Goal: Information Seeking & Learning: Learn about a topic

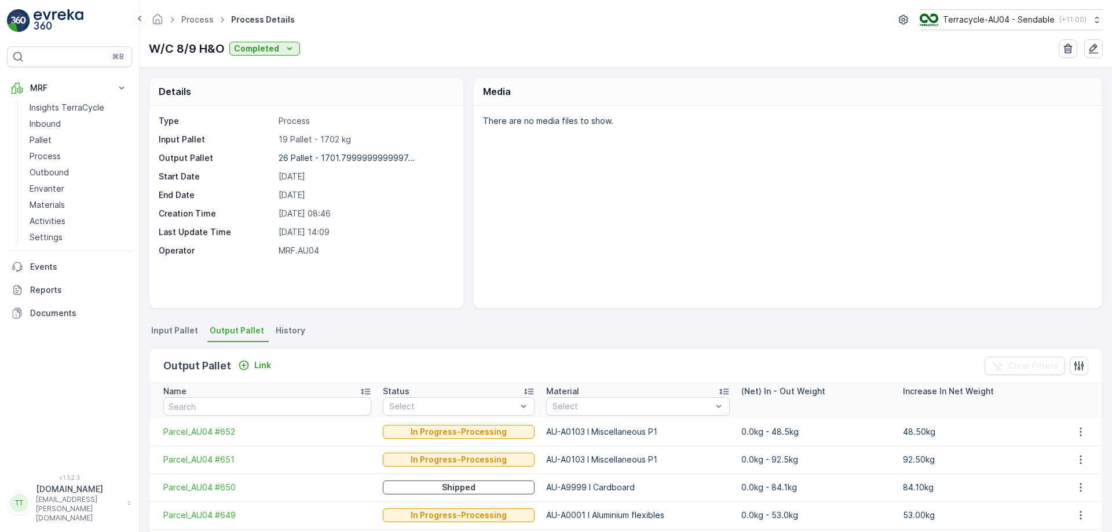
scroll to position [195, 0]
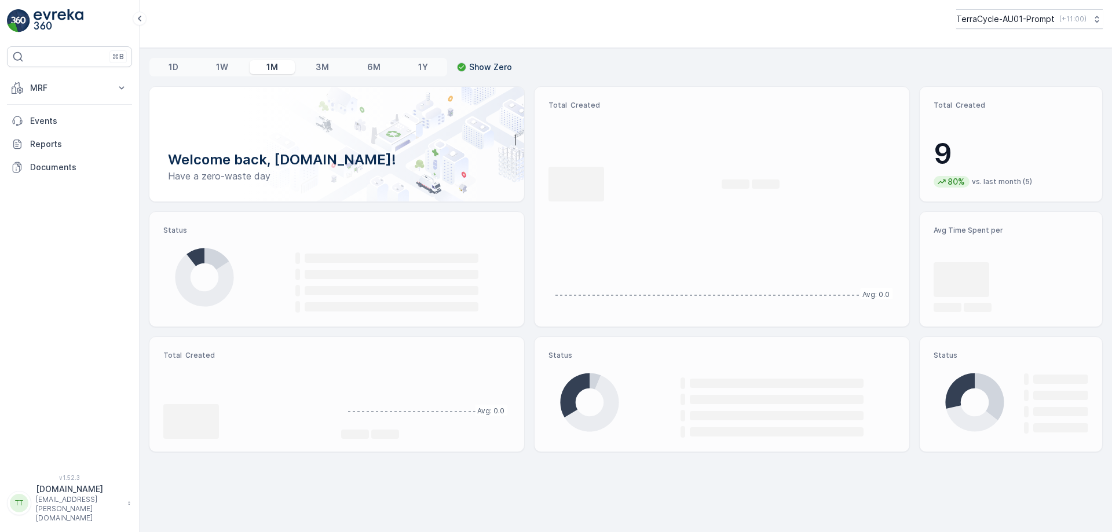
click at [104, 90] on p "MRF" at bounding box center [69, 88] width 79 height 12
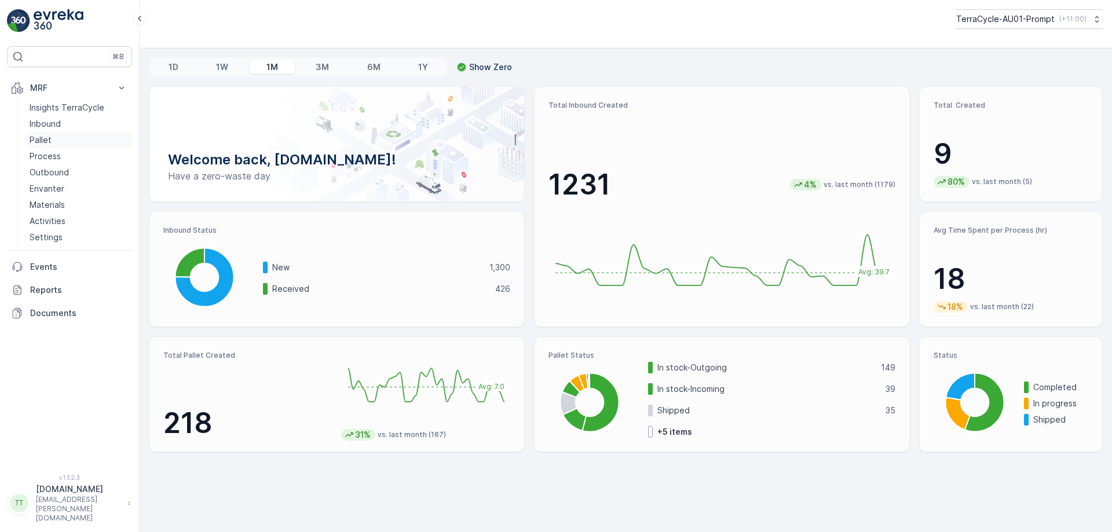
click at [70, 141] on link "Pallet" at bounding box center [78, 140] width 107 height 16
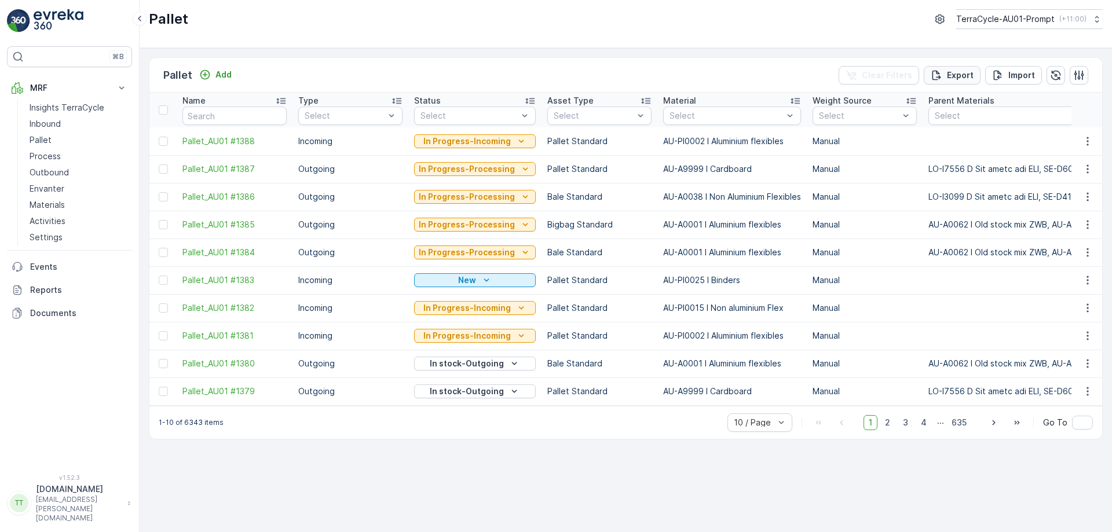
click at [952, 76] on p "Export" at bounding box center [960, 76] width 27 height 12
click at [937, 67] on span "reports" at bounding box center [1008, 70] width 156 height 12
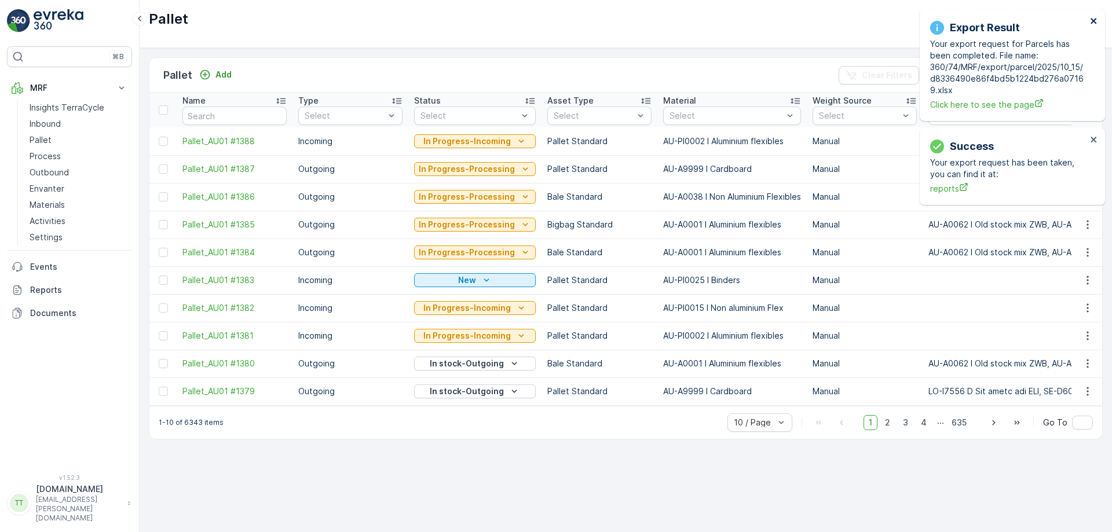
click at [1095, 21] on icon "close" at bounding box center [1094, 20] width 8 height 9
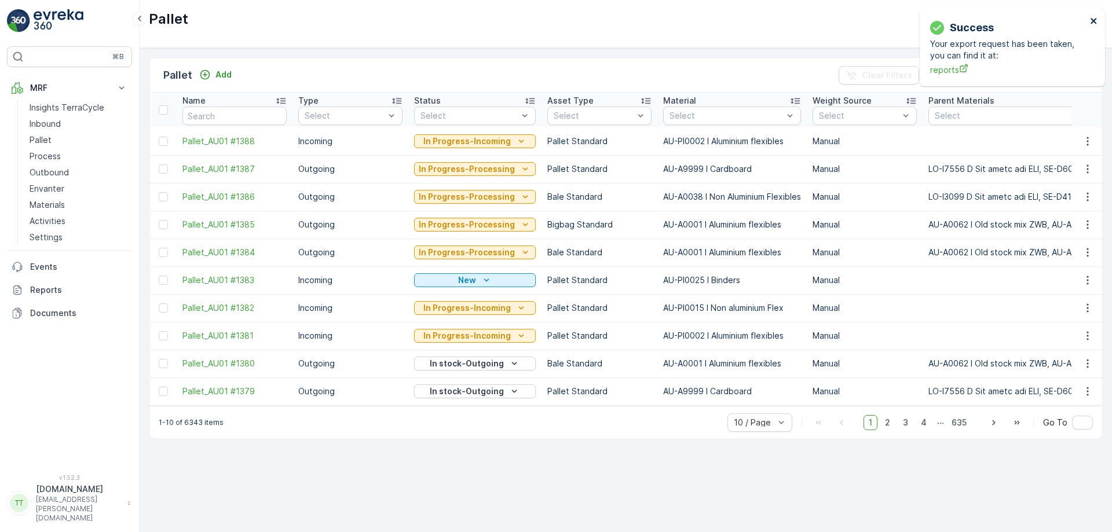
click at [1095, 21] on icon "close" at bounding box center [1094, 20] width 8 height 9
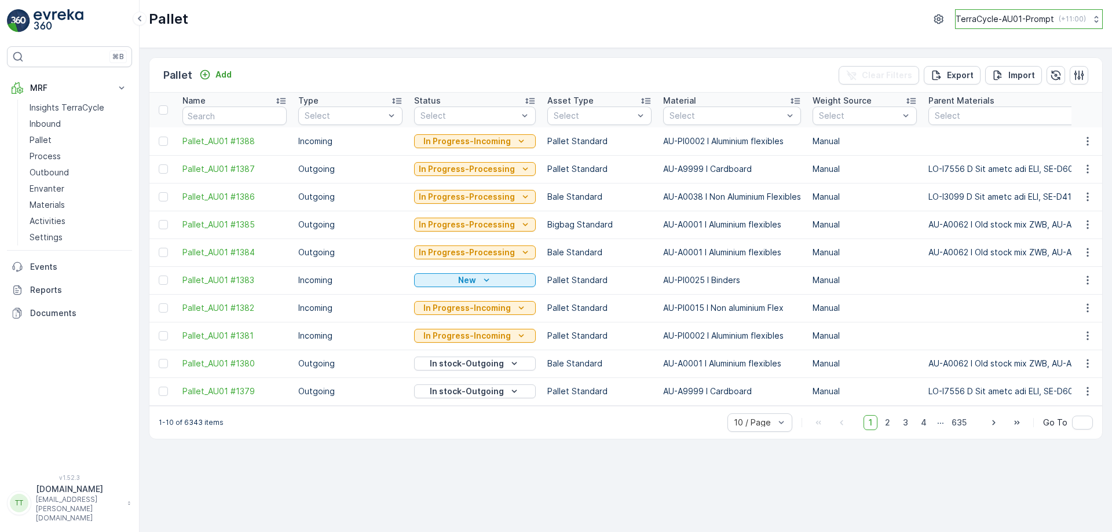
click at [1060, 19] on p "( +11:00 )" at bounding box center [1072, 18] width 27 height 9
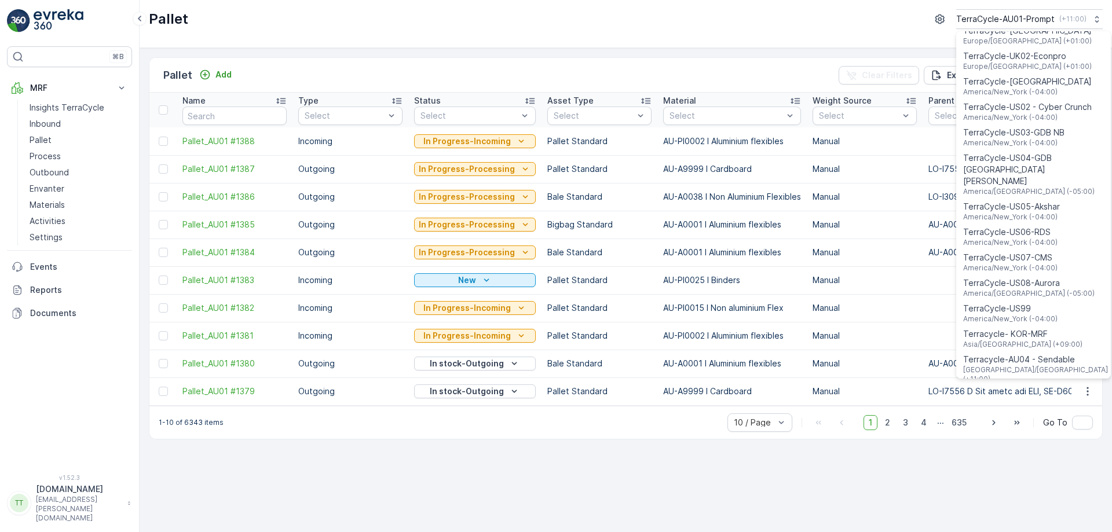
scroll to position [832, 0]
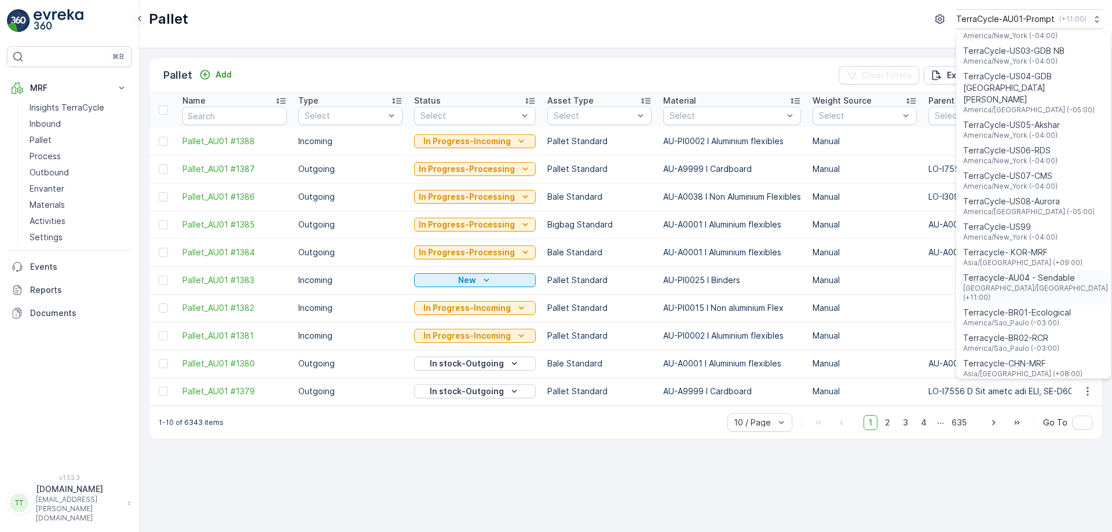
click at [1032, 284] on span "[GEOGRAPHIC_DATA]/[GEOGRAPHIC_DATA] (+11:00)" at bounding box center [1036, 293] width 147 height 19
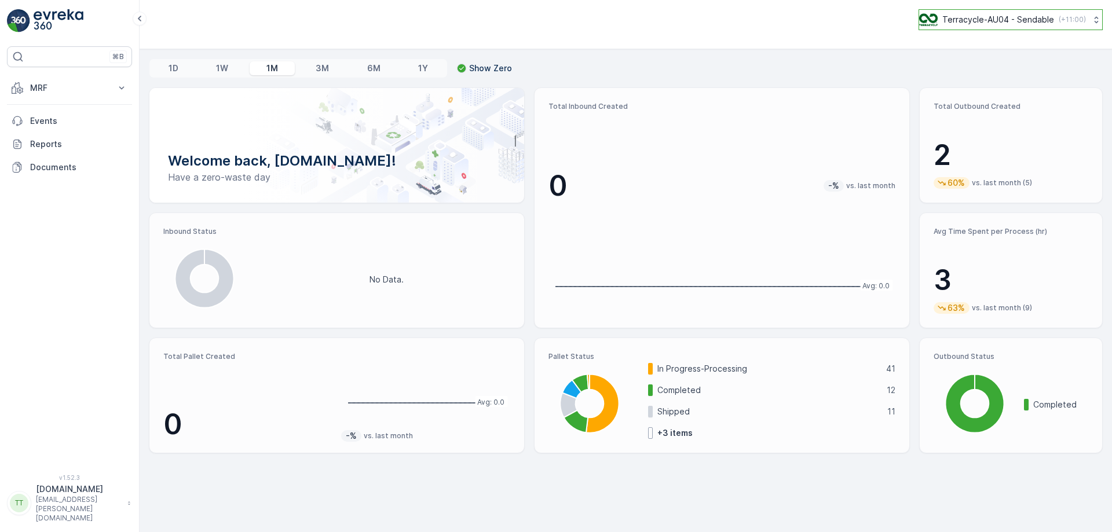
click at [1018, 20] on p "Terracycle-AU04 - Sendable" at bounding box center [999, 20] width 112 height 12
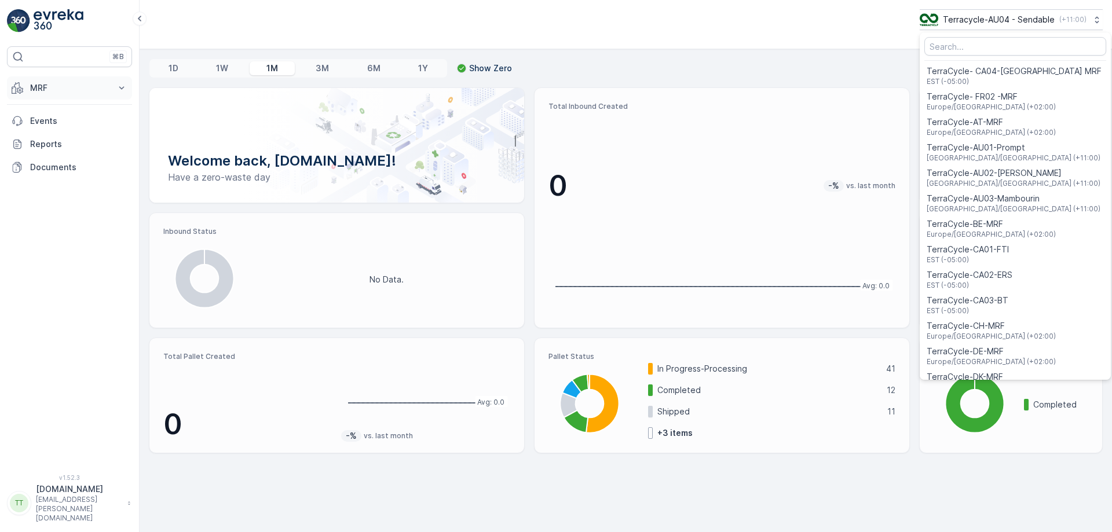
click at [95, 85] on p "MRF" at bounding box center [69, 88] width 79 height 12
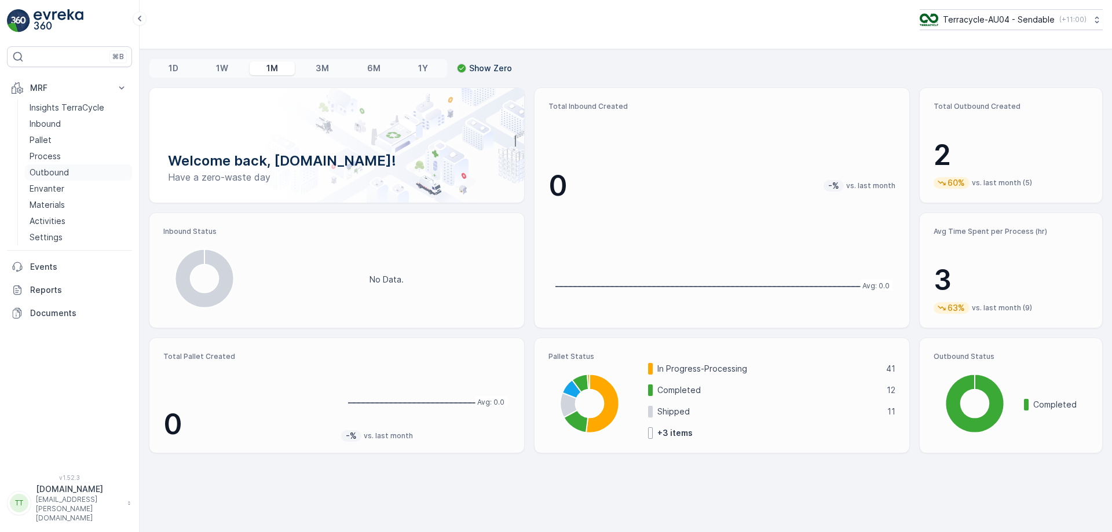
click at [59, 169] on p "Outbound" at bounding box center [49, 173] width 39 height 12
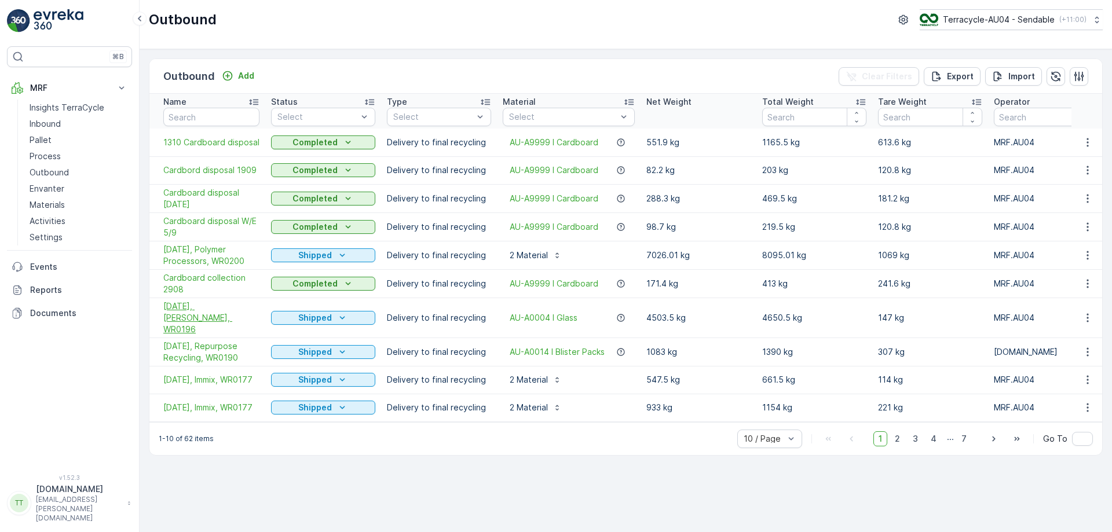
click at [227, 309] on span "20/08/2025, Alex Fraser, WR0196" at bounding box center [211, 318] width 96 height 35
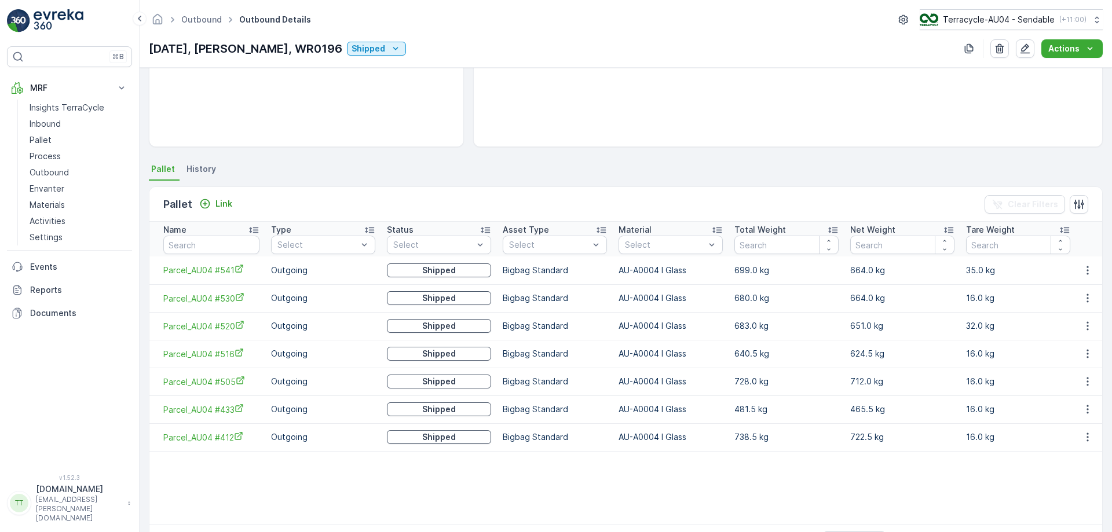
scroll to position [168, 0]
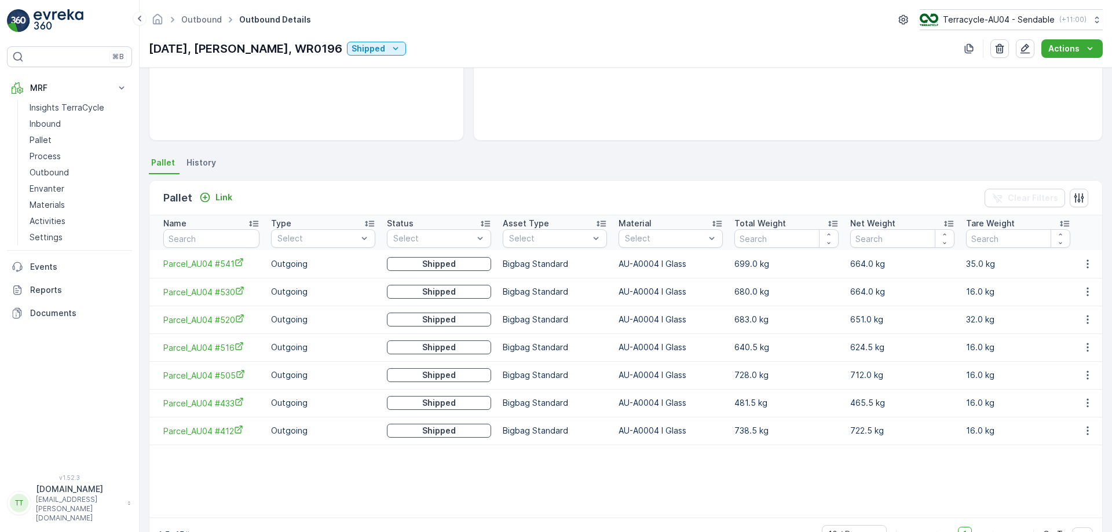
click at [647, 472] on table "Name Type Select Status Select Asset Type Select Material Select Total Weight N…" at bounding box center [628, 367] width 958 height 302
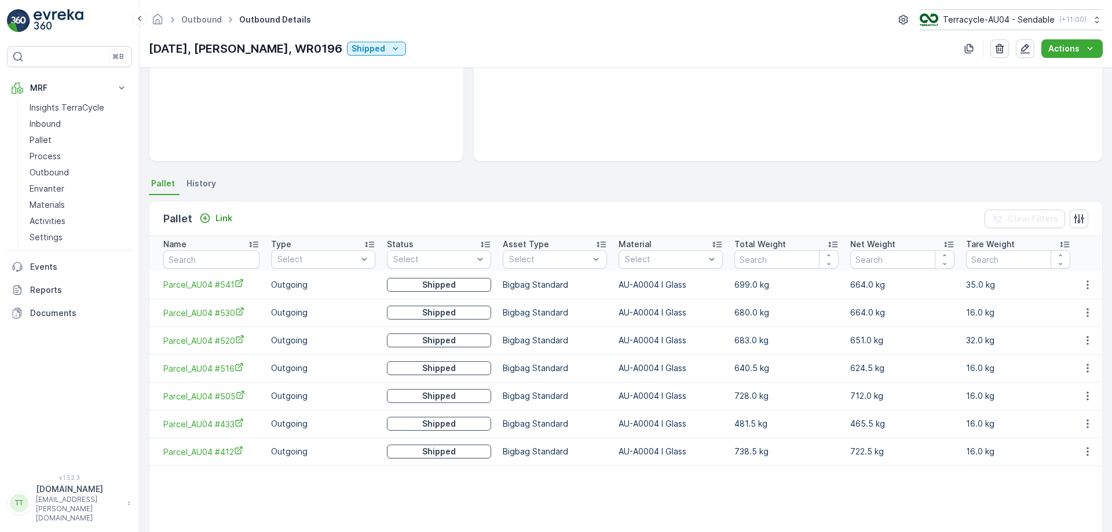
scroll to position [0, 0]
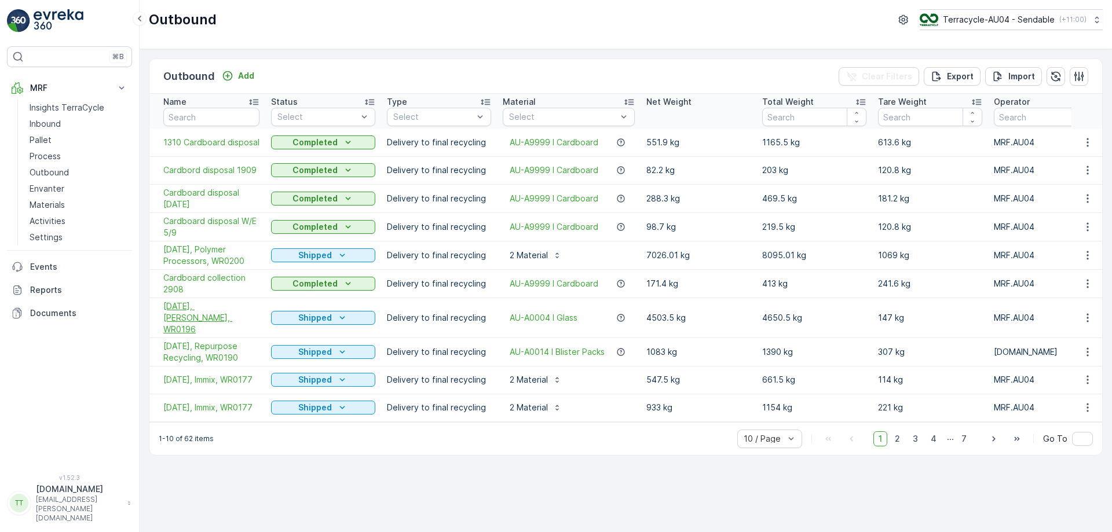
click at [224, 313] on span "20/08/2025, Alex Fraser, WR0196" at bounding box center [211, 318] width 96 height 35
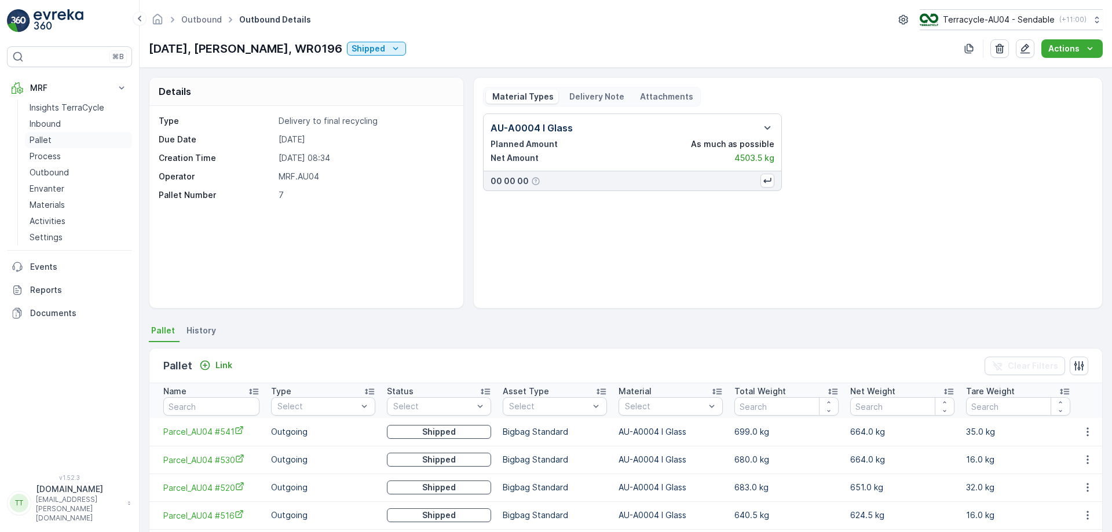
click at [59, 137] on link "Pallet" at bounding box center [78, 140] width 107 height 16
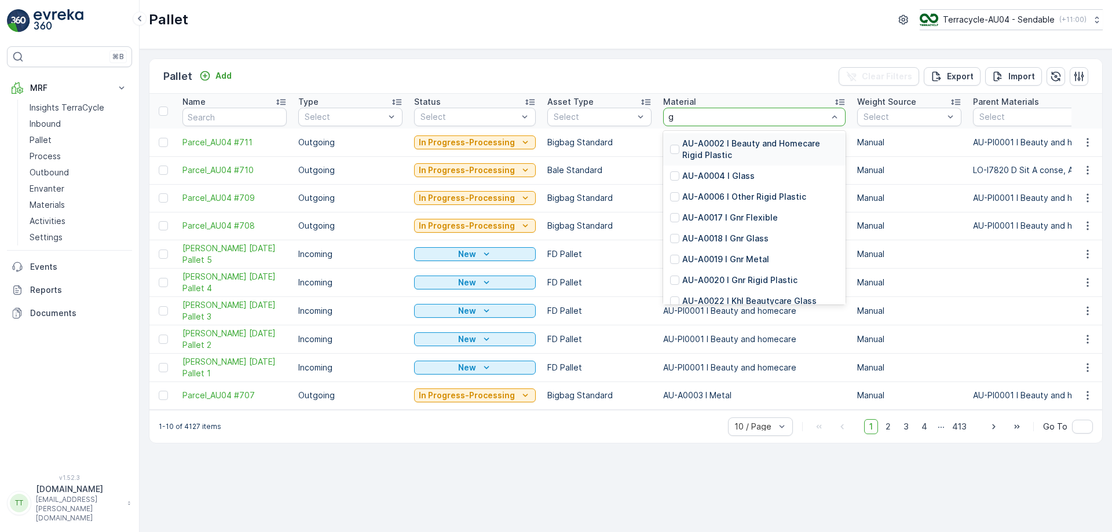
type input "gl"
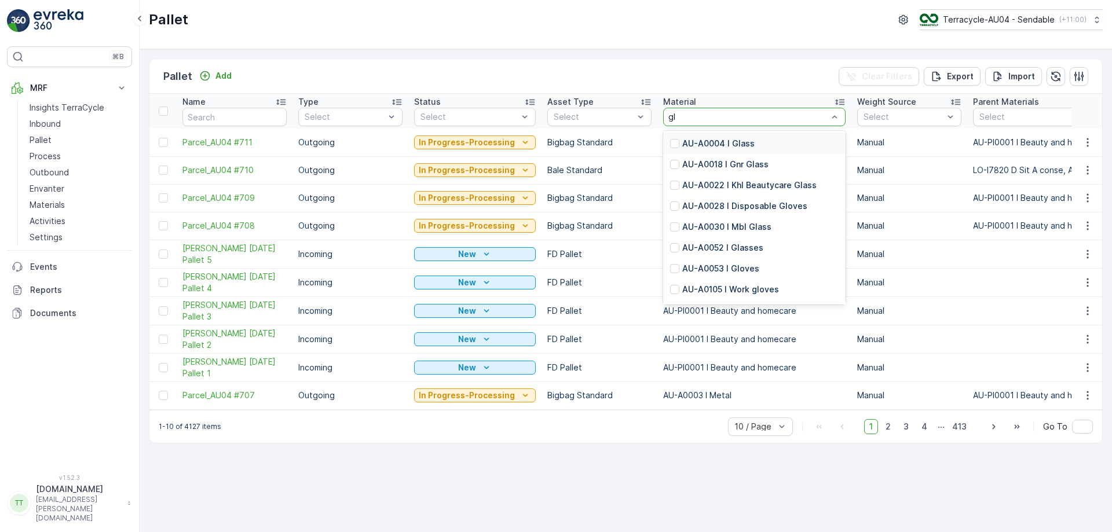
click at [673, 138] on div "AU-A0004 I Glass" at bounding box center [712, 144] width 85 height 12
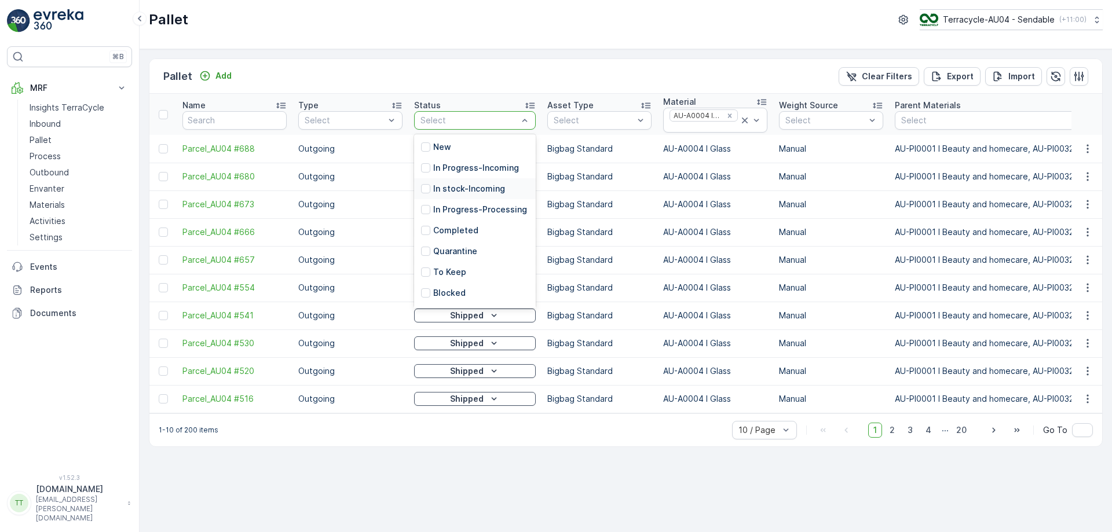
scroll to position [114, 0]
click at [438, 234] on p "Ready to Allocation" at bounding box center [472, 233] width 79 height 12
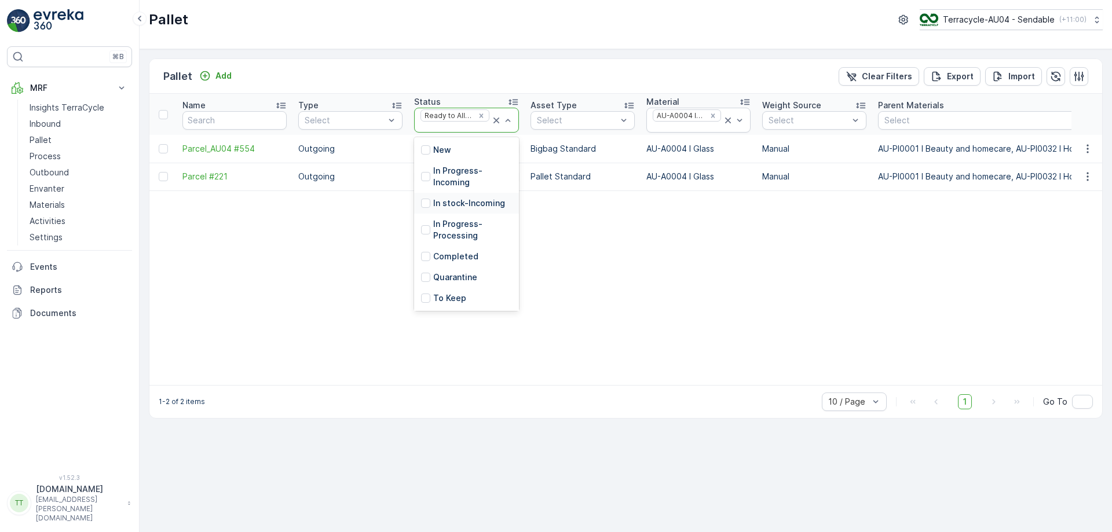
scroll to position [137, 0]
click at [454, 205] on p "In stock-Outgoing" at bounding box center [469, 204] width 73 height 12
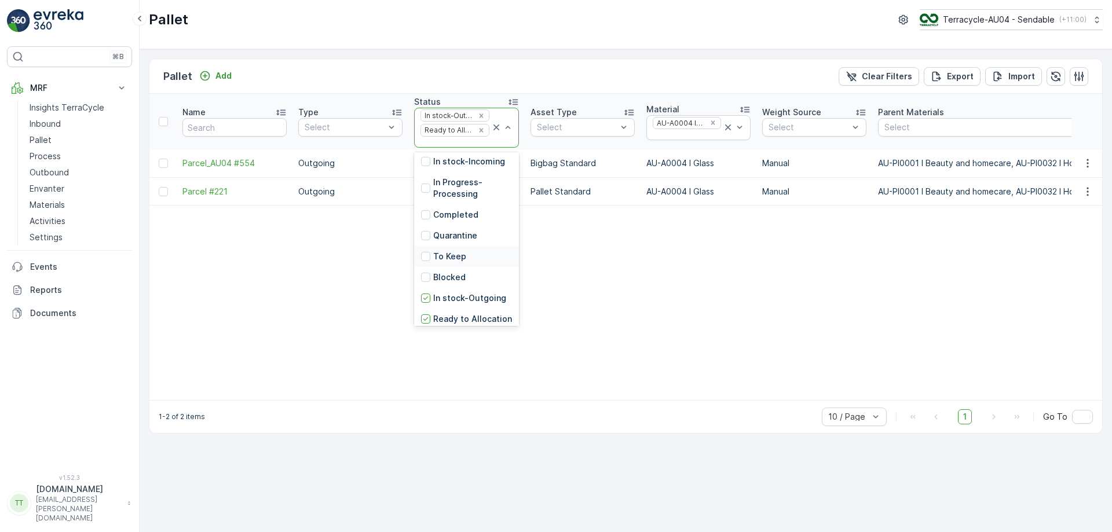
scroll to position [54, 0]
click at [464, 169] on p "In stock-Incoming" at bounding box center [469, 164] width 72 height 12
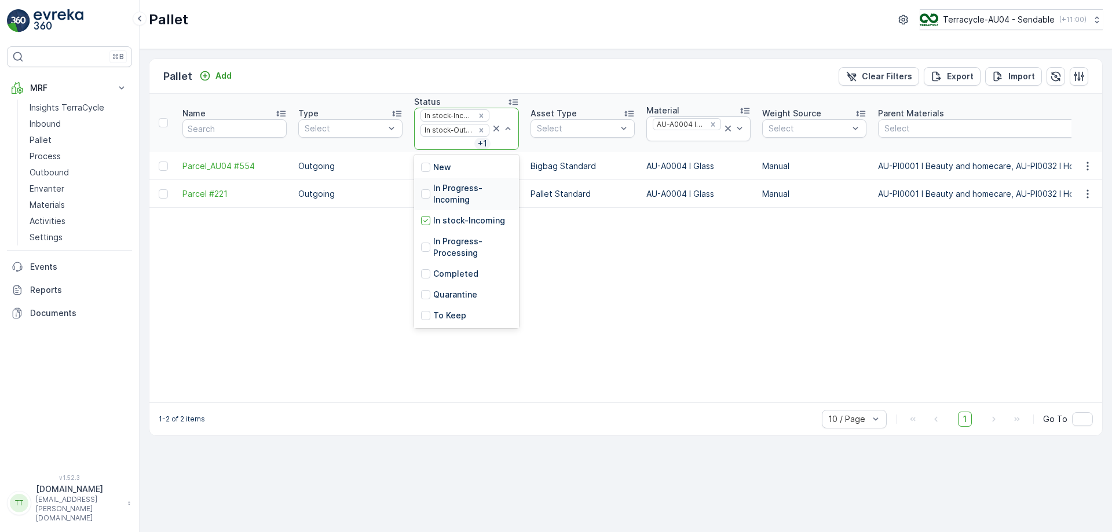
click at [447, 198] on p "In Progress-Incoming" at bounding box center [472, 193] width 79 height 23
click at [454, 225] on p "In Progress-Processing" at bounding box center [474, 222] width 82 height 23
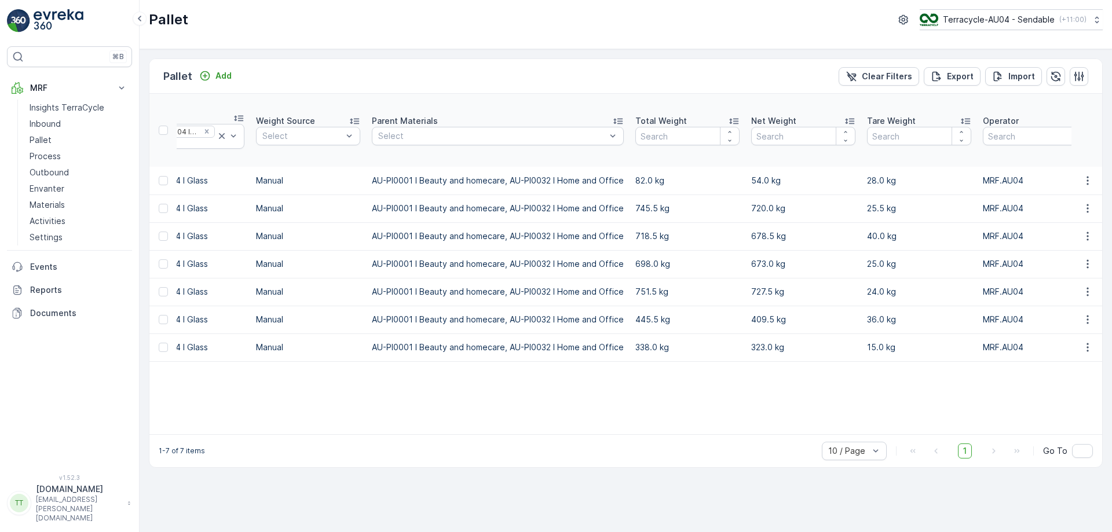
scroll to position [0, 521]
click at [679, 291] on p "751.5 kg" at bounding box center [690, 292] width 104 height 12
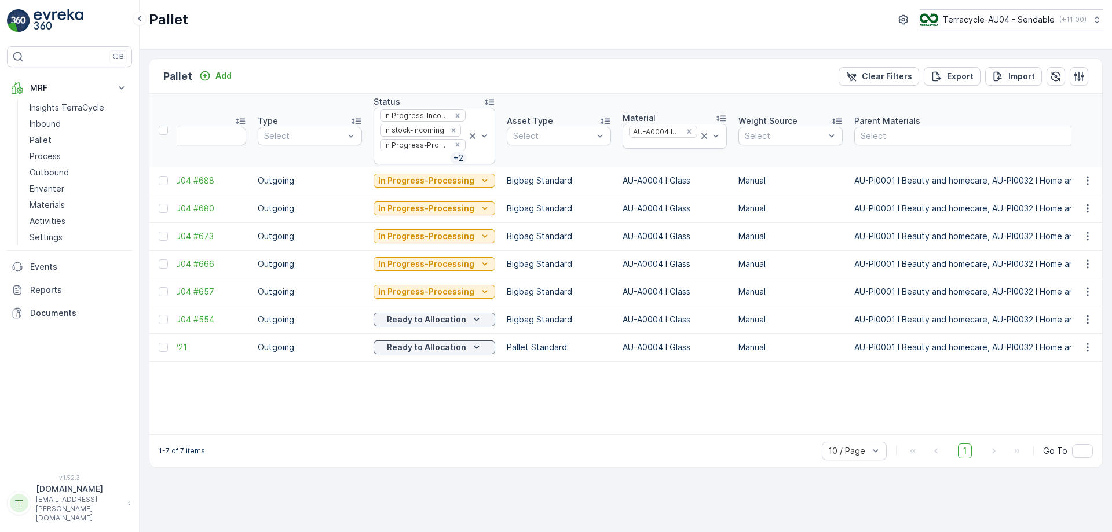
scroll to position [0, 0]
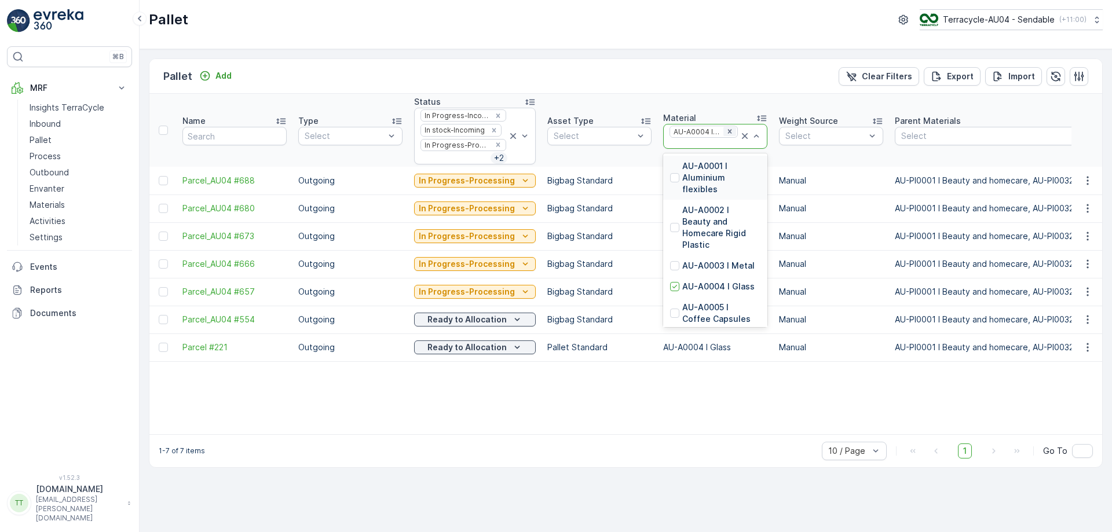
click at [726, 128] on icon "Remove AU-A0004 I Glass" at bounding box center [730, 131] width 8 height 8
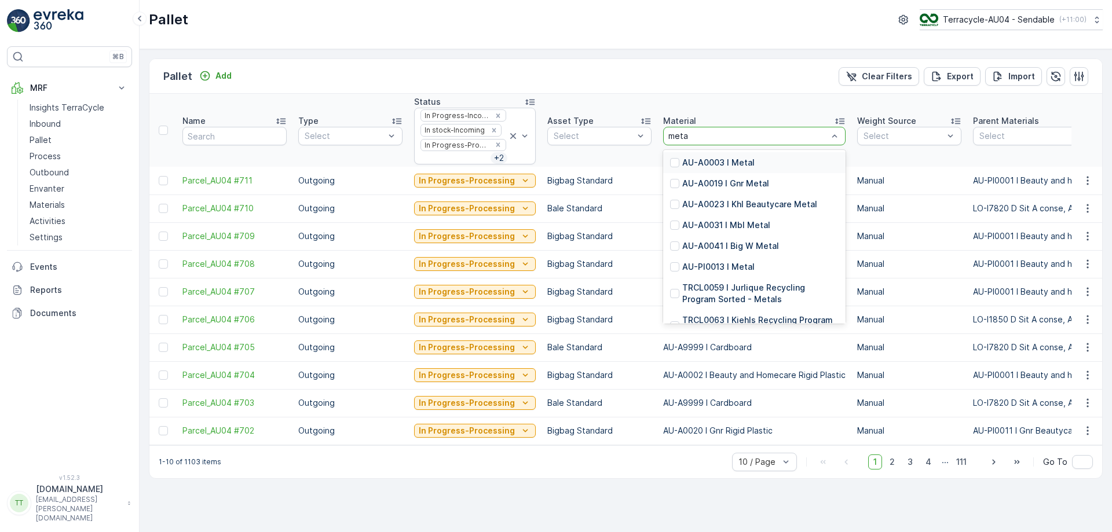
type input "metal"
click at [670, 167] on div at bounding box center [674, 162] width 9 height 9
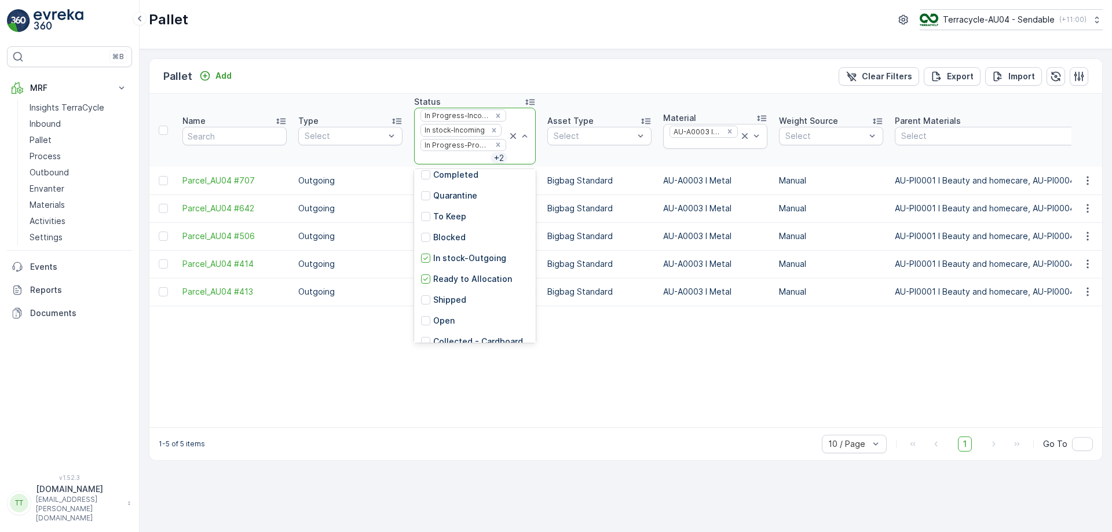
scroll to position [114, 0]
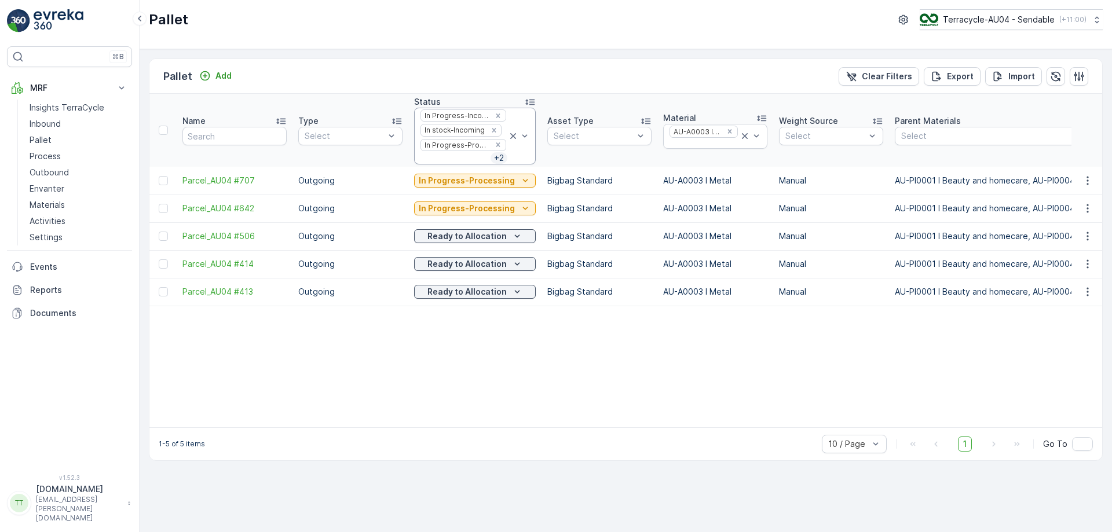
click at [508, 132] on icon at bounding box center [513, 136] width 12 height 12
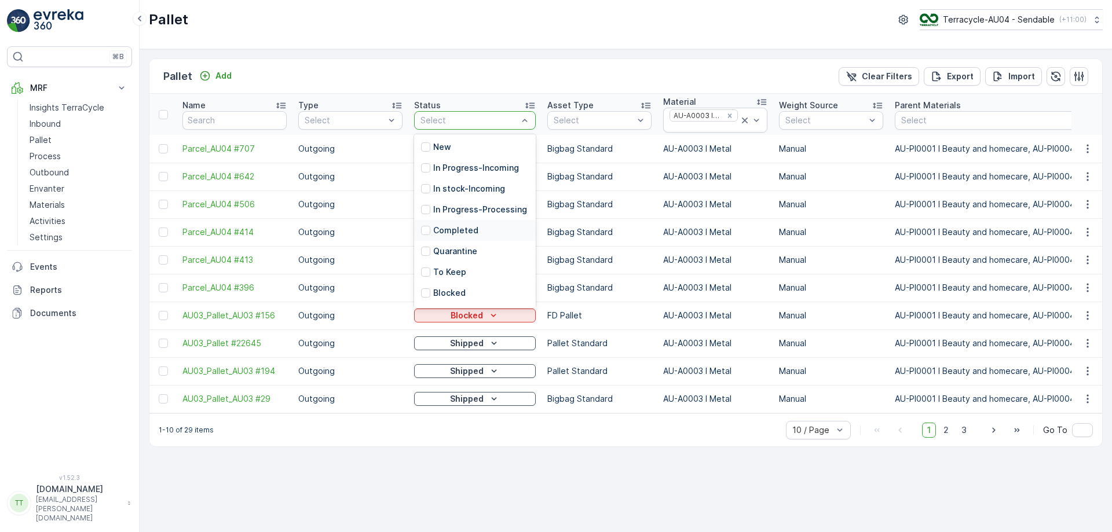
scroll to position [114, 0]
click at [450, 233] on p "Ready to Allocation" at bounding box center [472, 233] width 79 height 12
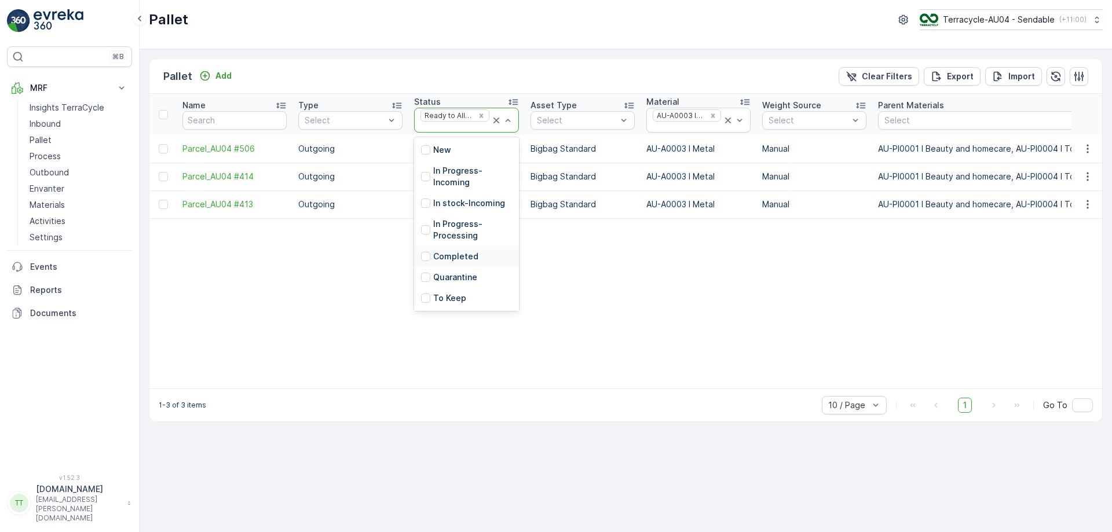
scroll to position [137, 0]
click at [457, 205] on p "In stock-Outgoing" at bounding box center [469, 204] width 73 height 12
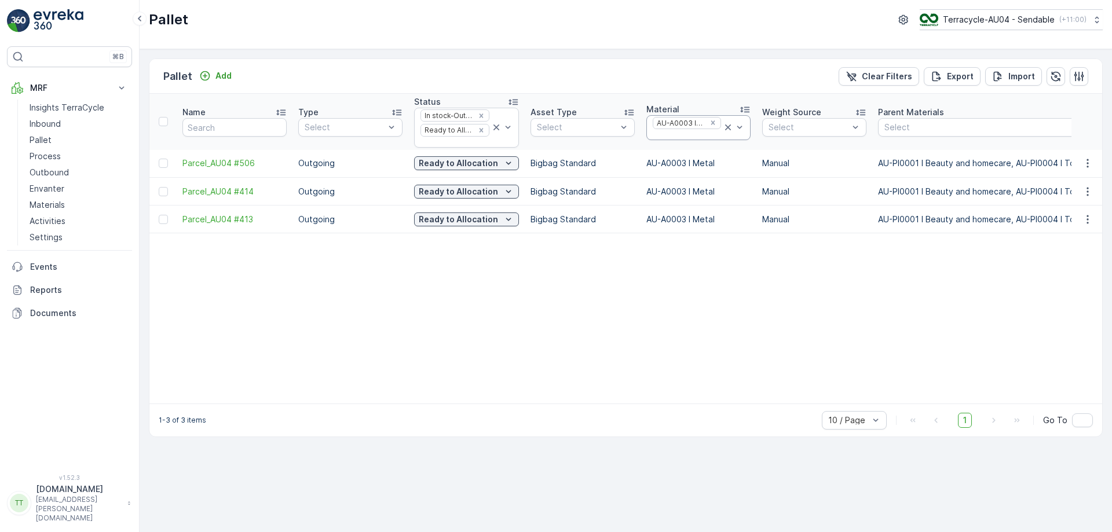
click at [726, 127] on icon at bounding box center [728, 128] width 12 height 12
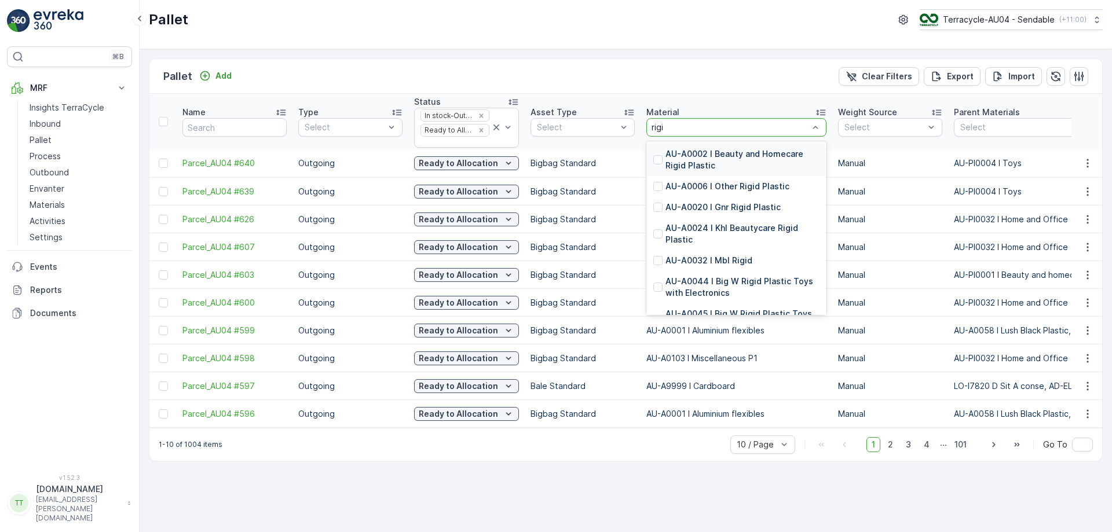
click at [691, 159] on p "AU-A0002 I Beauty and Homecare Rigid Plastic" at bounding box center [743, 159] width 154 height 23
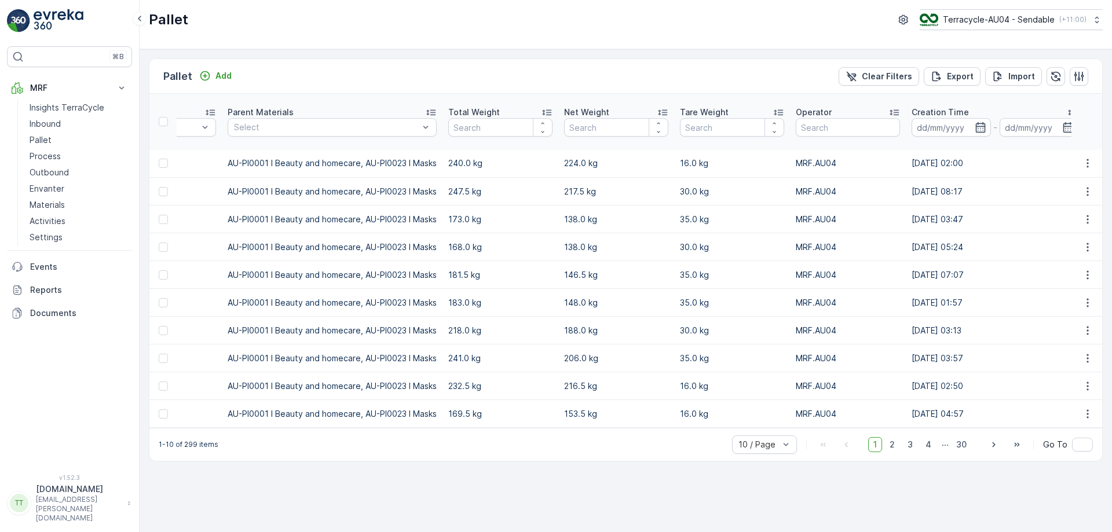
scroll to position [0, 737]
click at [965, 73] on p "Export" at bounding box center [960, 77] width 27 height 12
click at [933, 73] on span "reports" at bounding box center [1008, 70] width 156 height 12
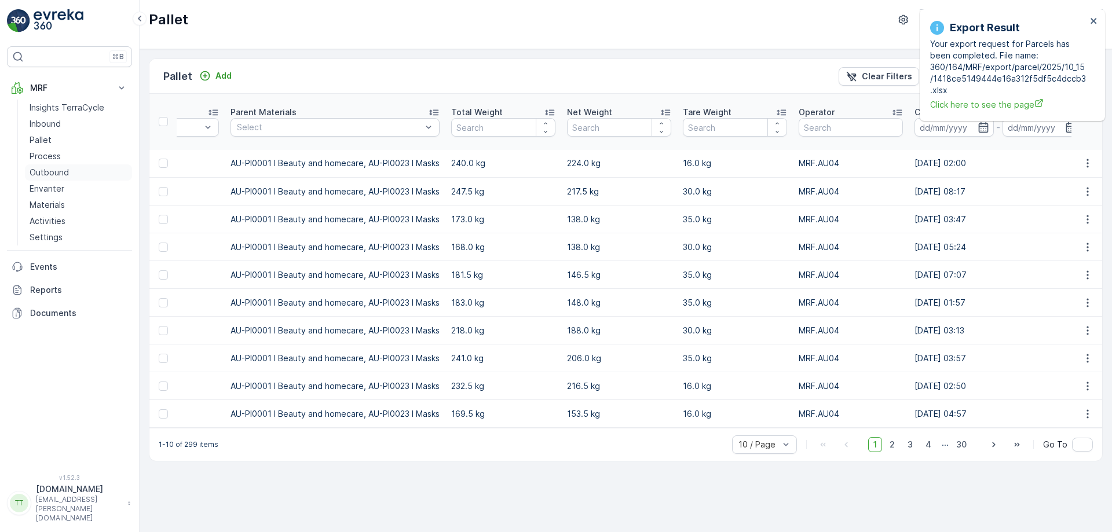
click at [49, 167] on p "Outbound" at bounding box center [49, 173] width 39 height 12
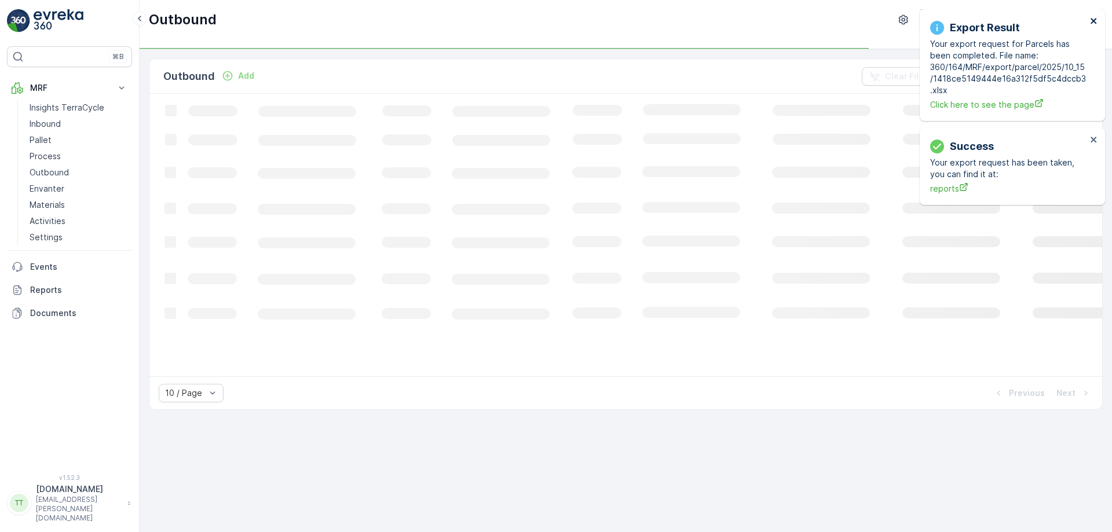
click at [1095, 19] on icon "close" at bounding box center [1094, 20] width 8 height 9
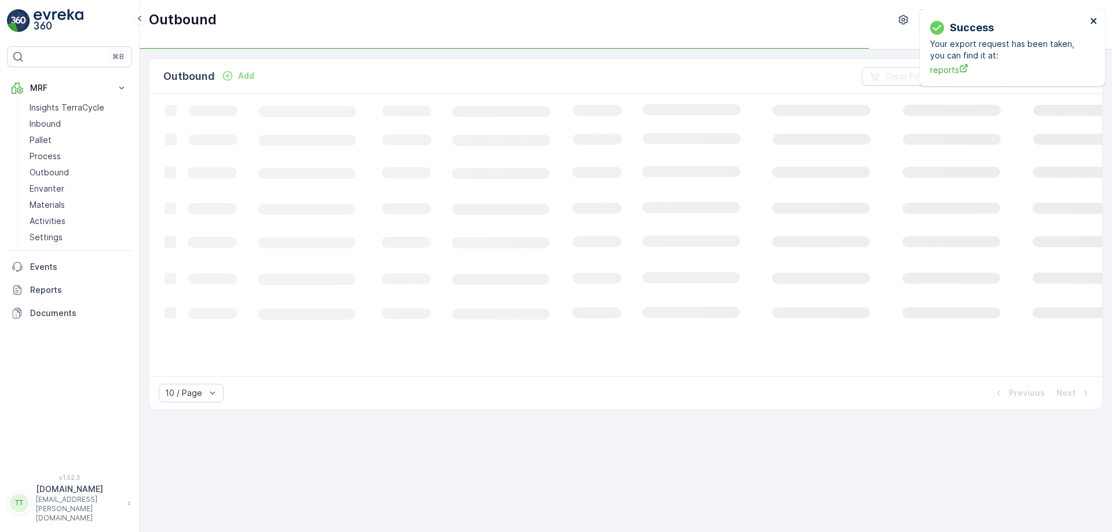
click at [1095, 19] on icon "close" at bounding box center [1094, 20] width 8 height 9
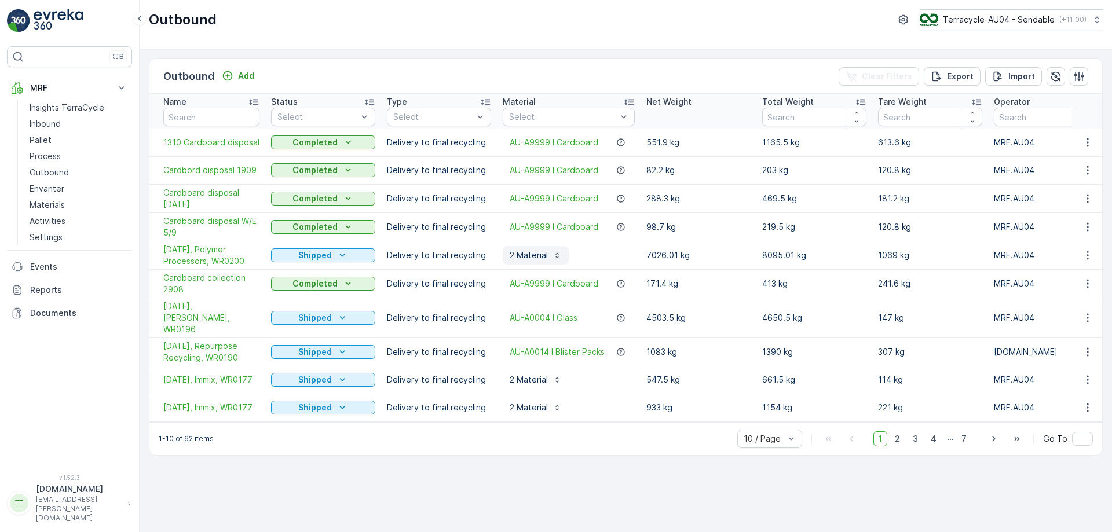
click at [536, 254] on p "2 Material" at bounding box center [529, 256] width 38 height 12
click at [992, 27] on button "Terracycle-AU04 - Sendable ( +11:00 )" at bounding box center [1011, 19] width 184 height 21
click at [991, 24] on p "Terracycle-AU04 - Sendable" at bounding box center [999, 20] width 112 height 12
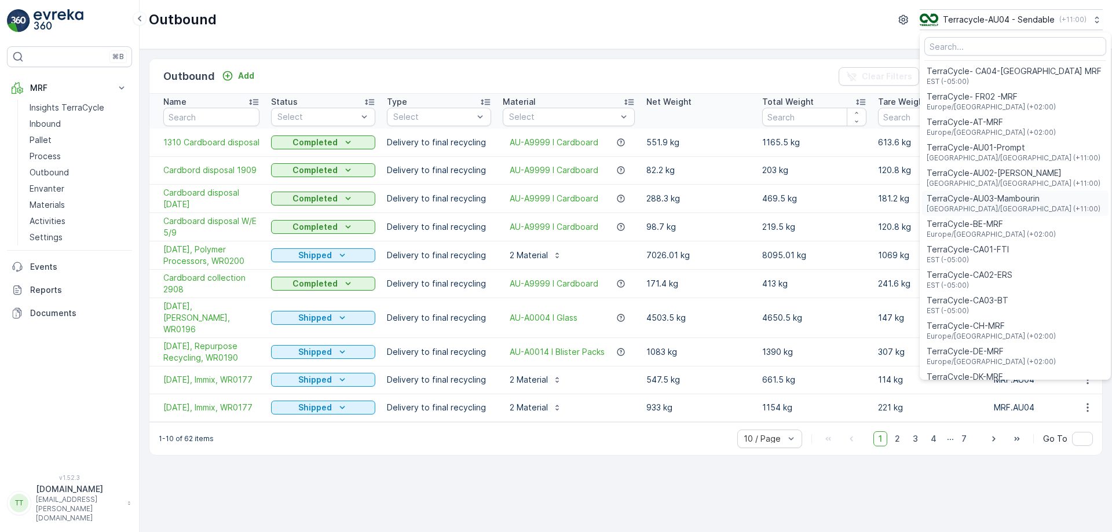
click at [977, 192] on div "TerraCycle-AU03-Mambourin Australia/Melbourne (+11:00)" at bounding box center [1015, 203] width 187 height 25
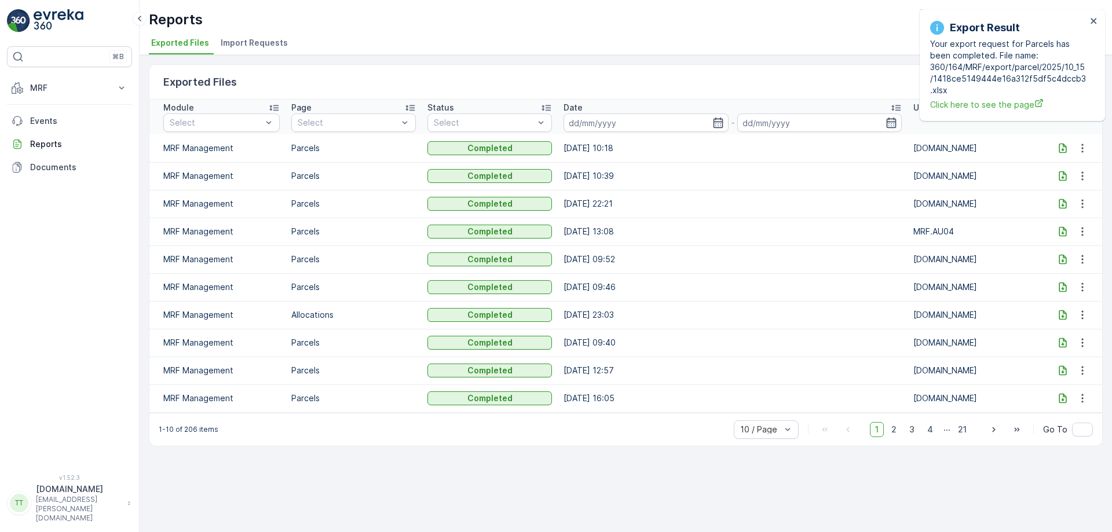
click at [1100, 17] on div "Export Result Your export request for Parcels has been completed. File name: 36…" at bounding box center [1012, 65] width 185 height 112
click at [1095, 20] on icon "close" at bounding box center [1094, 21] width 6 height 6
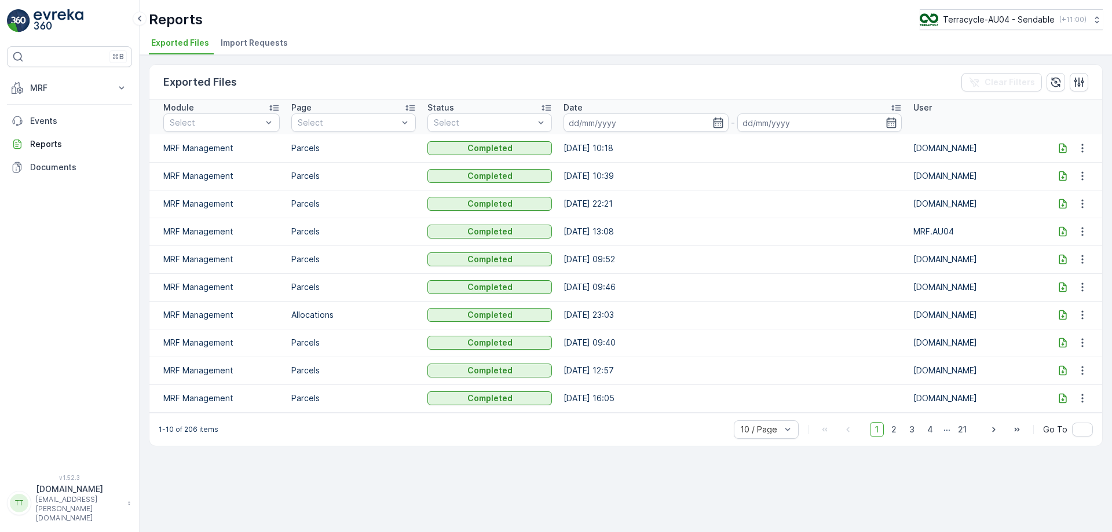
click at [1060, 152] on icon at bounding box center [1063, 149] width 12 height 12
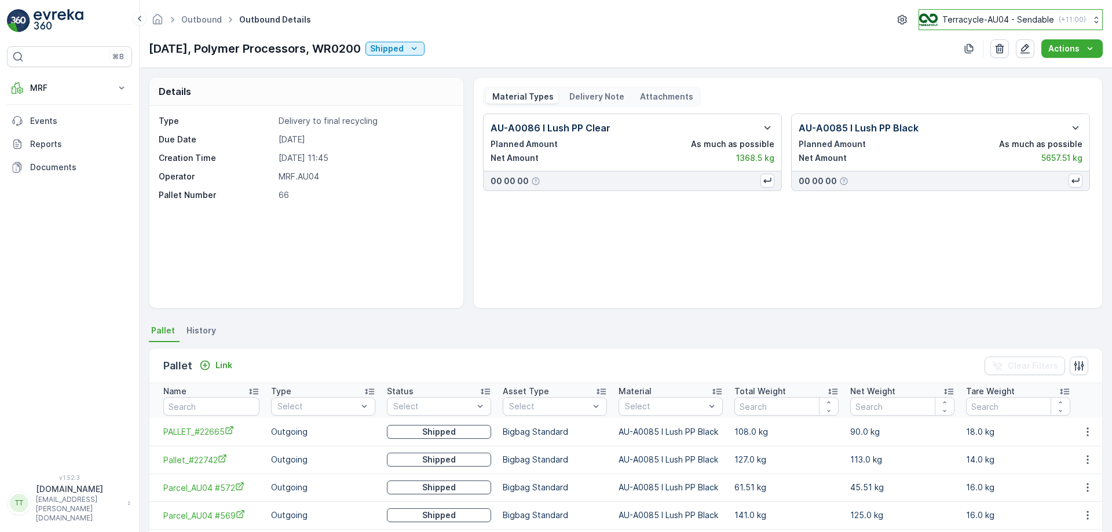
click at [1034, 21] on p "Terracycle-AU04 - Sendable" at bounding box center [999, 20] width 112 height 12
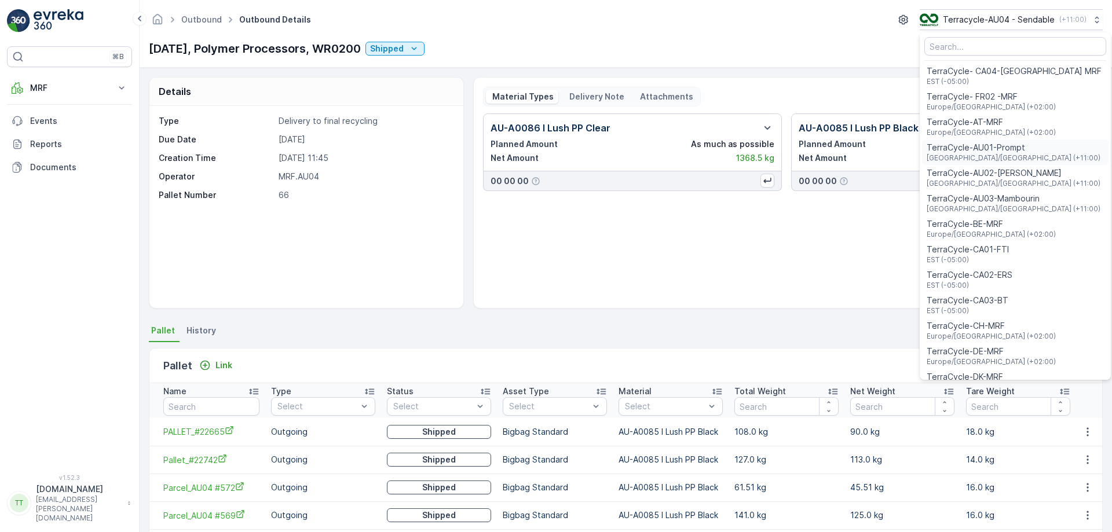
click at [1017, 145] on div "TerraCycle-AU01-Prompt Australia/Sydney (+11:00)" at bounding box center [1015, 152] width 187 height 25
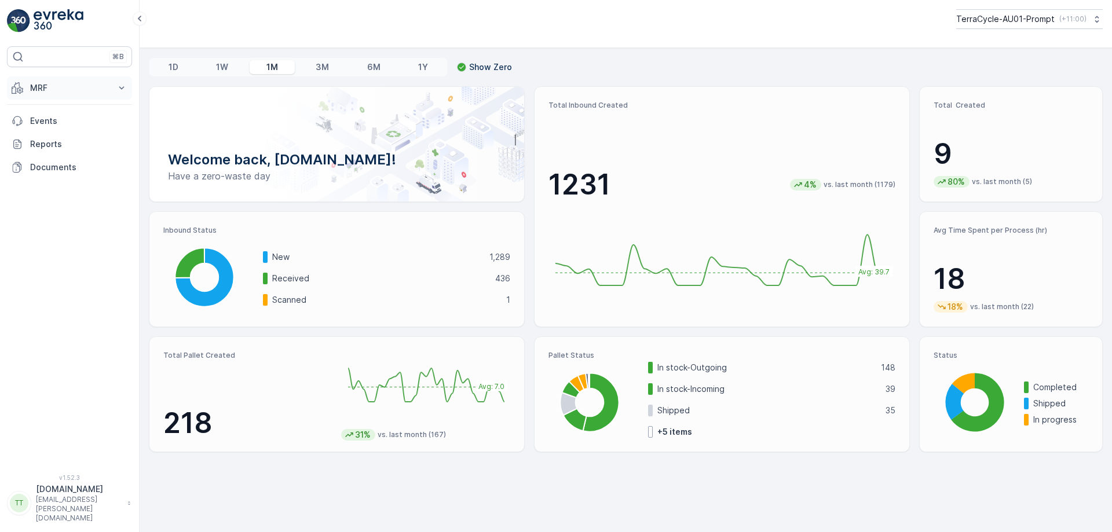
click at [80, 86] on p "MRF" at bounding box center [69, 88] width 79 height 12
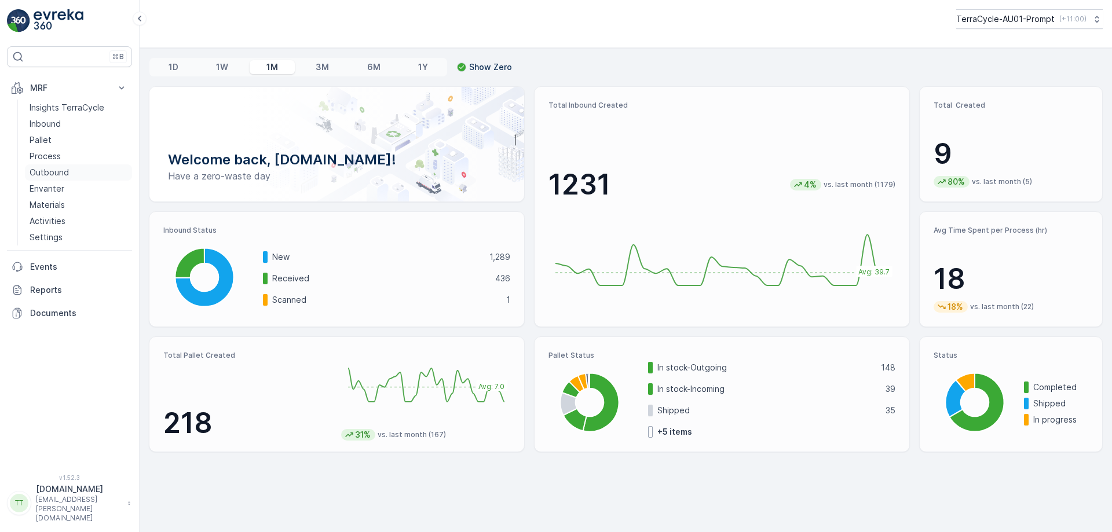
click at [57, 174] on p "Outbound" at bounding box center [49, 173] width 39 height 12
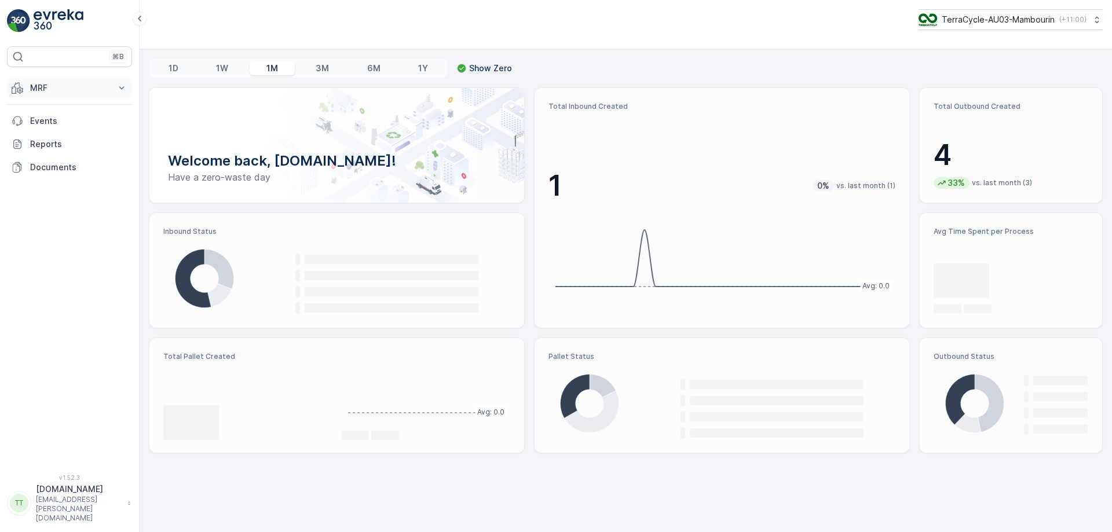
click at [78, 97] on button "MRF" at bounding box center [69, 87] width 125 height 23
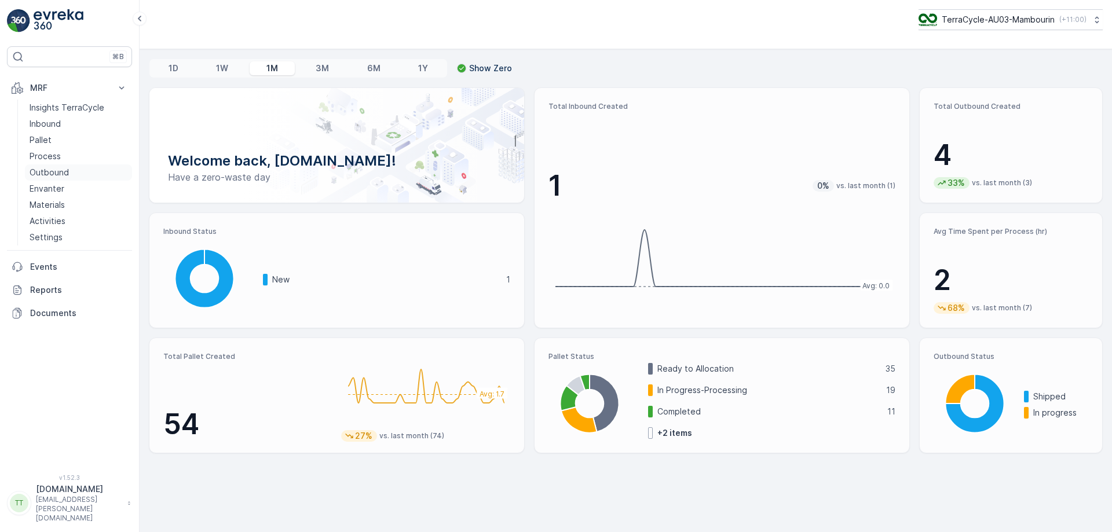
click at [56, 174] on p "Outbound" at bounding box center [49, 173] width 39 height 12
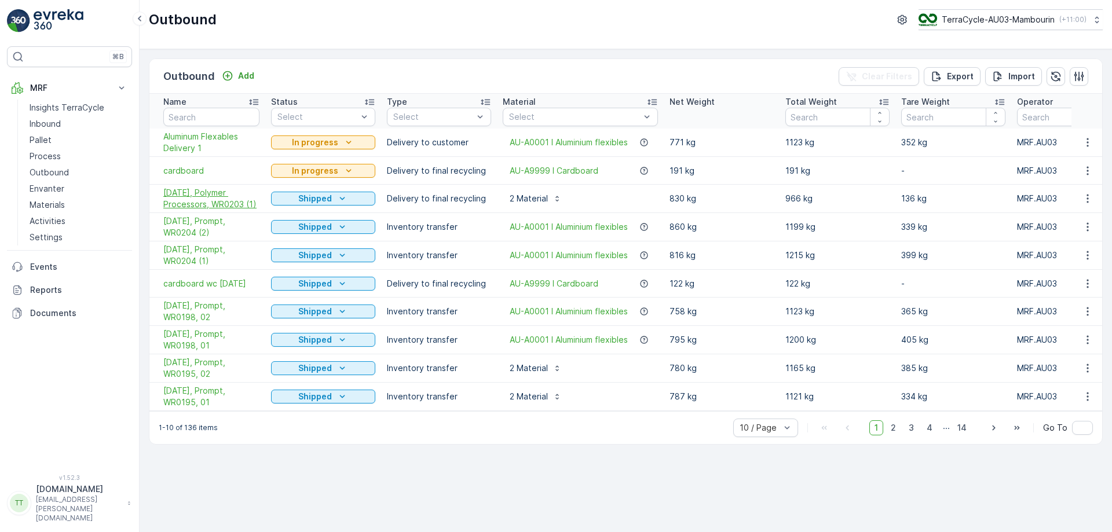
click at [220, 201] on span "23/09/25, Polymer Processors, WR0203 (1)" at bounding box center [211, 198] width 96 height 23
click at [574, 25] on div "Outbound TerraCycle-AU03-Mambourin ( +11:00 )" at bounding box center [626, 19] width 954 height 21
click at [207, 204] on span "23/09/25, Polymer Processors, WR0203 (1)" at bounding box center [211, 198] width 96 height 23
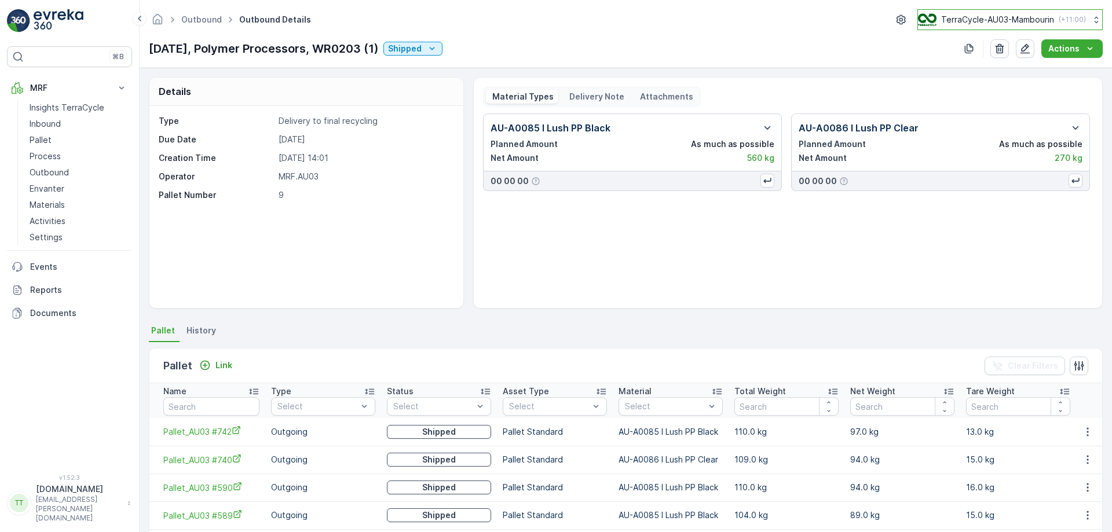
click at [1003, 9] on button "TerraCycle-AU03-Mambourin ( +11:00 )" at bounding box center [1010, 19] width 185 height 21
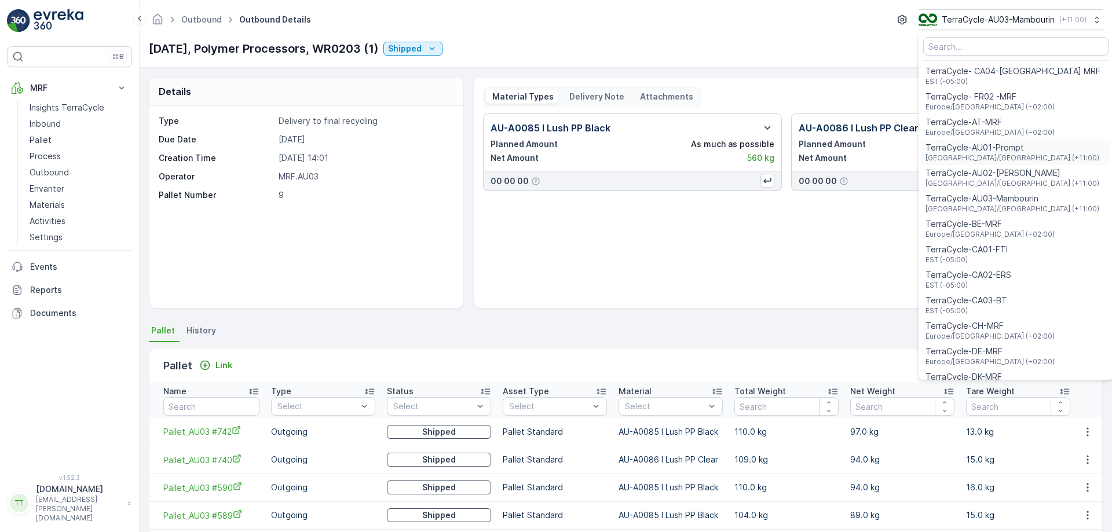
click at [1001, 149] on span "TerraCycle-AU01-Prompt" at bounding box center [1013, 148] width 174 height 12
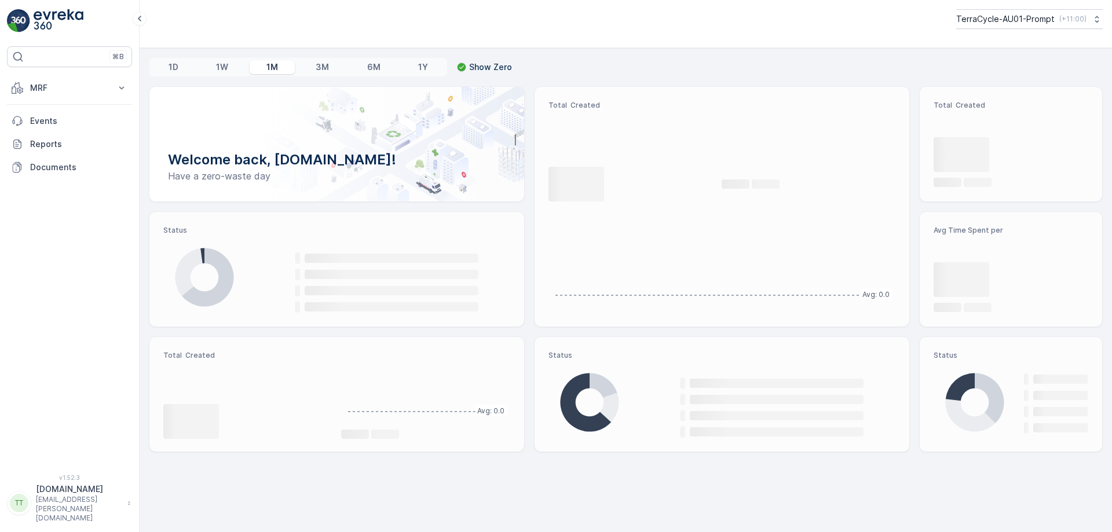
click at [94, 88] on p "MRF" at bounding box center [69, 88] width 79 height 12
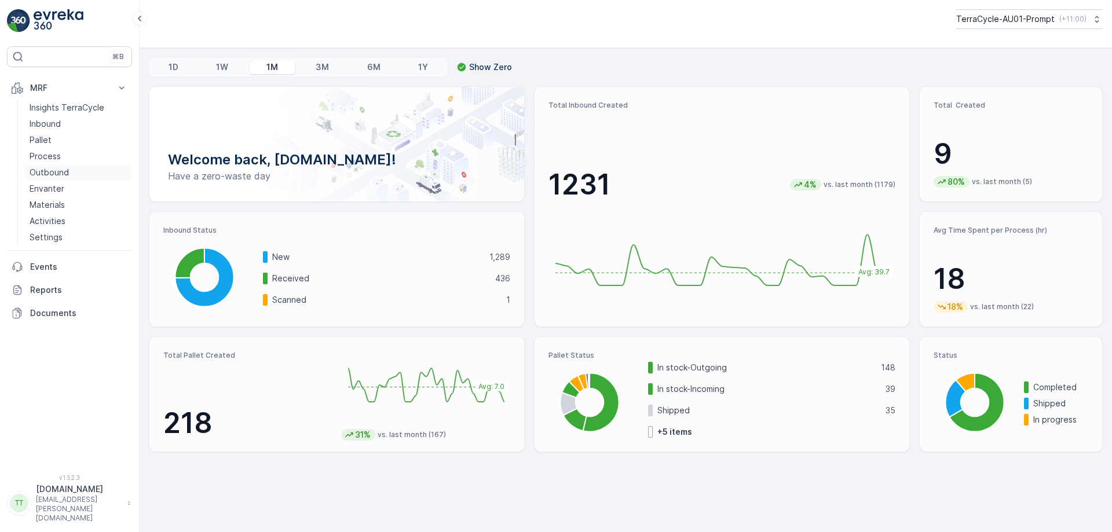
click at [51, 168] on p "Outbound" at bounding box center [49, 173] width 39 height 12
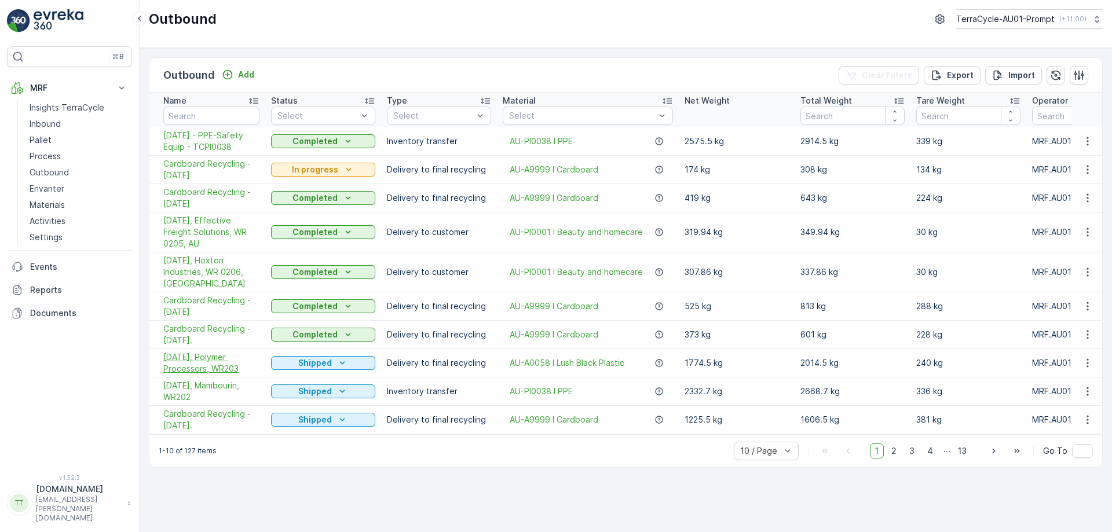
click at [203, 352] on span "23/09/2025, Polymer Processors, WR203" at bounding box center [211, 363] width 96 height 23
click at [1014, 21] on p "TerraCycle-AU01-Prompt" at bounding box center [1005, 19] width 98 height 12
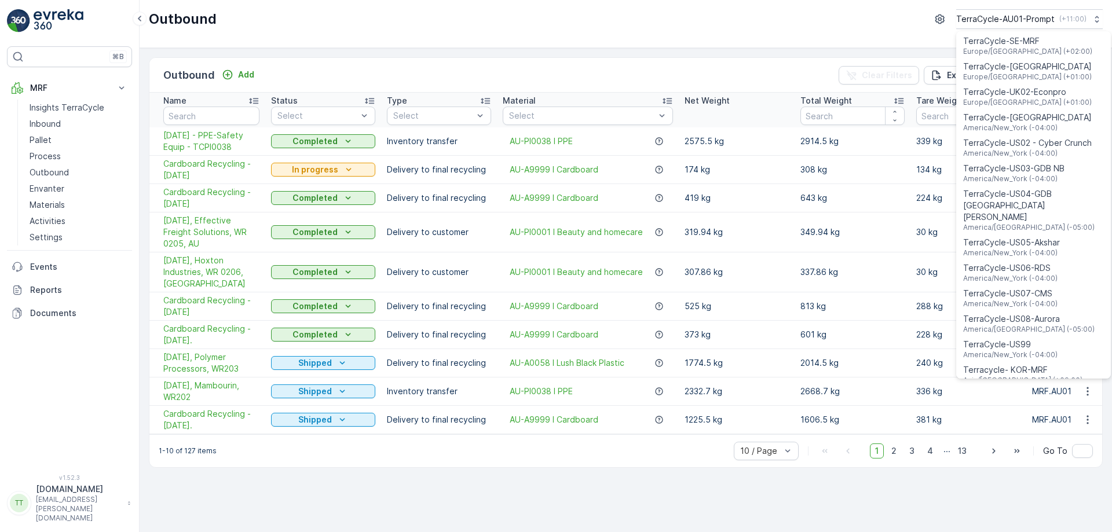
scroll to position [832, 0]
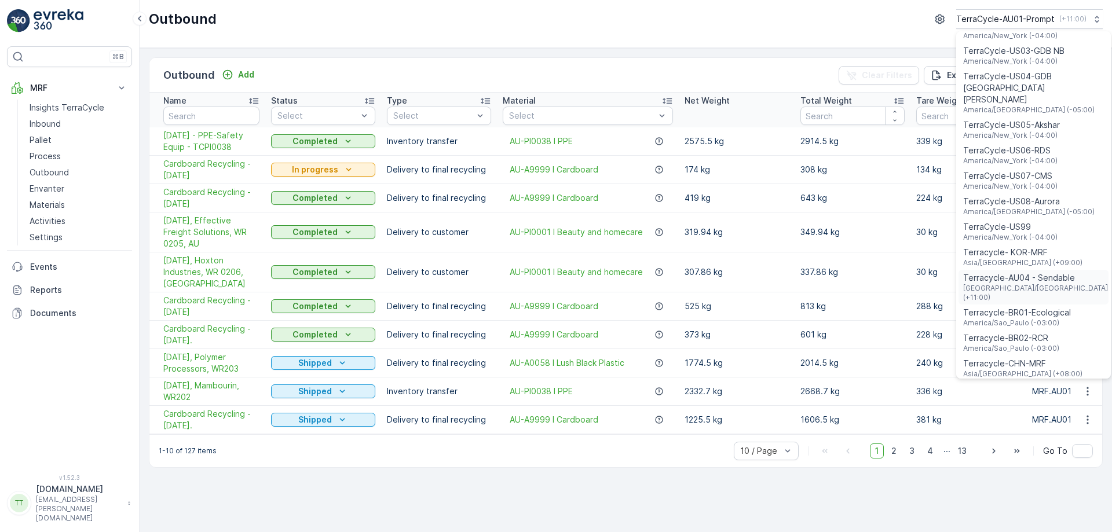
click at [1034, 272] on span "Terracycle-AU04 - Sendable" at bounding box center [1036, 278] width 147 height 12
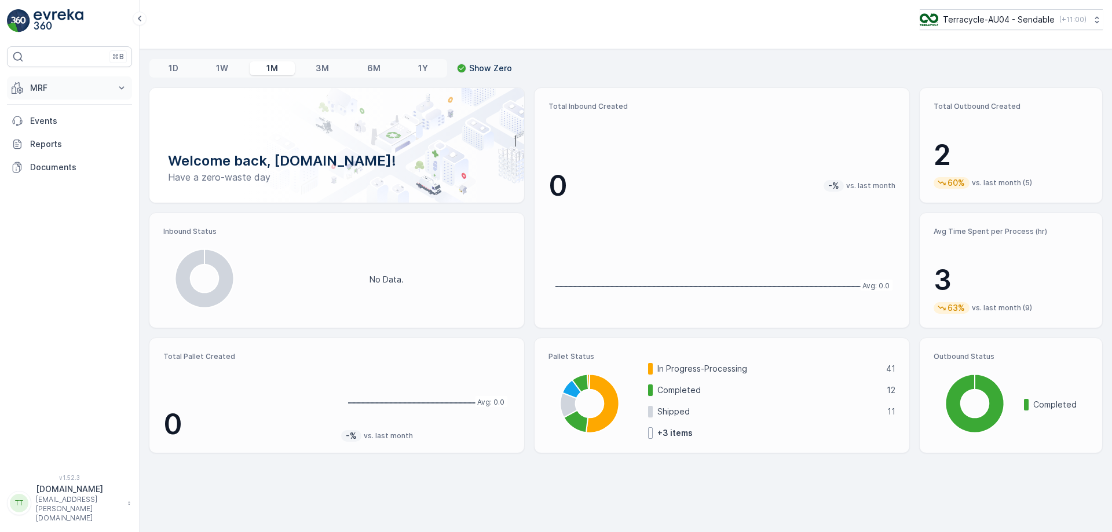
click at [100, 95] on button "MRF" at bounding box center [69, 87] width 125 height 23
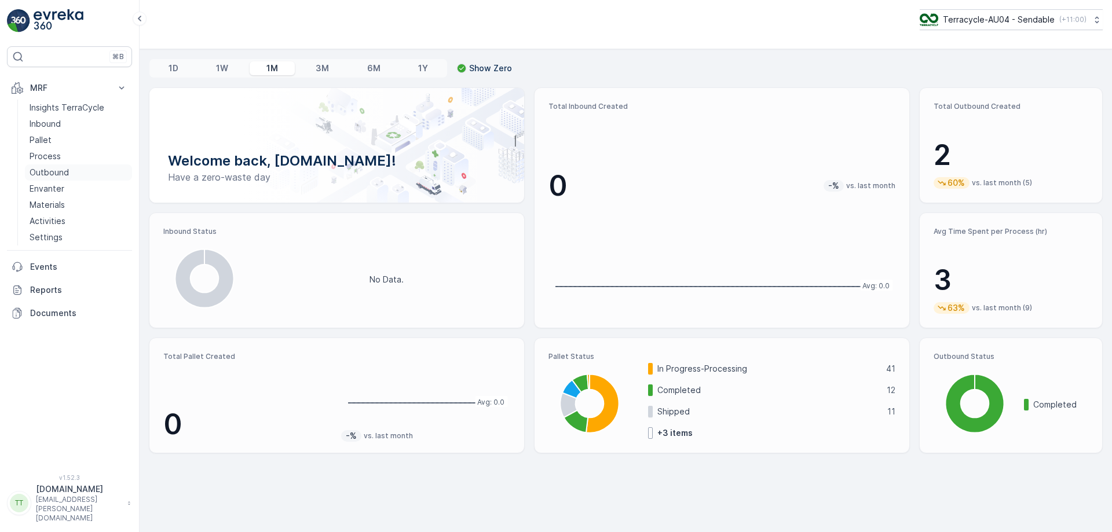
click at [68, 171] on link "Outbound" at bounding box center [78, 173] width 107 height 16
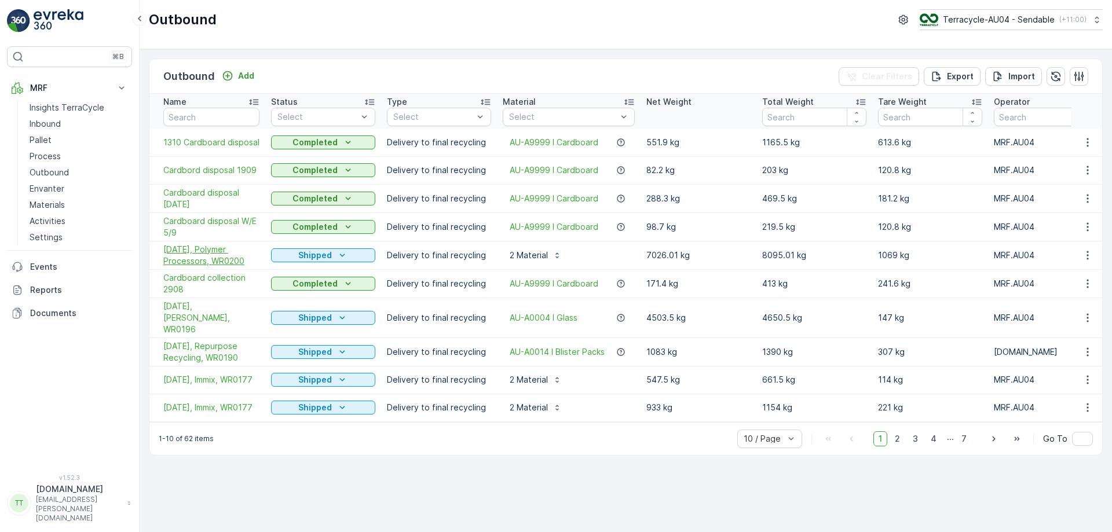
click at [207, 257] on span "[DATE], Polymer Processors, WR0200" at bounding box center [211, 255] width 96 height 23
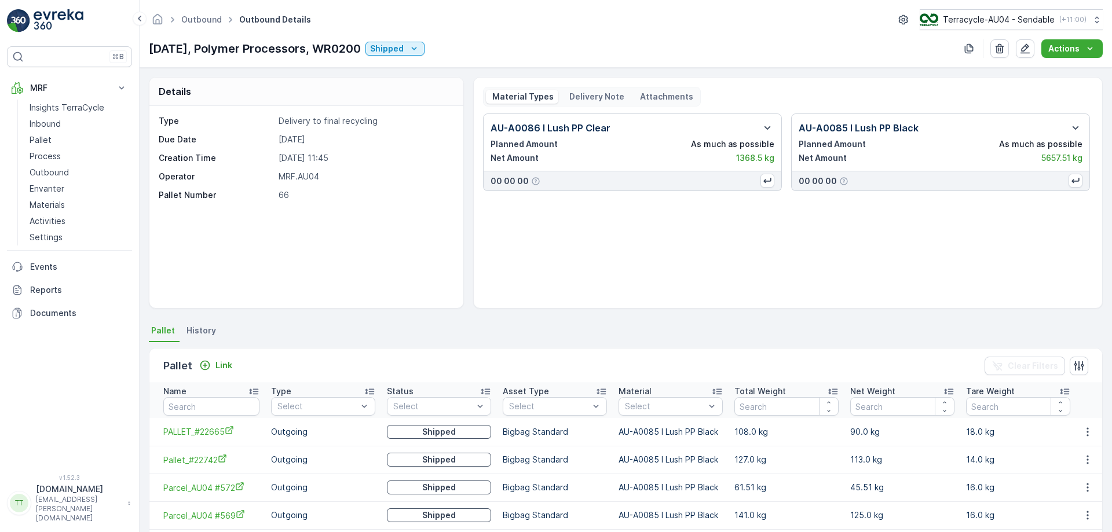
click at [663, 49] on div "[DATE], Polymer Processors, WR0200 Shipped Actions" at bounding box center [626, 48] width 954 height 19
click at [1031, 17] on p "Terracycle-AU04 - Sendable" at bounding box center [999, 20] width 112 height 12
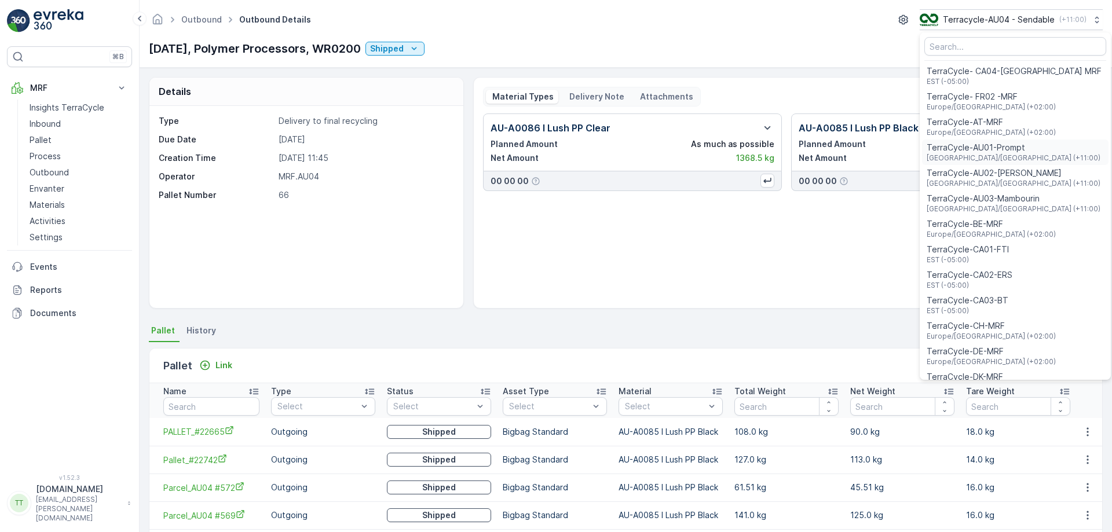
click at [997, 154] on span "[GEOGRAPHIC_DATA]/[GEOGRAPHIC_DATA] (+11:00)" at bounding box center [1014, 158] width 174 height 9
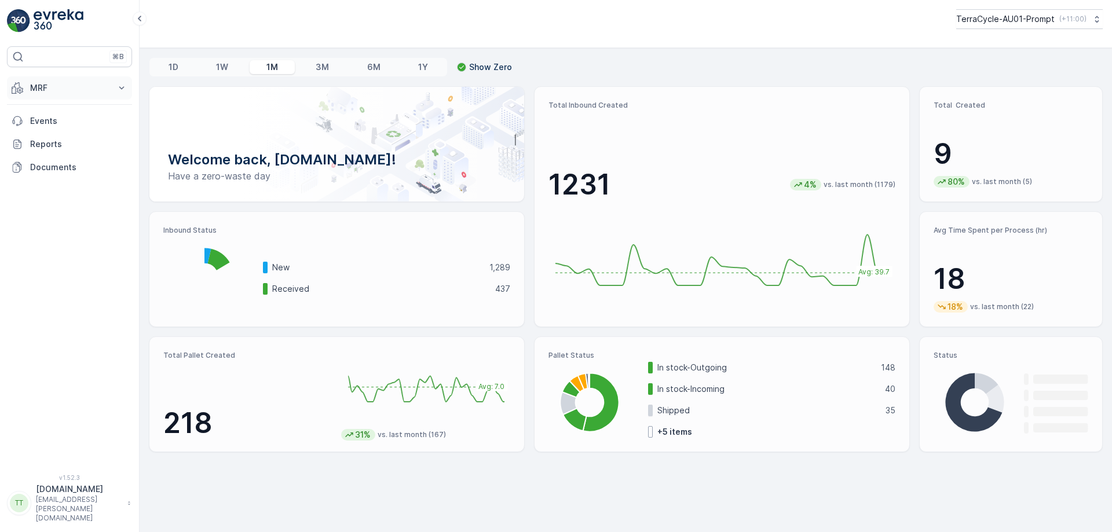
click at [61, 86] on p "MRF" at bounding box center [69, 88] width 79 height 12
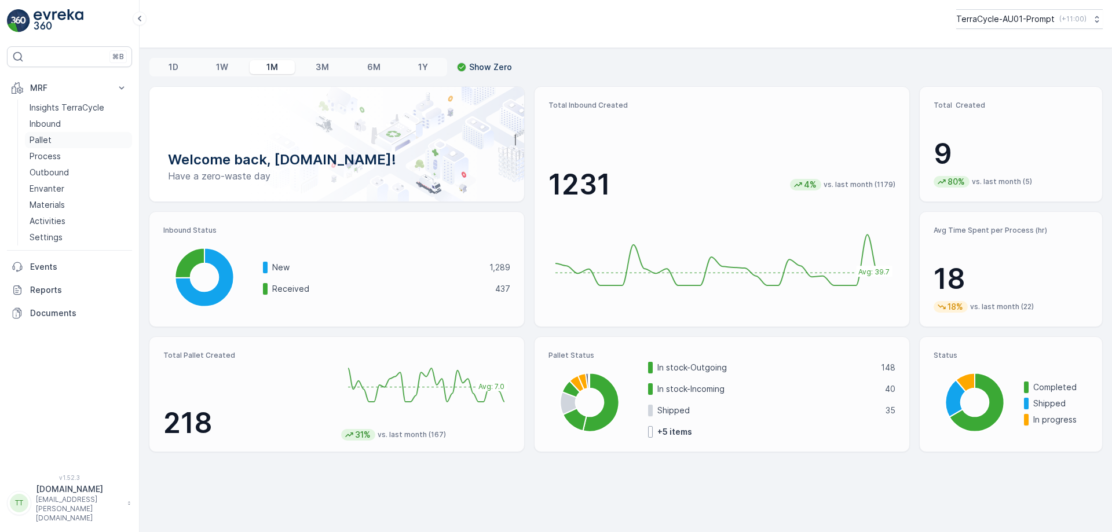
click at [54, 143] on link "Pallet" at bounding box center [78, 140] width 107 height 16
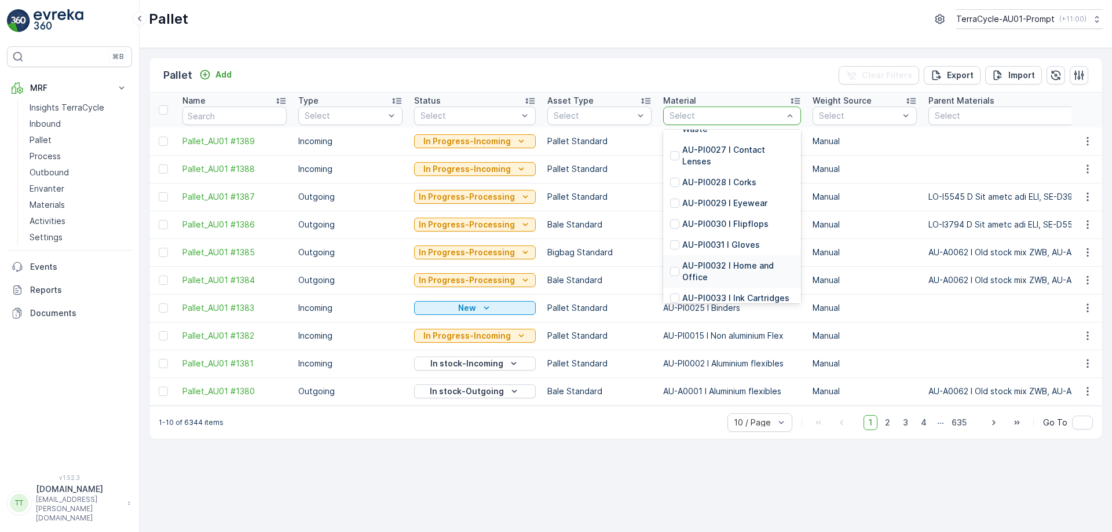
scroll to position [3344, 0]
click at [686, 260] on p "AU-PI0032 I Home and Office" at bounding box center [738, 271] width 112 height 23
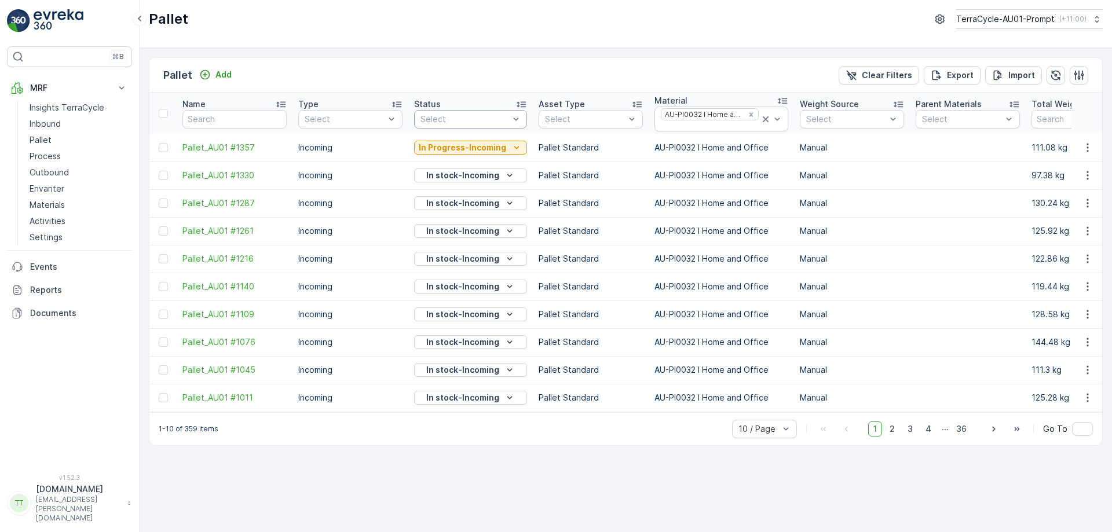
click at [484, 112] on div "Select" at bounding box center [470, 119] width 113 height 19
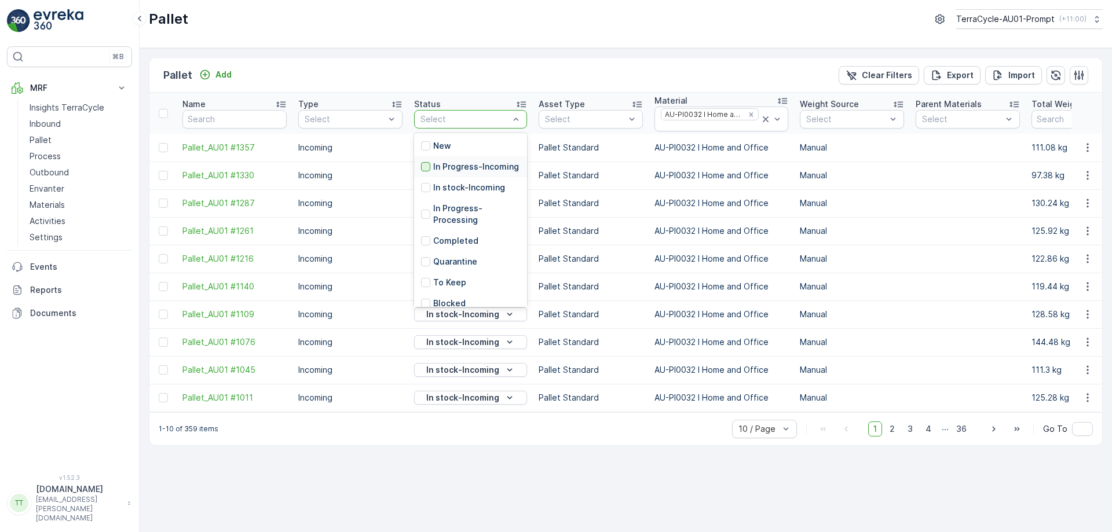
click at [430, 171] on div at bounding box center [425, 166] width 9 height 9
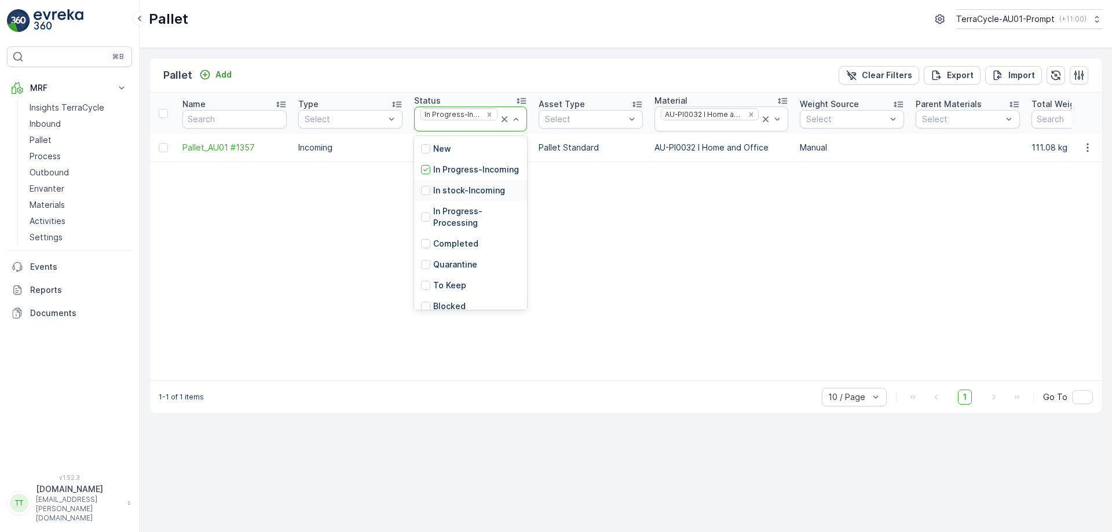
click at [450, 196] on p "In stock-Incoming" at bounding box center [469, 191] width 72 height 12
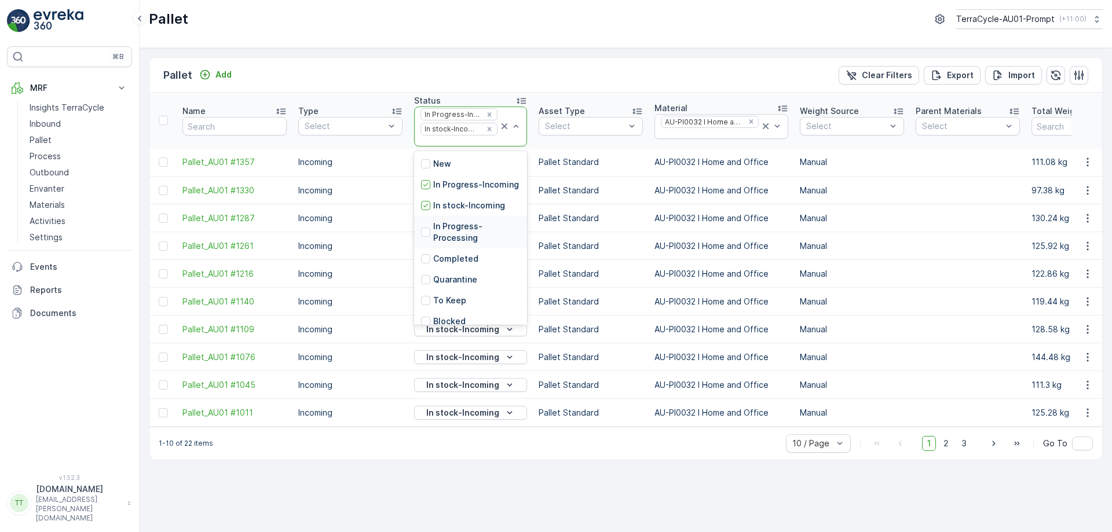
click at [452, 244] on p "In Progress-Processing" at bounding box center [476, 232] width 87 height 23
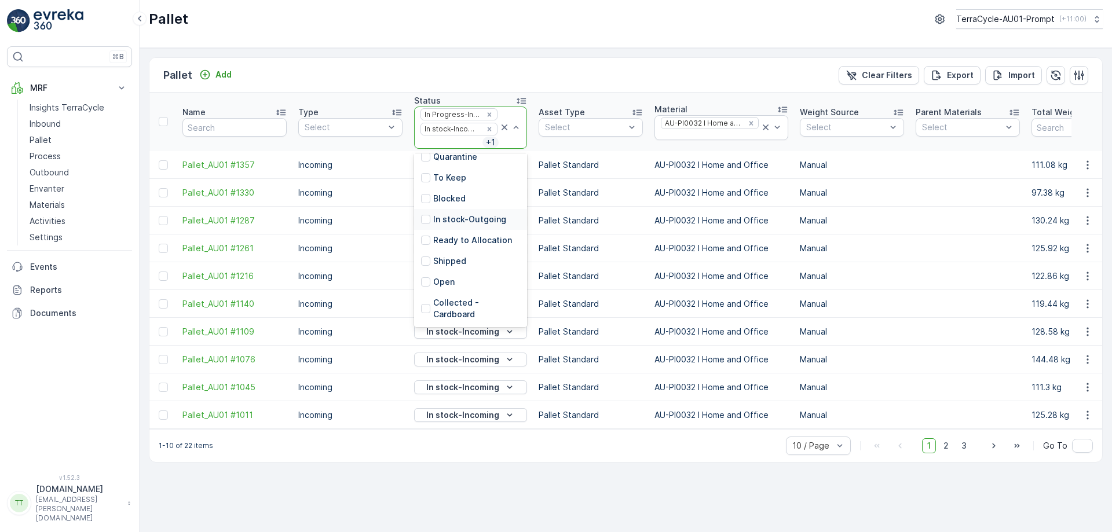
click at [470, 220] on p "In stock-Outgoing" at bounding box center [469, 220] width 73 height 12
click at [468, 239] on p "Ready to Allocation" at bounding box center [472, 241] width 79 height 12
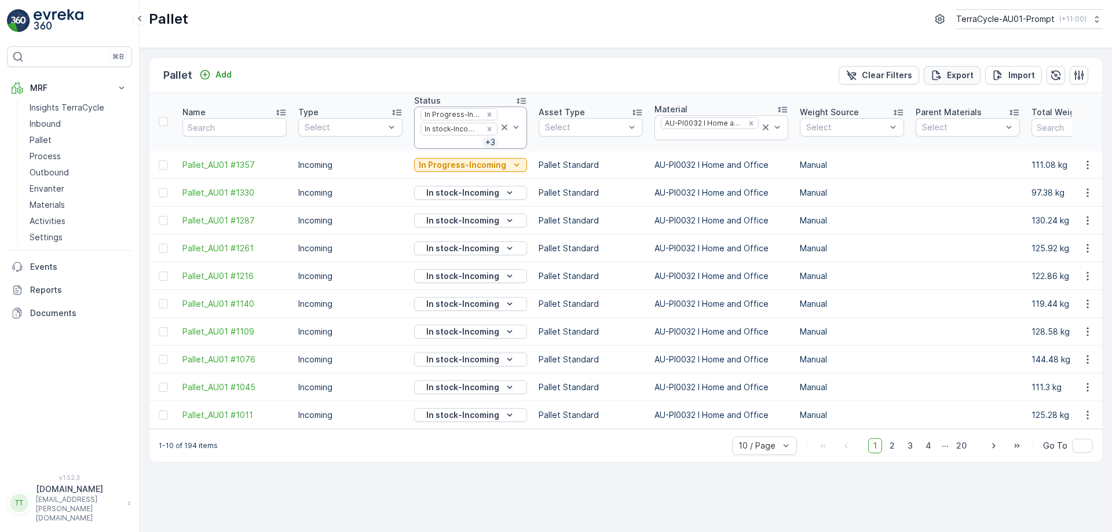
click at [961, 77] on p "Export" at bounding box center [960, 76] width 27 height 12
click at [952, 71] on span "reports" at bounding box center [1008, 70] width 156 height 12
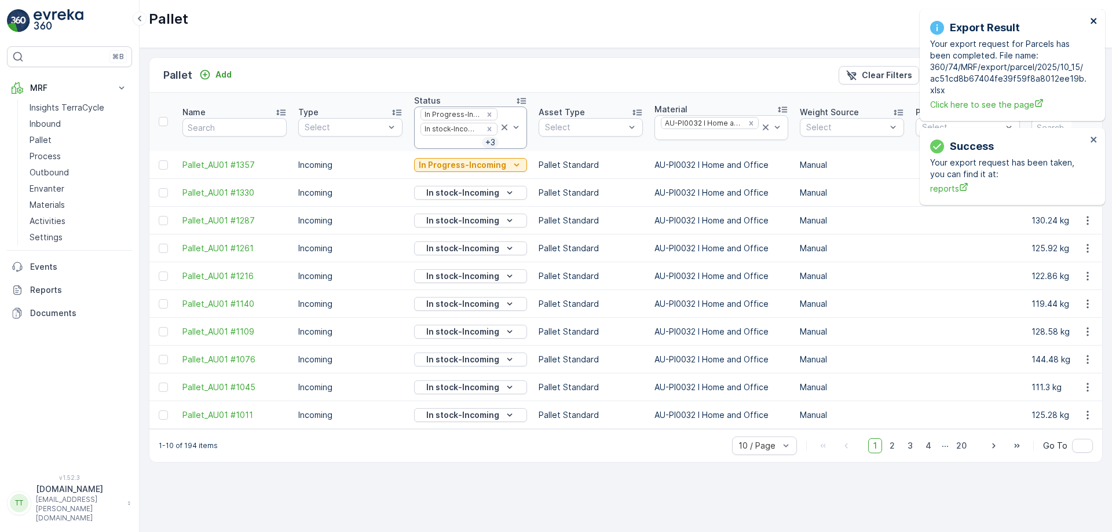
click at [1095, 20] on icon "close" at bounding box center [1094, 21] width 6 height 6
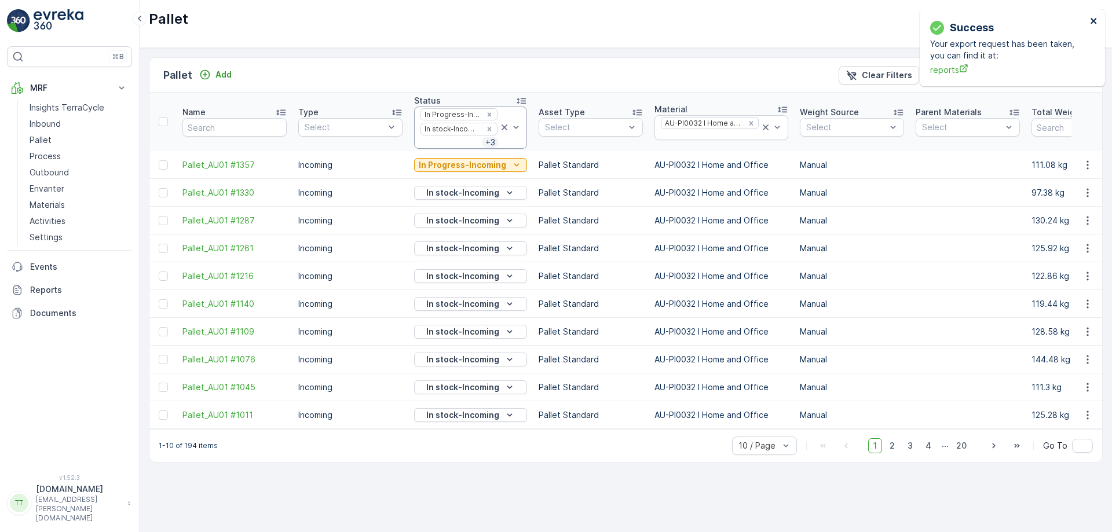
click at [1095, 20] on icon "close" at bounding box center [1094, 21] width 6 height 6
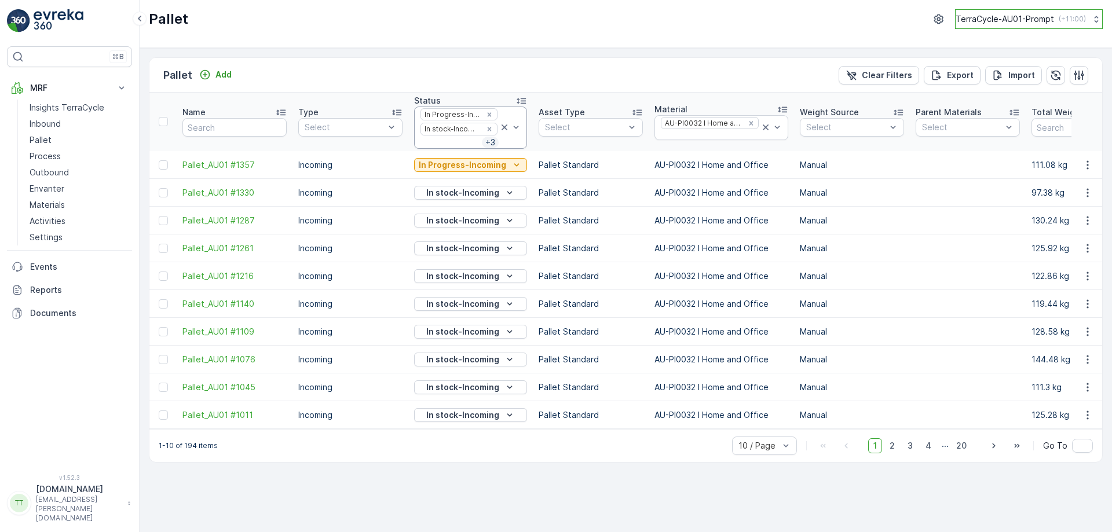
click at [1023, 13] on button "TerraCycle-AU01-Prompt ( +11:00 )" at bounding box center [1029, 19] width 148 height 20
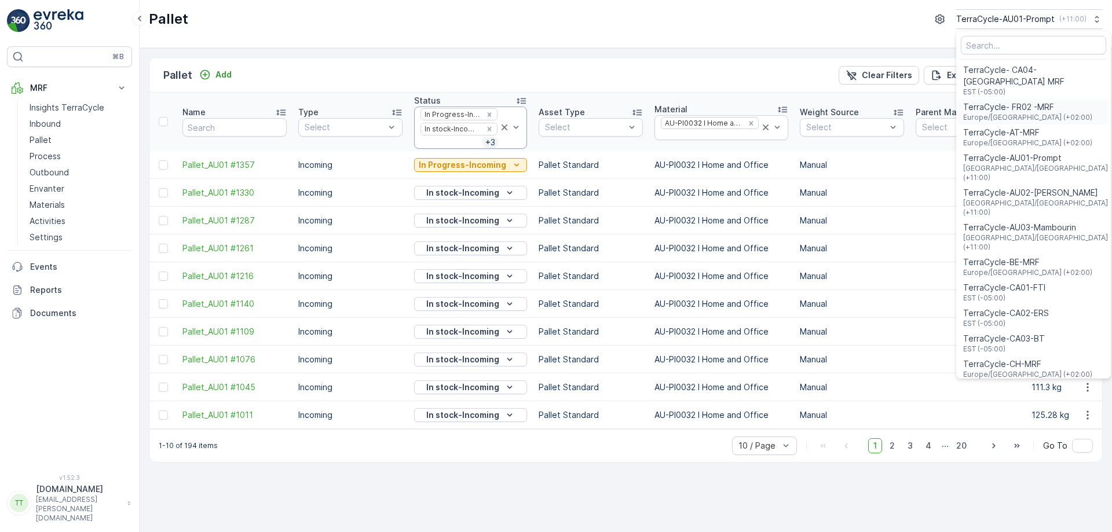
scroll to position [832, 0]
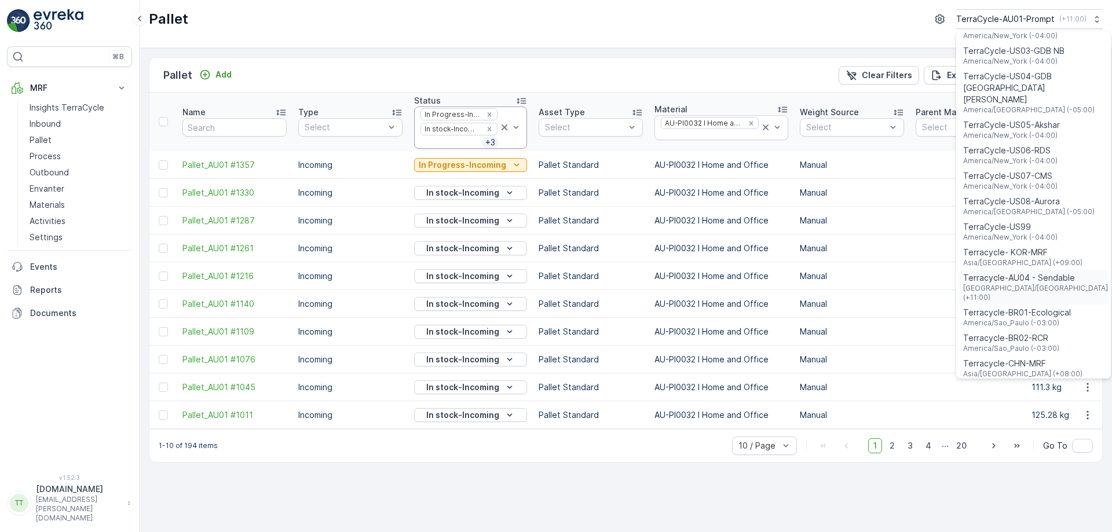
click at [1010, 272] on span "Terracycle-AU04 - Sendable" at bounding box center [1036, 278] width 147 height 12
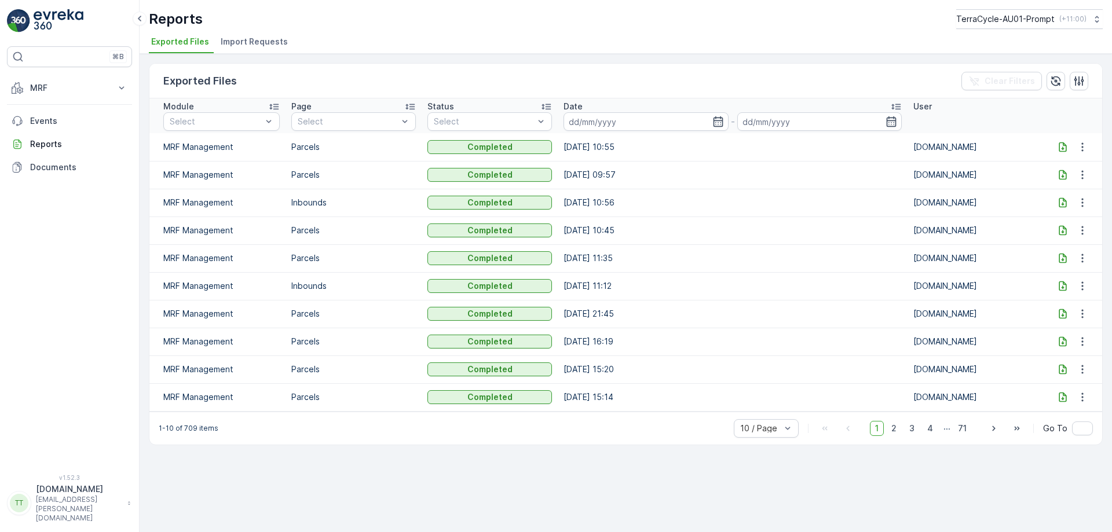
click at [1056, 147] on div at bounding box center [1063, 147] width 19 height 12
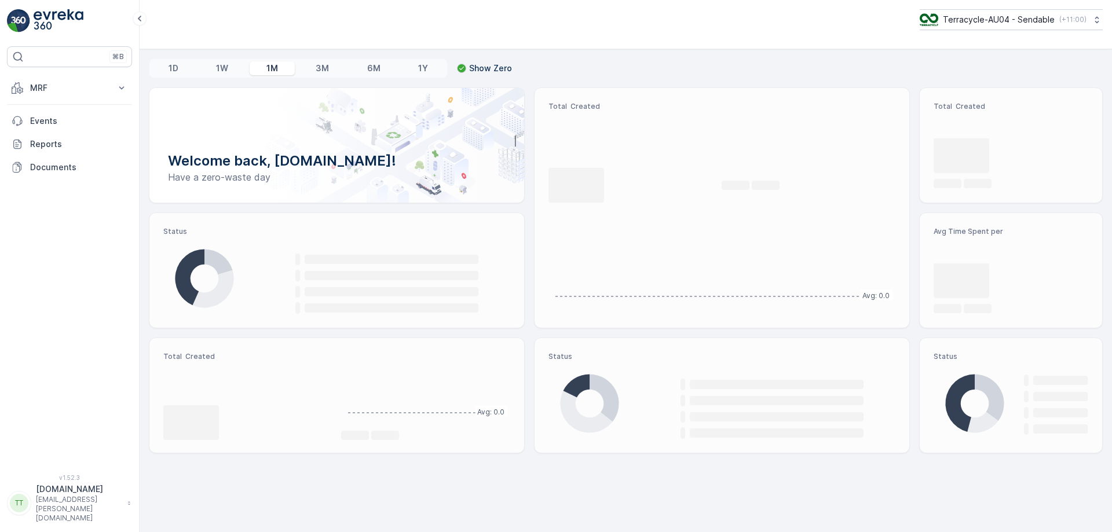
click at [96, 84] on p "MRF" at bounding box center [69, 88] width 79 height 12
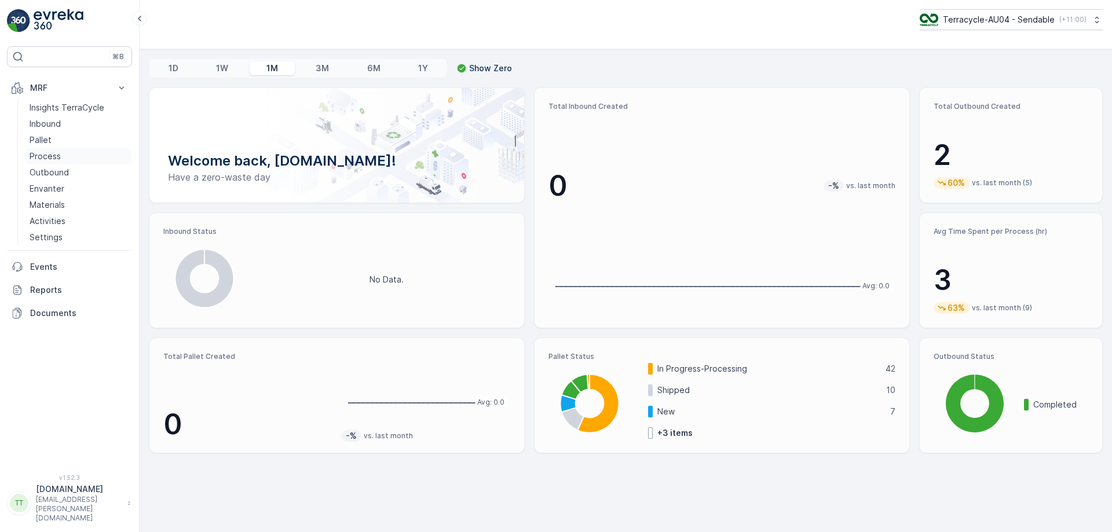
click at [49, 158] on p "Process" at bounding box center [45, 157] width 31 height 12
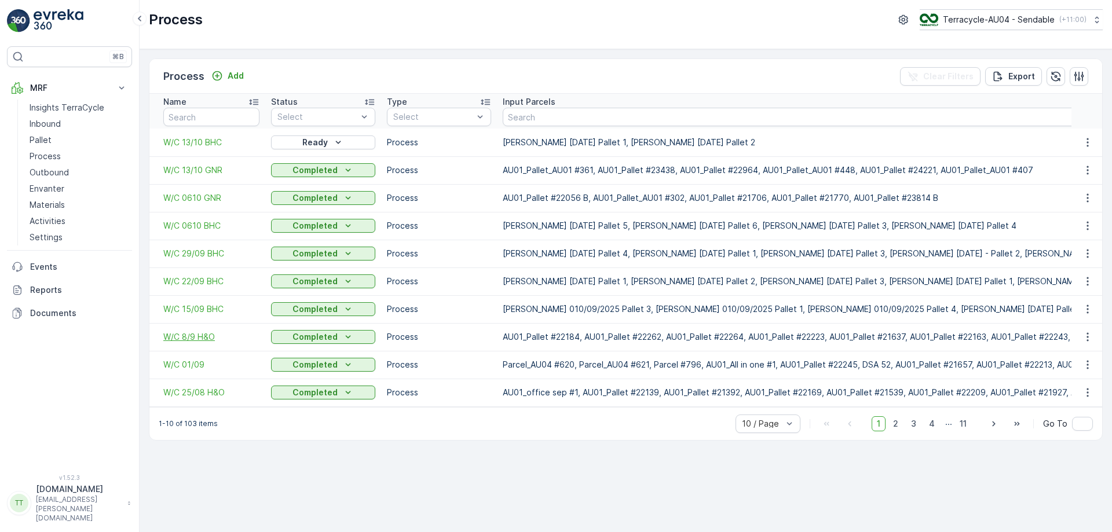
click at [203, 338] on span "W/C 8/9 H&O" at bounding box center [211, 337] width 96 height 12
click at [207, 389] on span "W/C 25/08 H&O" at bounding box center [211, 393] width 96 height 12
drag, startPoint x: 1005, startPoint y: 31, endPoint x: 1027, endPoint y: 20, distance: 24.1
click at [1027, 20] on div "Process Terracycle-AU04 - Sendable ( +11:00 )" at bounding box center [626, 24] width 973 height 49
click at [1027, 20] on p "Terracycle-AU04 - Sendable" at bounding box center [999, 20] width 112 height 12
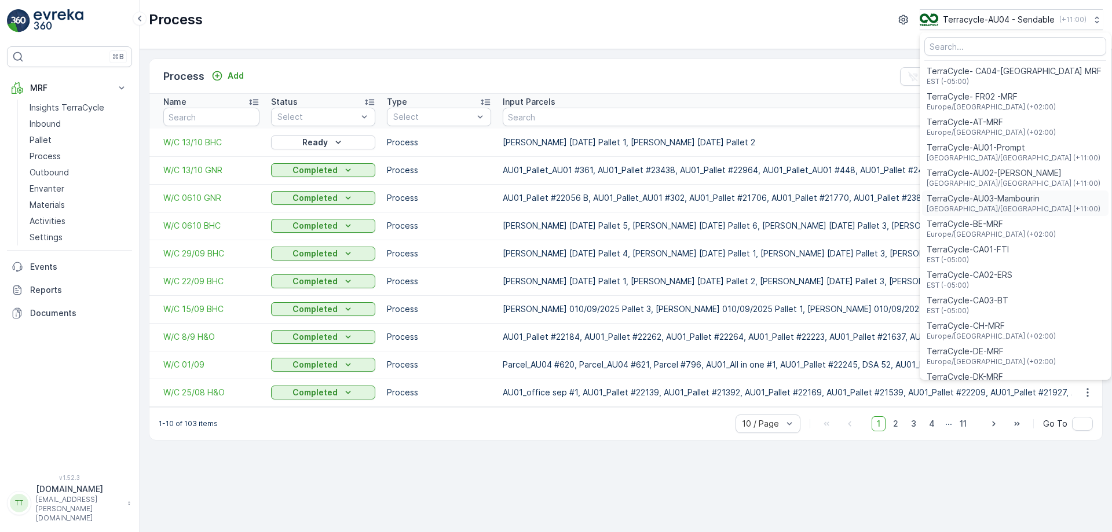
click at [997, 203] on span "TerraCycle-AU03-Mambourin" at bounding box center [1014, 199] width 174 height 12
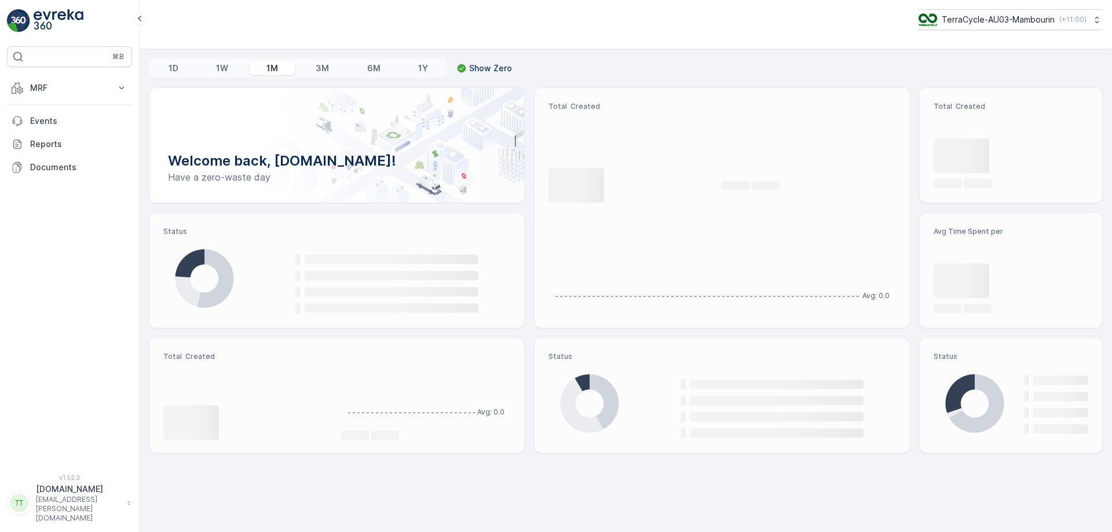
click at [73, 94] on button "MRF" at bounding box center [69, 87] width 125 height 23
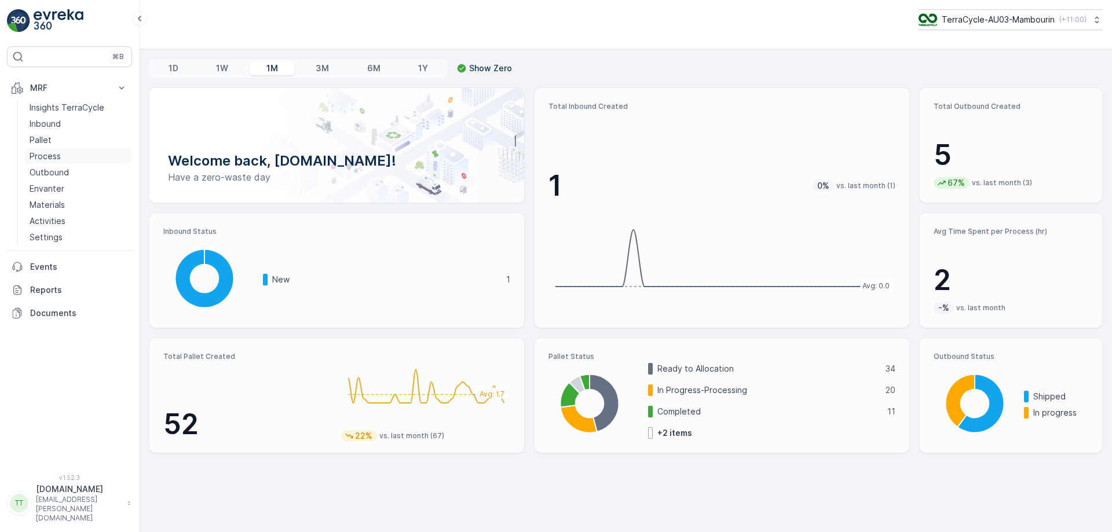
click at [49, 152] on p "Process" at bounding box center [45, 157] width 31 height 12
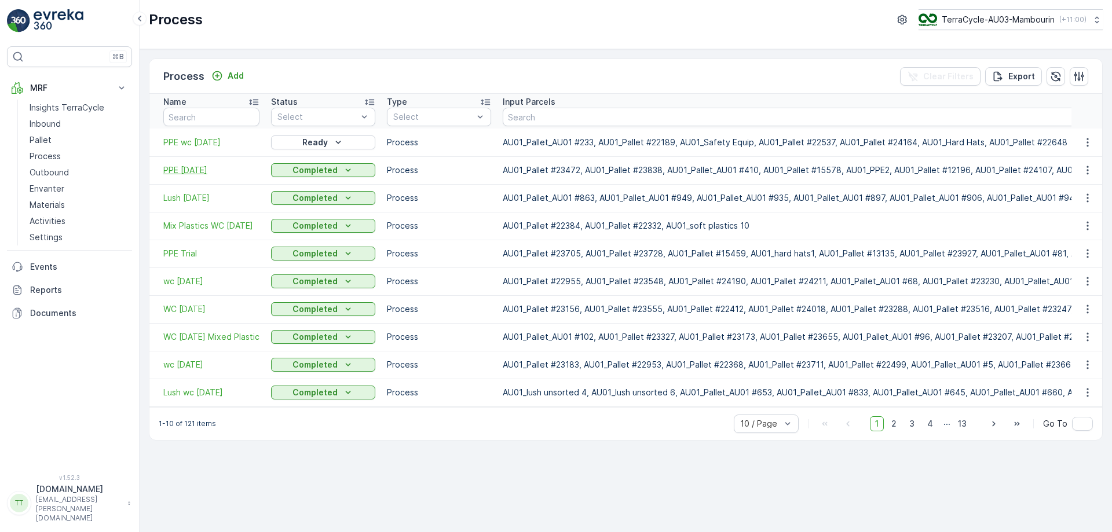
click at [188, 170] on span "PPE 29/9/25" at bounding box center [211, 171] width 96 height 12
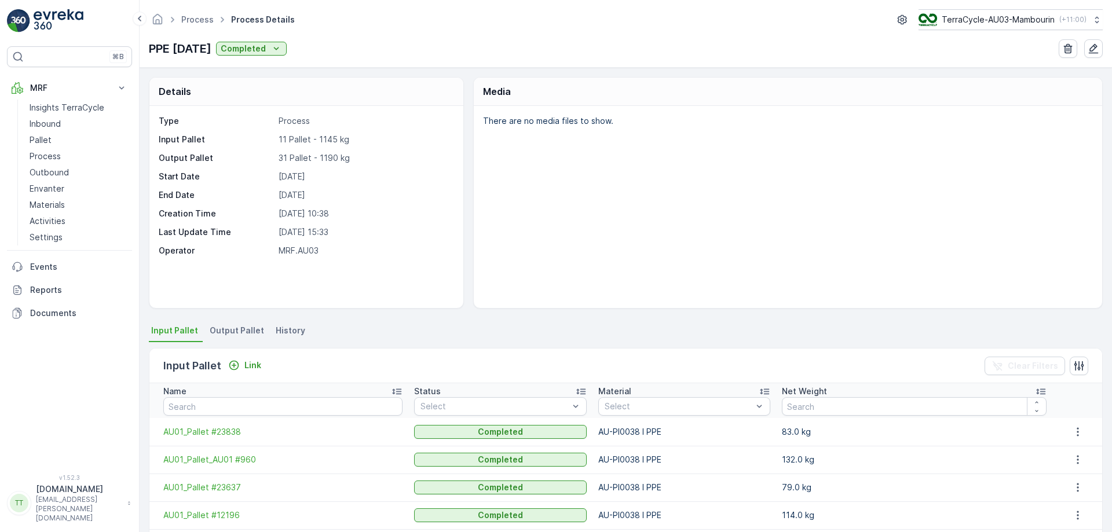
click at [220, 327] on span "Output Pallet" at bounding box center [237, 331] width 54 height 12
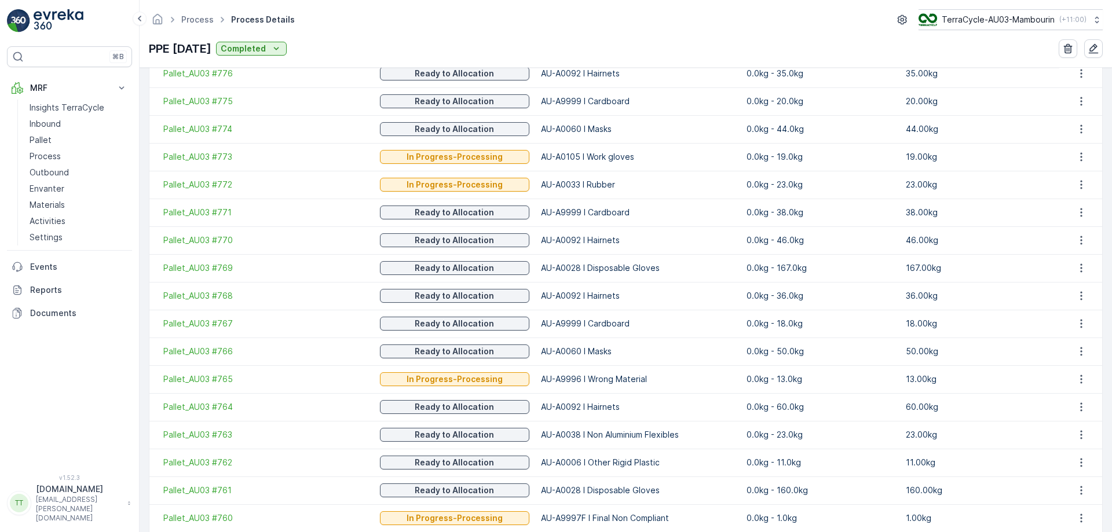
scroll to position [769, 0]
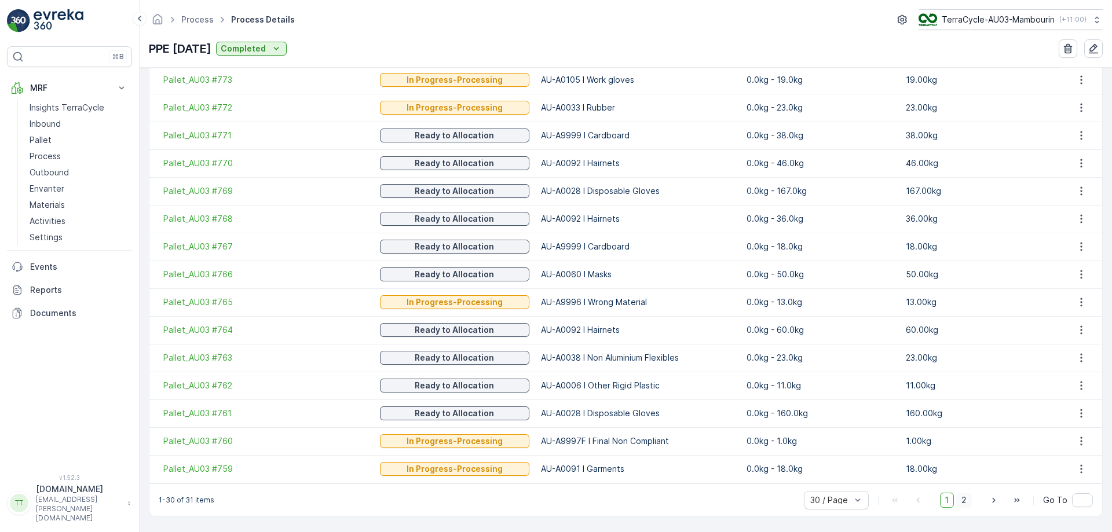
click at [964, 498] on span "2" at bounding box center [964, 500] width 16 height 15
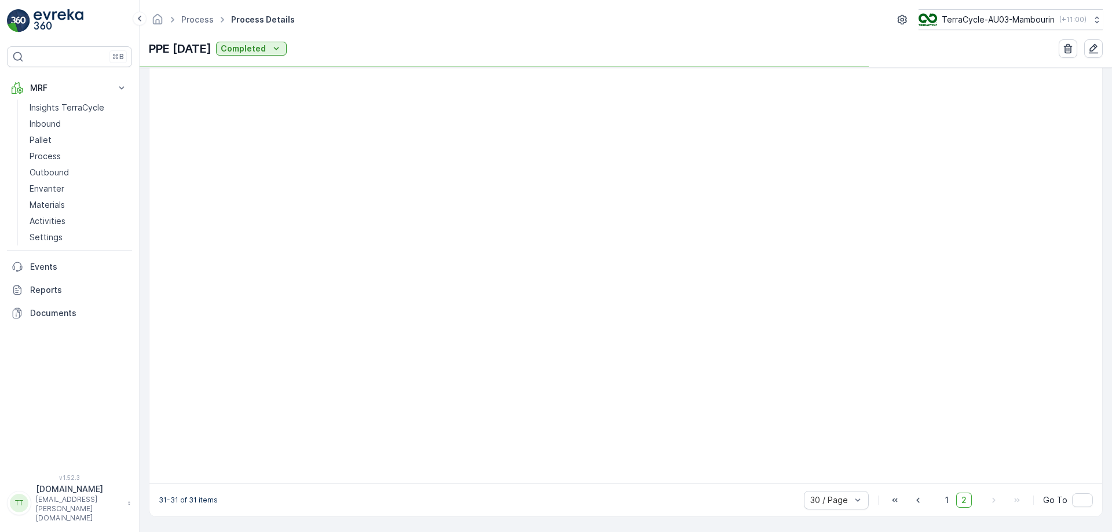
scroll to position [65, 0]
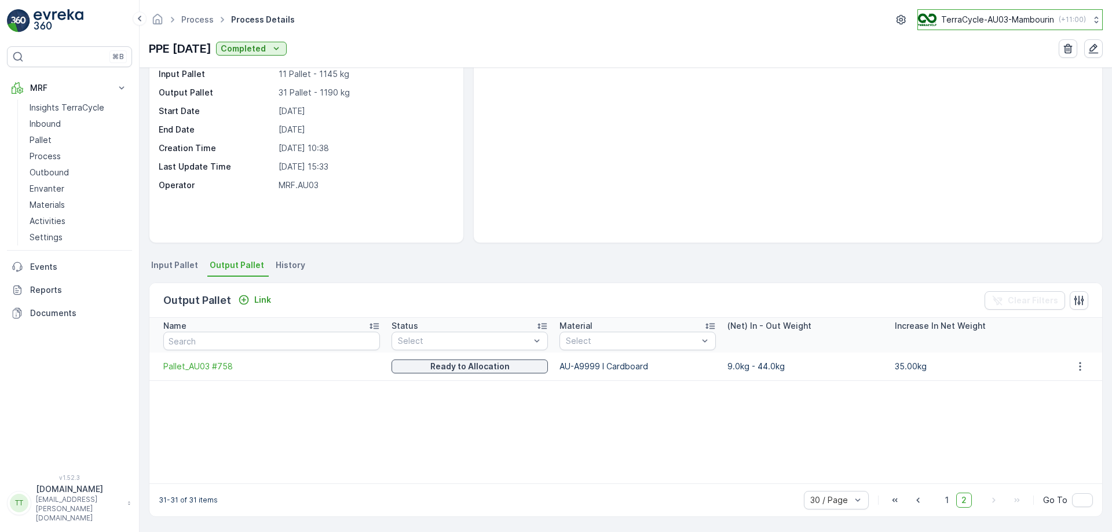
click at [986, 21] on p "TerraCycle-AU03-Mambourin" at bounding box center [997, 20] width 113 height 12
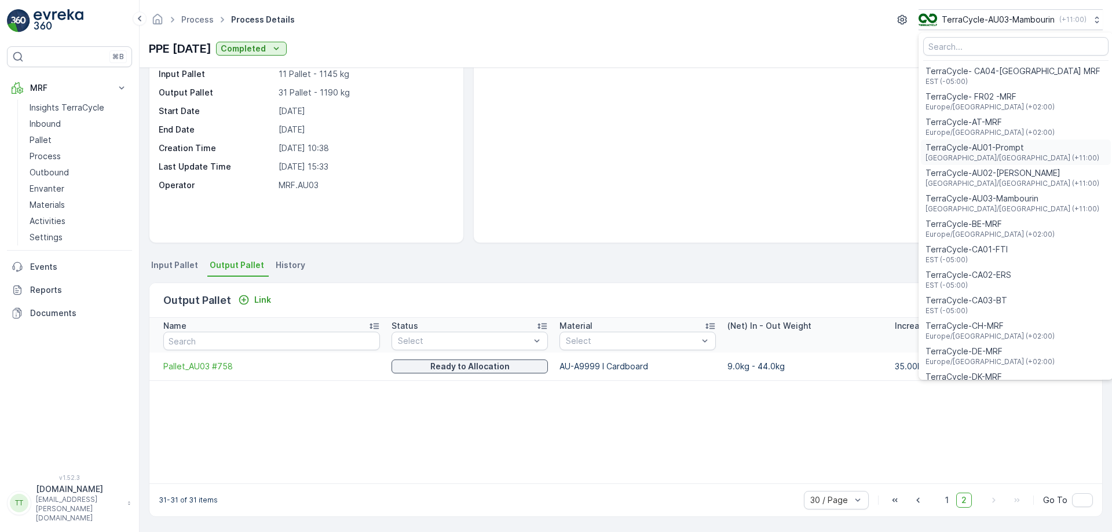
click at [987, 148] on span "TerraCycle-AU01-Prompt" at bounding box center [1013, 148] width 174 height 12
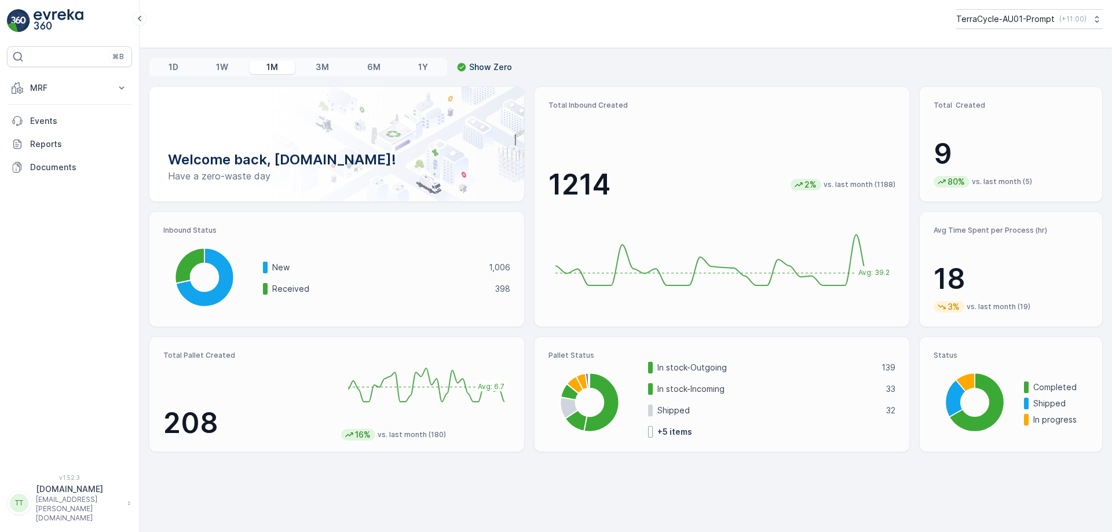
click at [76, 89] on p "MRF" at bounding box center [69, 88] width 79 height 12
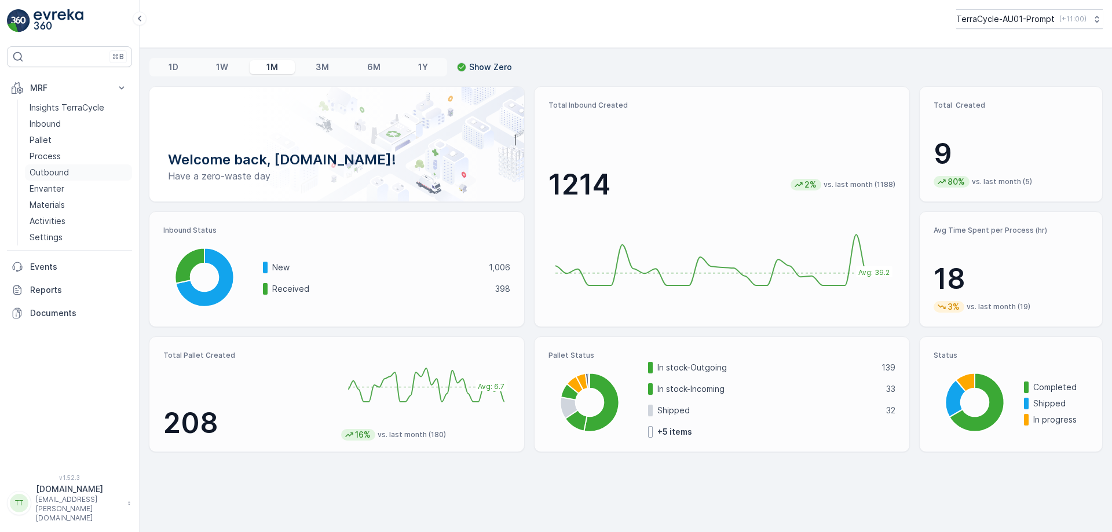
click at [51, 168] on p "Outbound" at bounding box center [49, 173] width 39 height 12
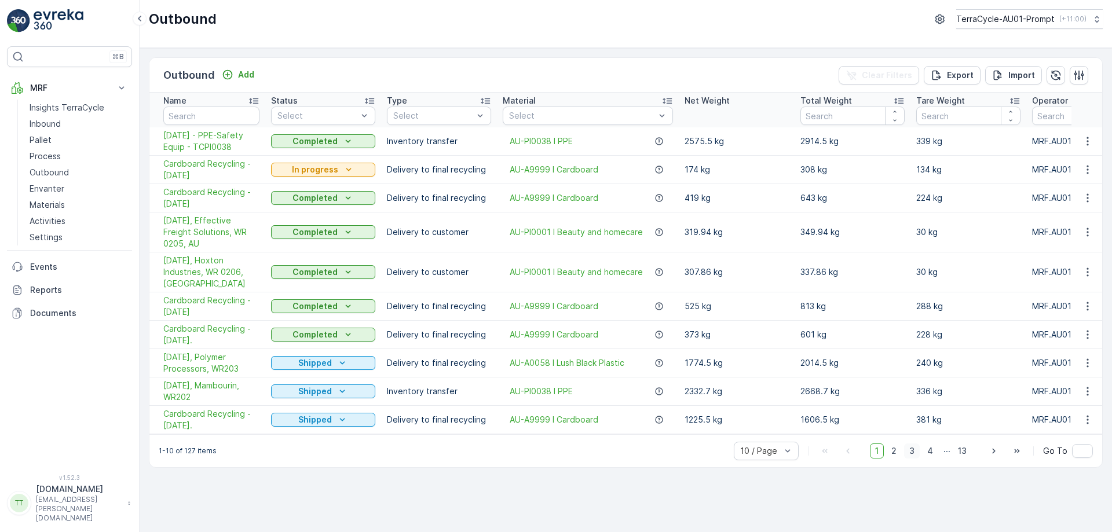
click at [912, 445] on span "3" at bounding box center [912, 451] width 16 height 15
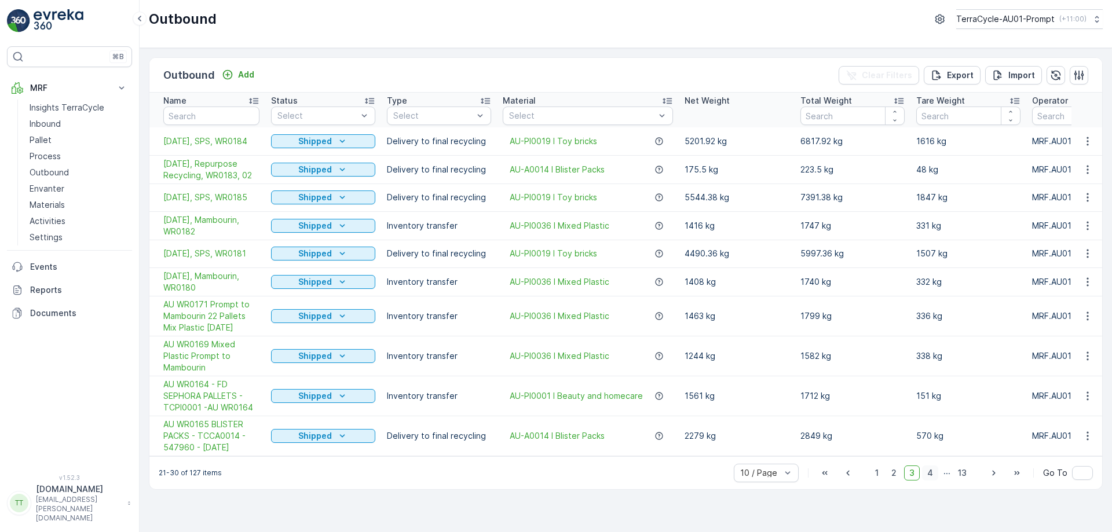
click at [936, 481] on span "4" at bounding box center [930, 473] width 16 height 15
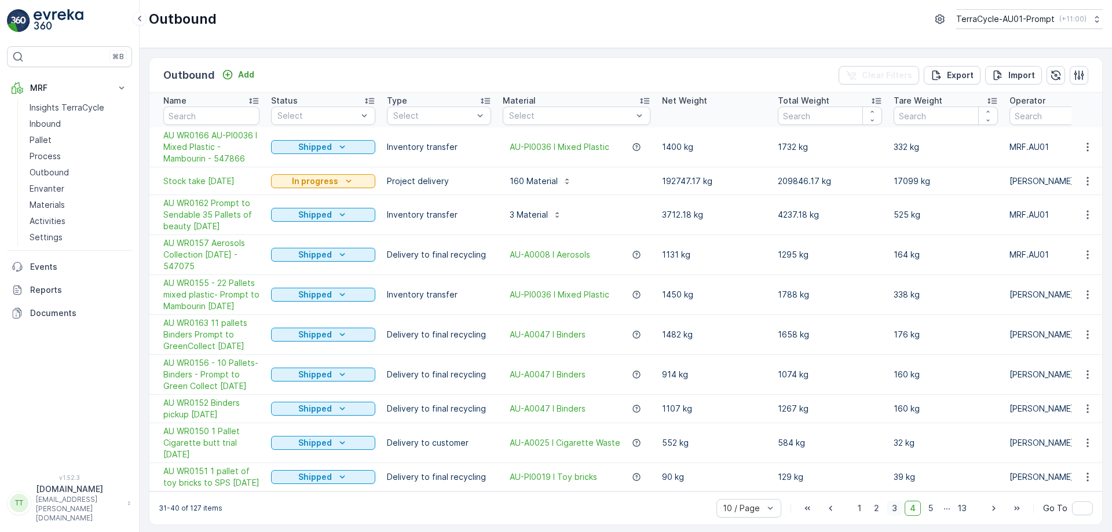
click at [896, 516] on span "3" at bounding box center [895, 508] width 16 height 15
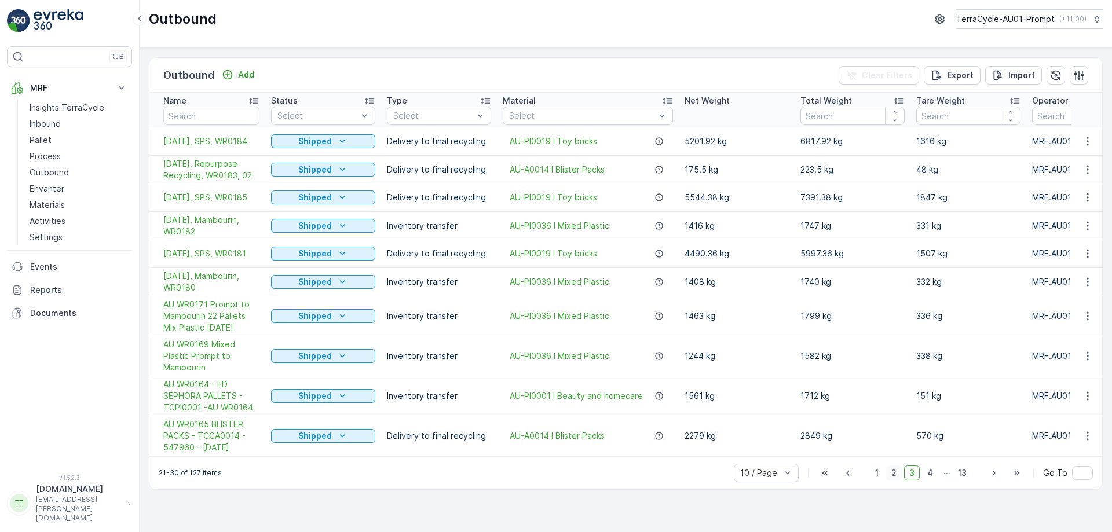
click at [894, 479] on span "2" at bounding box center [894, 473] width 16 height 15
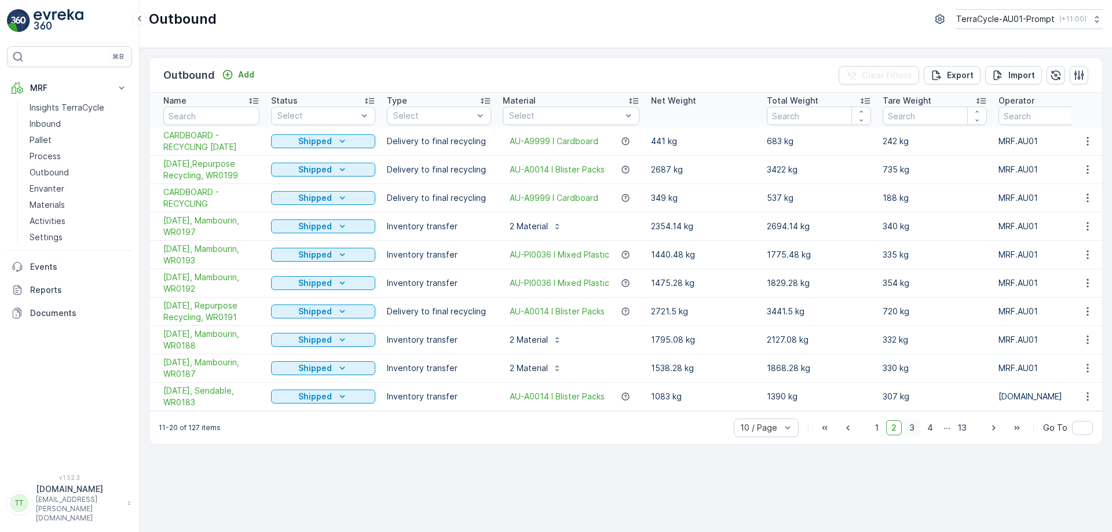
click at [917, 430] on span "3" at bounding box center [912, 428] width 16 height 15
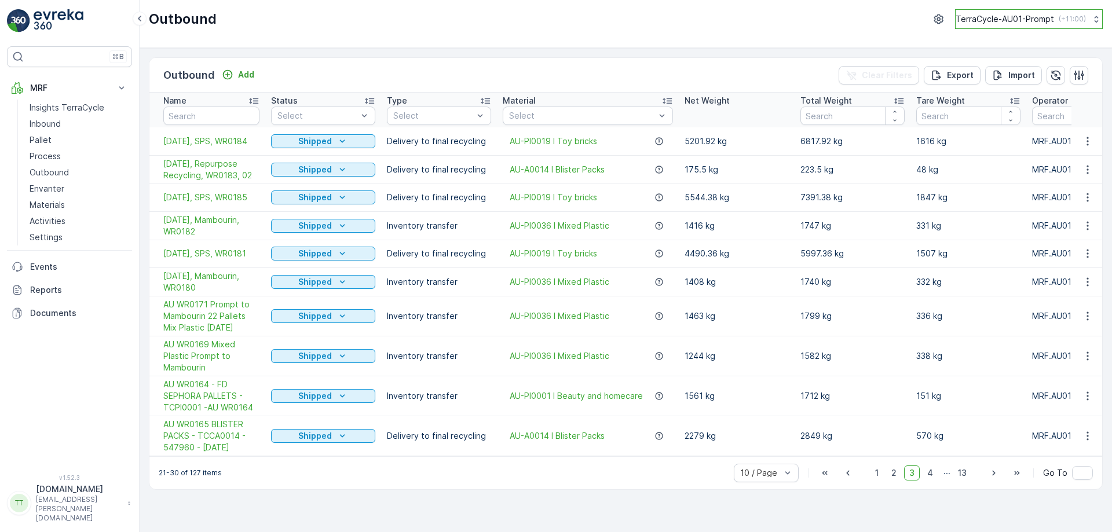
click at [1038, 23] on p "TerraCycle-AU01-Prompt" at bounding box center [1005, 19] width 98 height 12
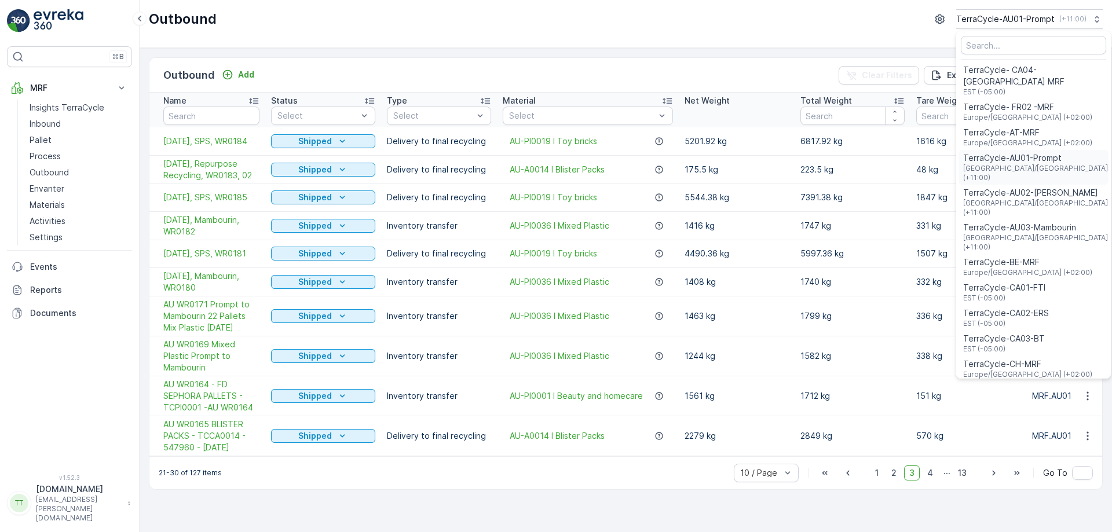
click at [1012, 152] on span "TerraCycle-AU01-Prompt" at bounding box center [1036, 158] width 147 height 12
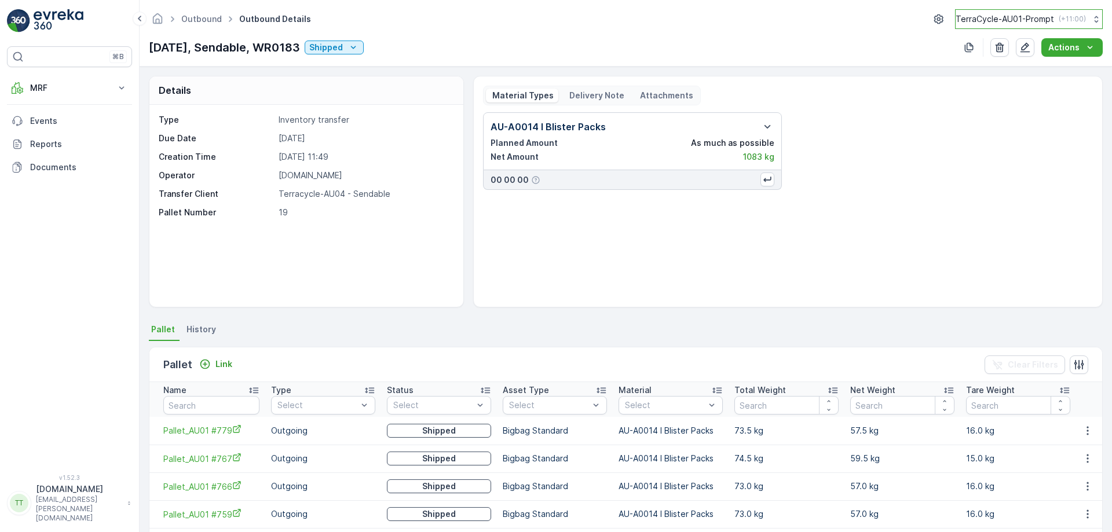
click at [992, 17] on p "TerraCycle-AU01-Prompt" at bounding box center [1005, 19] width 98 height 12
click at [895, 189] on div "AU-A0014 I Blister Packs Planned Amount As much as possible Net Amount 1083 kg …" at bounding box center [788, 151] width 610 height 78
click at [1019, 14] on p "TerraCycle-AU01-Prompt" at bounding box center [1005, 19] width 98 height 12
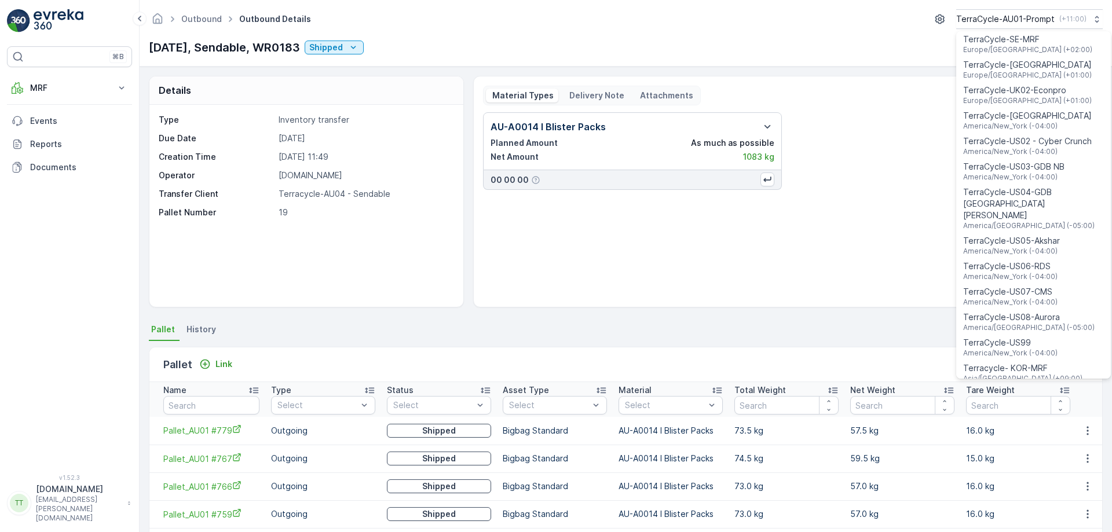
scroll to position [832, 0]
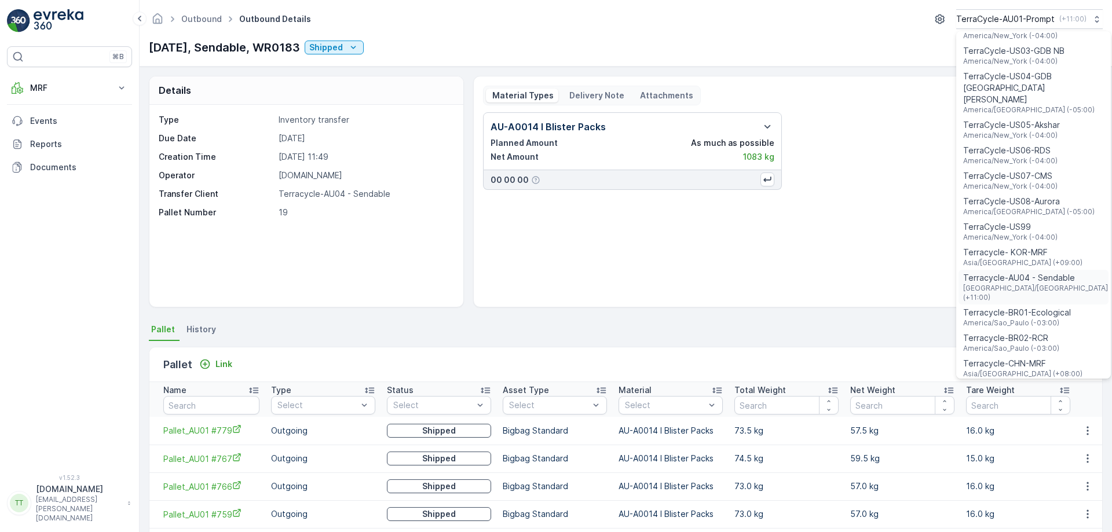
click at [1037, 272] on span "Terracycle-AU04 - Sendable" at bounding box center [1036, 278] width 147 height 12
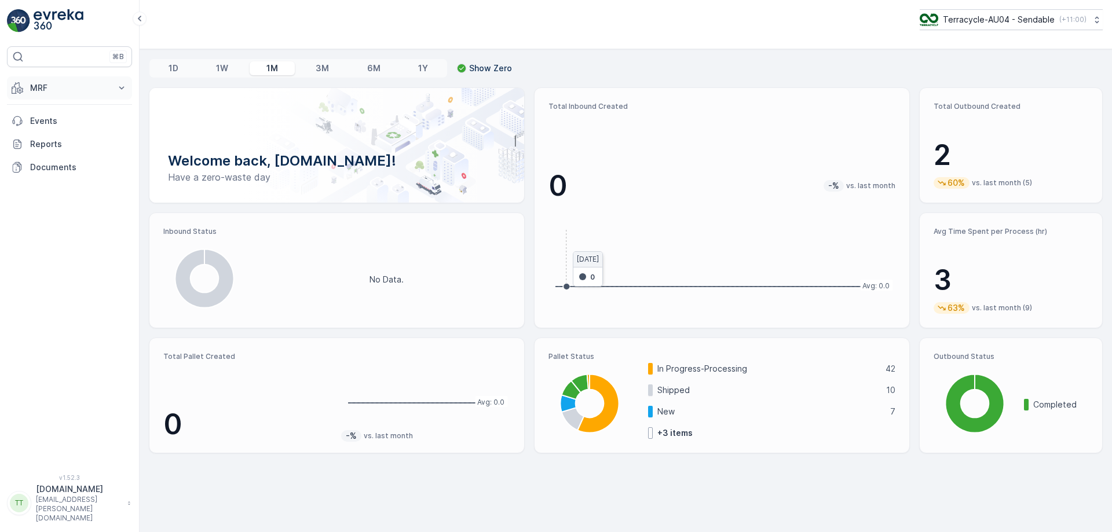
click at [99, 93] on p "MRF" at bounding box center [69, 88] width 79 height 12
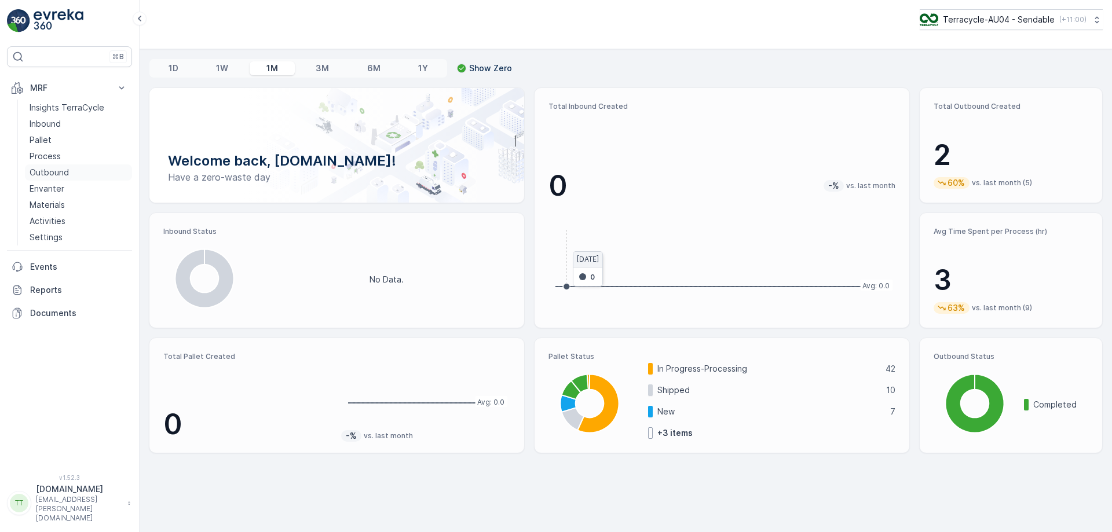
click at [54, 174] on p "Outbound" at bounding box center [49, 173] width 39 height 12
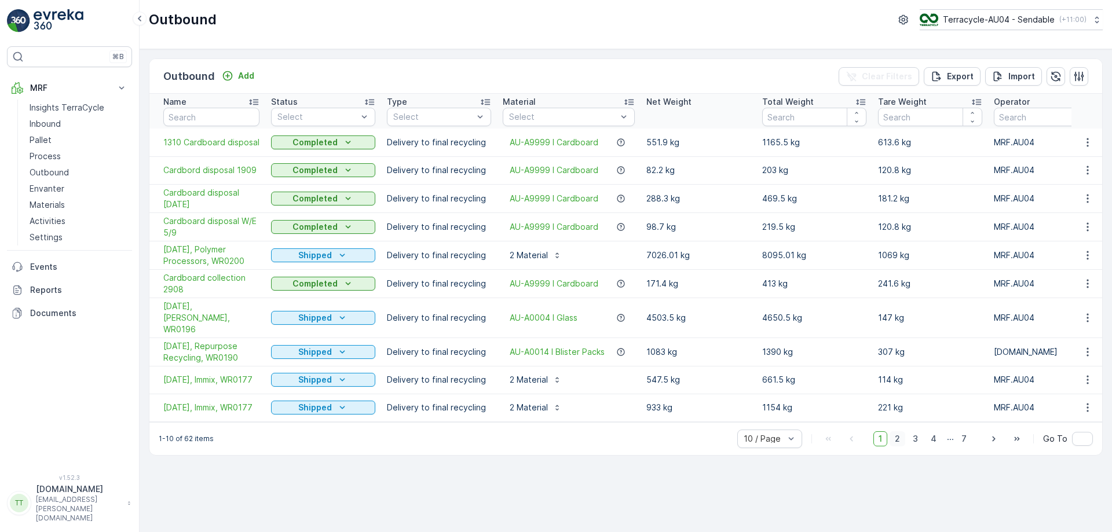
click at [901, 437] on span "2" at bounding box center [898, 439] width 16 height 15
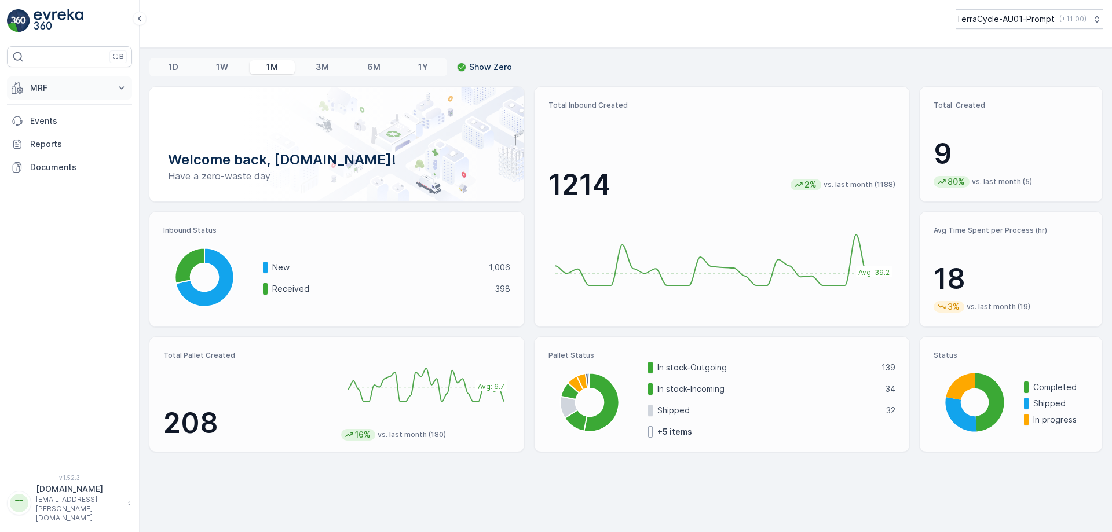
click at [72, 84] on p "MRF" at bounding box center [69, 88] width 79 height 12
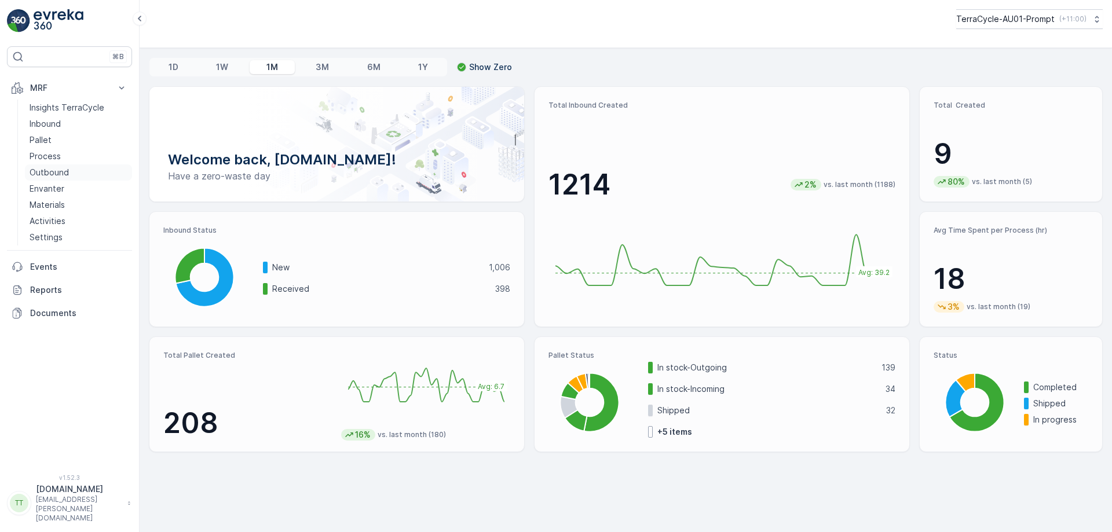
click at [53, 170] on p "Outbound" at bounding box center [49, 173] width 39 height 12
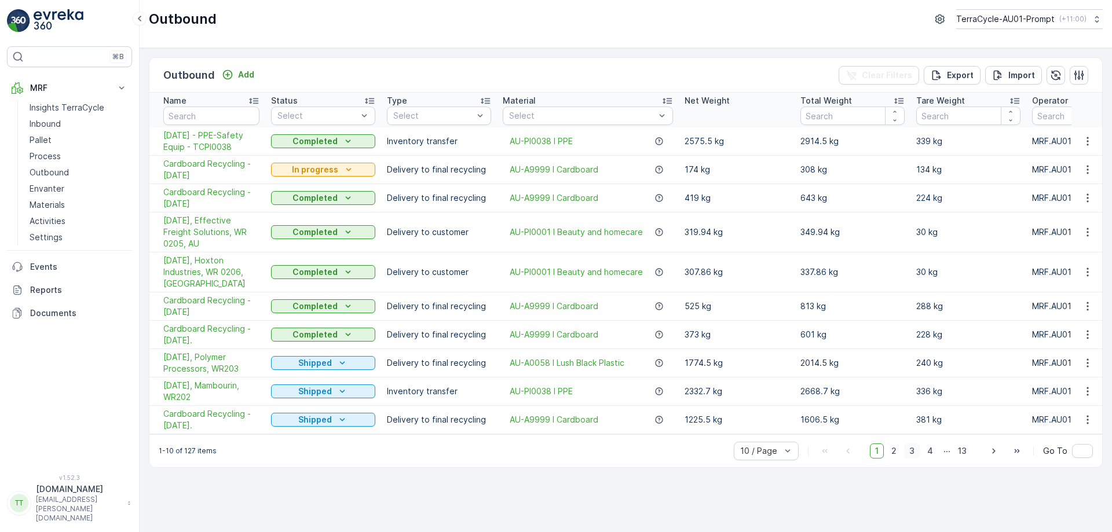
click at [909, 444] on span "3" at bounding box center [912, 451] width 16 height 15
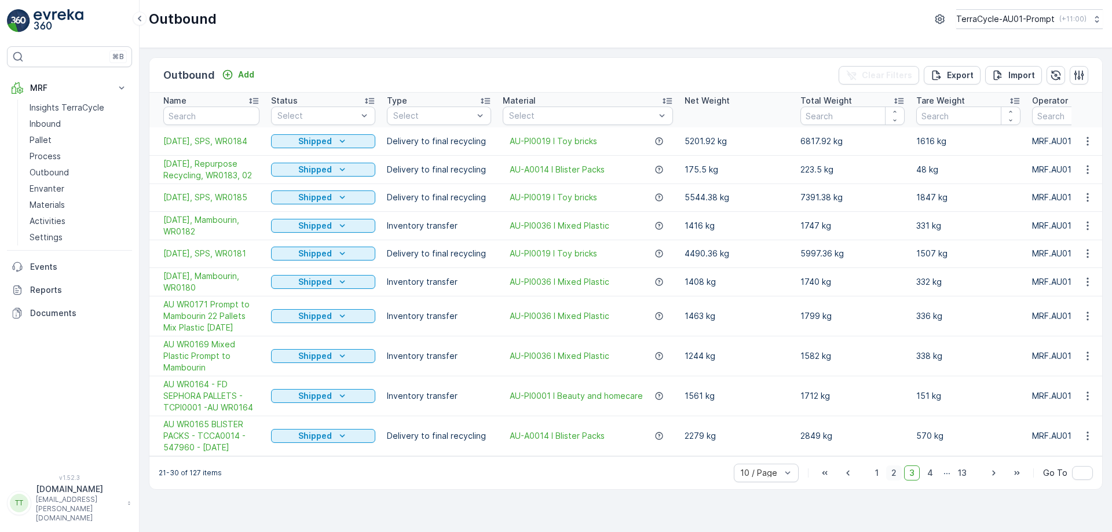
click at [901, 481] on span "2" at bounding box center [894, 473] width 16 height 15
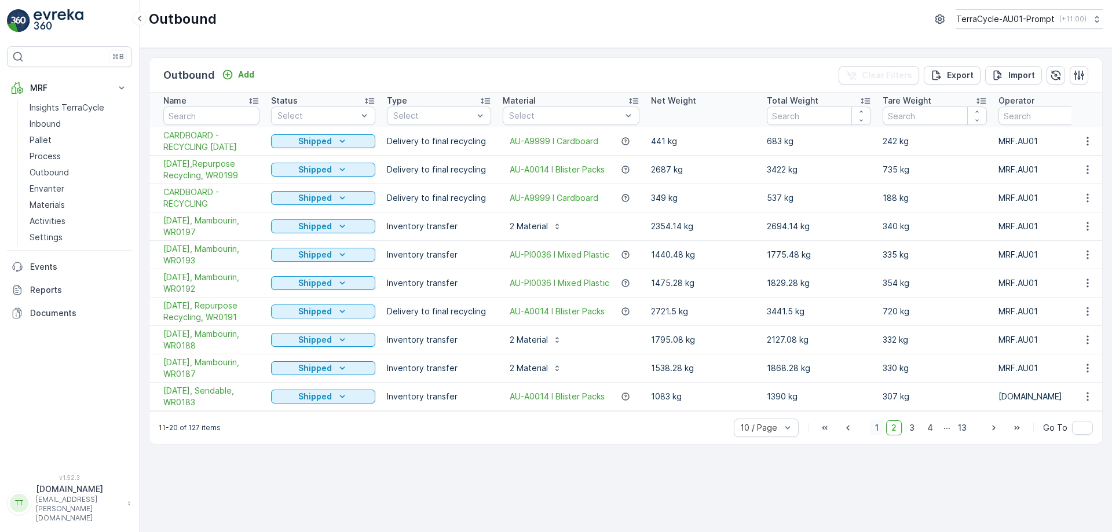
click at [881, 430] on span "1" at bounding box center [877, 428] width 14 height 15
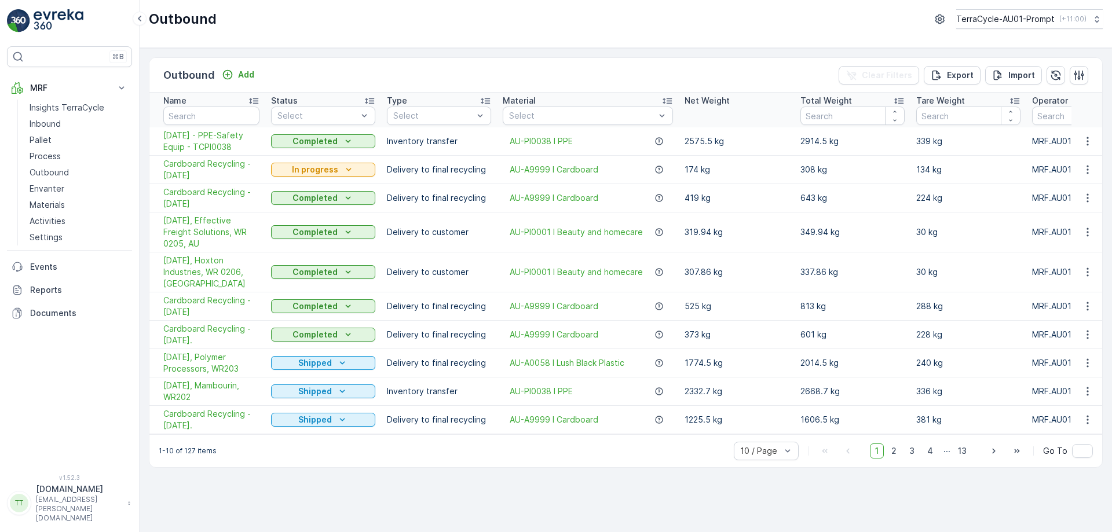
click at [747, 496] on div "Outbound Add Clear Filters Export Import Name Status Select Type Select Materia…" at bounding box center [626, 290] width 973 height 484
click at [52, 141] on link "Pallet" at bounding box center [78, 140] width 107 height 16
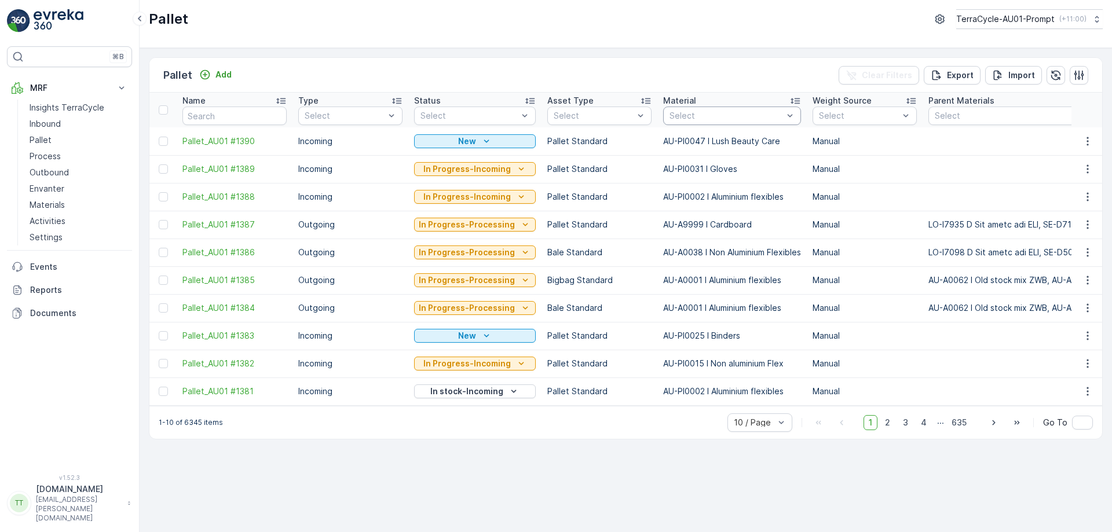
click at [717, 122] on div "Select" at bounding box center [732, 116] width 138 height 19
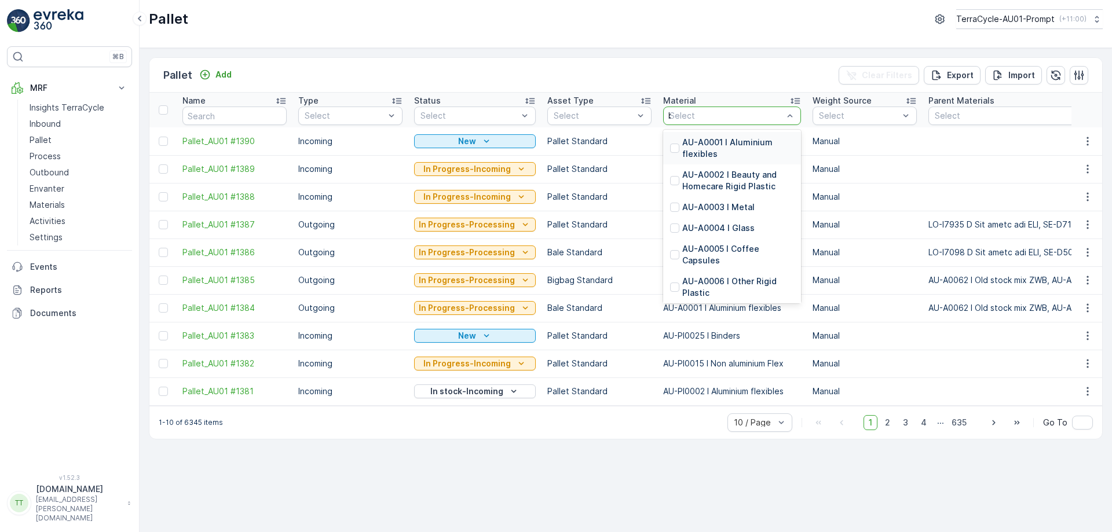
type input "blist"
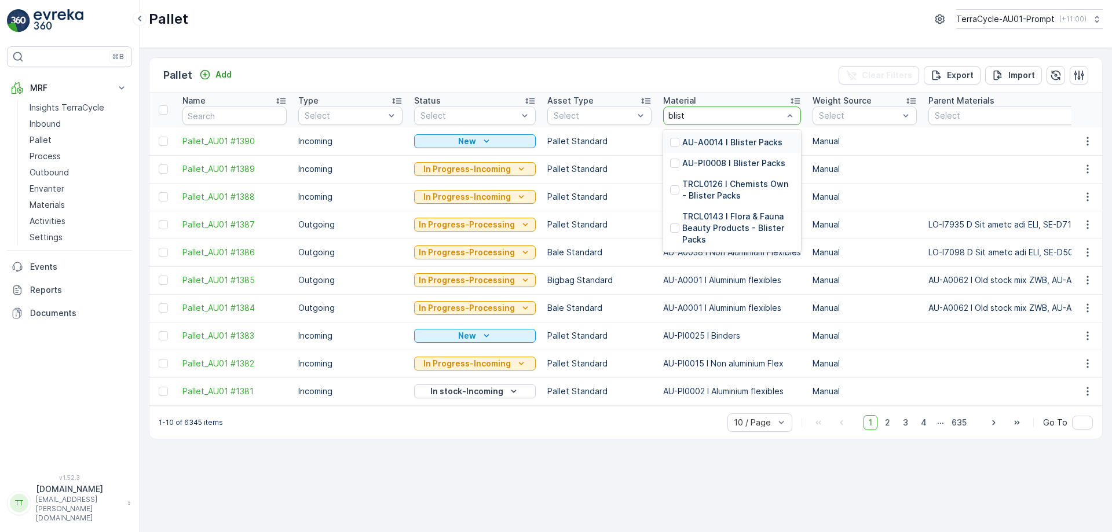
click at [704, 136] on div "AU-A0014 I Blister Packs" at bounding box center [732, 142] width 138 height 21
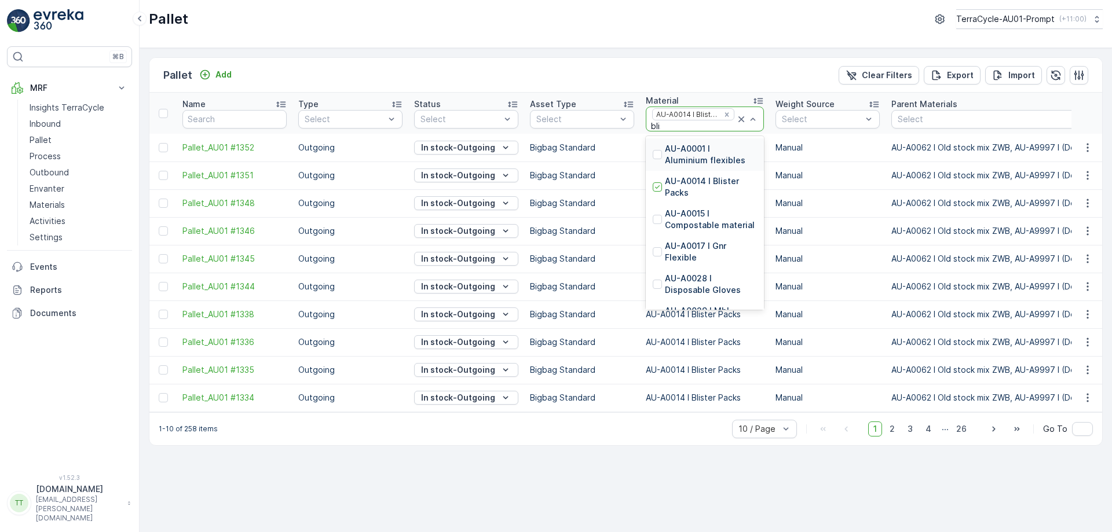
type input "blist"
click at [710, 180] on p "AU-PI0008 I Blister Packs" at bounding box center [711, 187] width 92 height 23
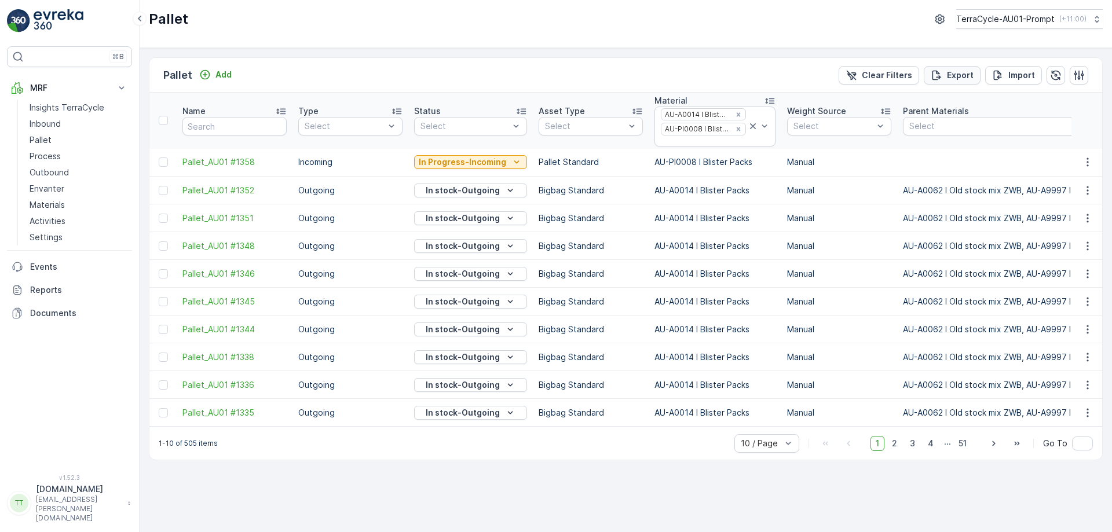
click at [956, 72] on p "Export" at bounding box center [960, 76] width 27 height 12
click at [952, 71] on span "reports" at bounding box center [1008, 70] width 156 height 12
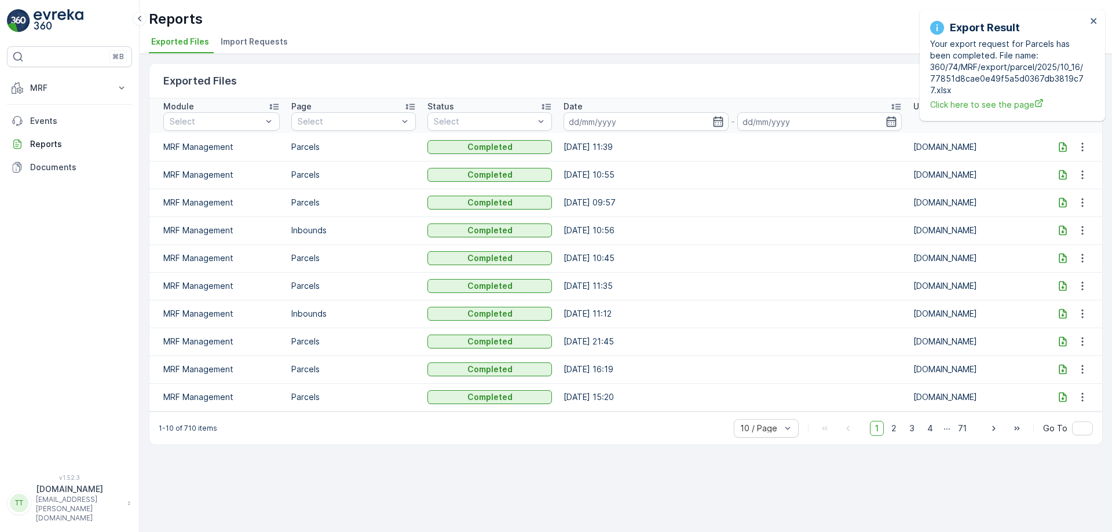
click at [1062, 148] on icon at bounding box center [1064, 147] width 8 height 10
click at [1092, 23] on icon "close" at bounding box center [1094, 21] width 6 height 6
